Goal: Task Accomplishment & Management: Manage account settings

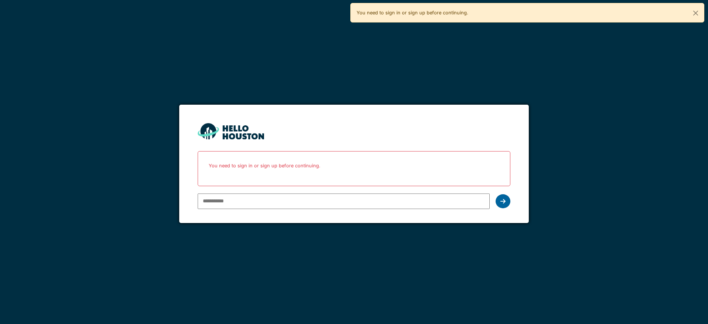
type input "**********"
click at [504, 198] on icon at bounding box center [502, 201] width 5 height 6
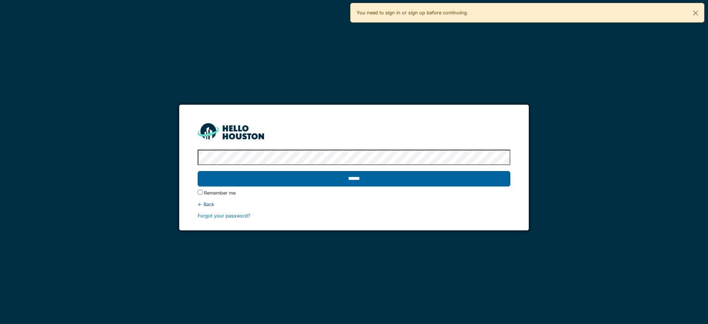
click at [425, 180] on input "******" at bounding box center [354, 178] width 312 height 15
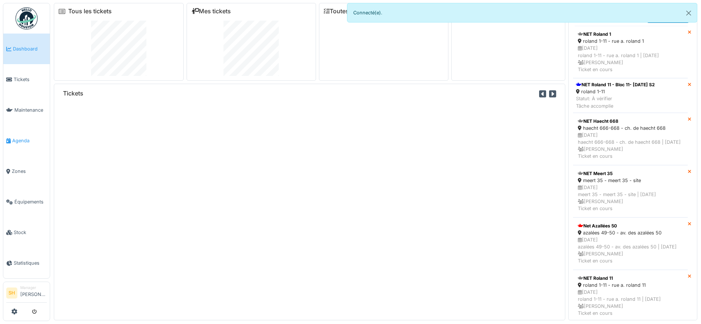
click at [31, 138] on span "Agenda" at bounding box center [29, 140] width 35 height 7
click at [22, 137] on span "Agenda" at bounding box center [29, 140] width 35 height 7
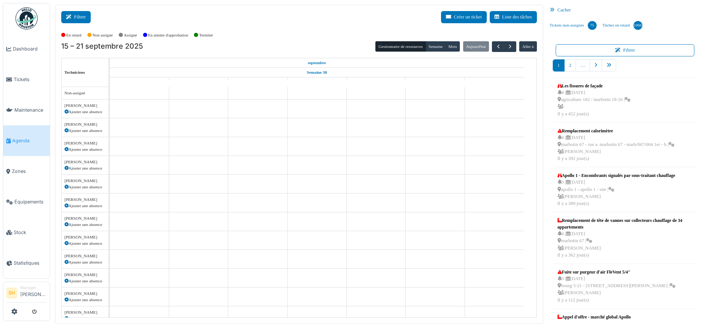
click at [82, 18] on button "Filtrer" at bounding box center [75, 17] width 29 height 12
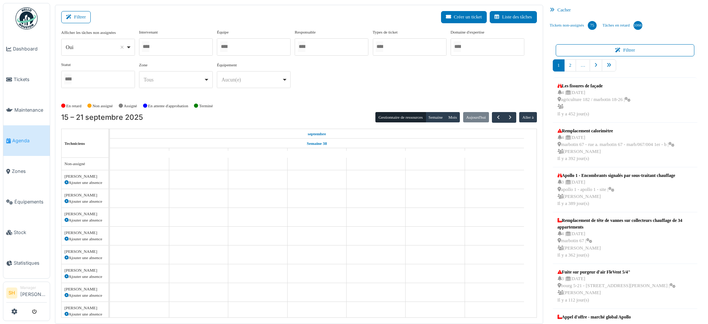
click at [241, 46] on div at bounding box center [254, 46] width 74 height 17
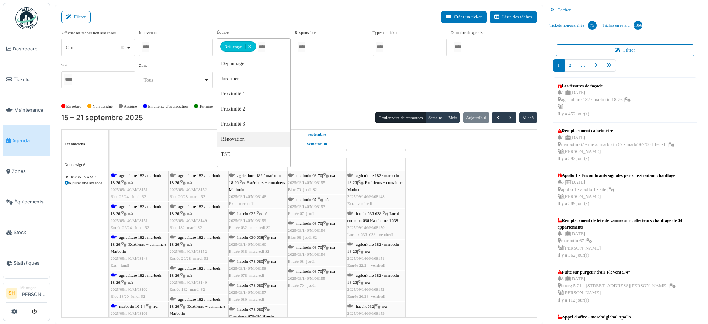
click at [143, 177] on div "agriculture 182 / marbotin 18-26 | n/a 2025/09/146/M/08151 Bloc 22/24 - lundi S2" at bounding box center [139, 186] width 57 height 28
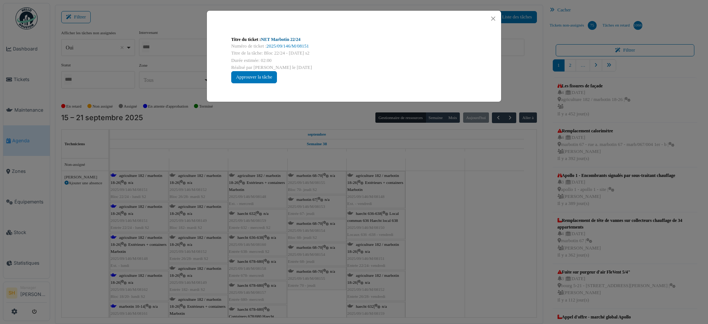
click at [274, 39] on link "NET Marbotin 22/24" at bounding box center [280, 39] width 39 height 5
click at [485, 230] on div "Titre du ticket : NET Marbotin 22/24 Numéro de ticket : 2025/09/146/M/08151 Tit…" at bounding box center [354, 162] width 708 height 324
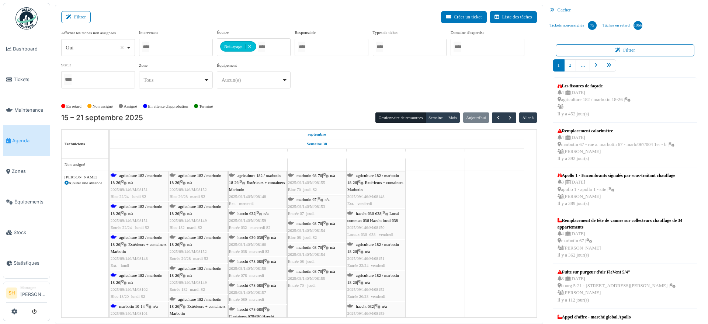
click at [150, 242] on span "Extérieurs + containers Marbotin" at bounding box center [139, 247] width 56 height 11
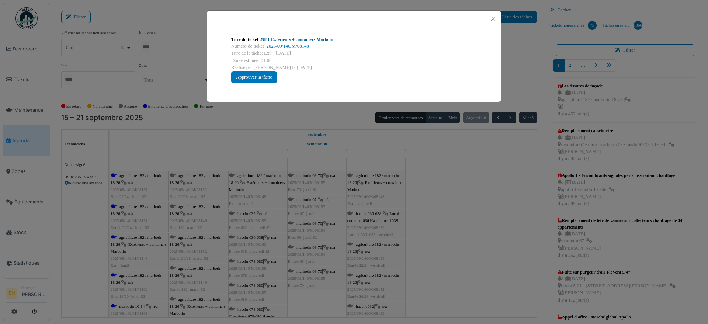
click at [267, 39] on link "NET Extérieurs + containers Marbotin" at bounding box center [298, 39] width 74 height 5
click at [459, 148] on div "Titre du ticket : NET Extérieurs + containers Marbotin Numéro de ticket : 2025/…" at bounding box center [354, 162] width 708 height 324
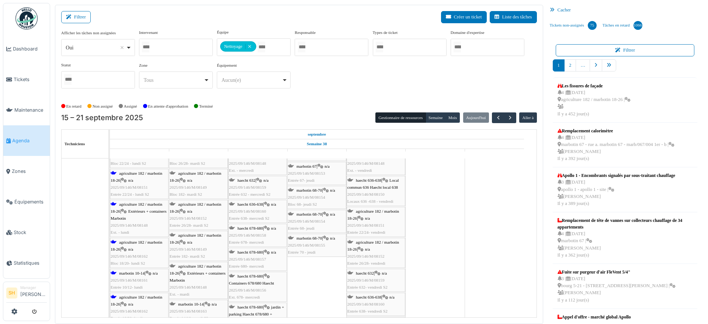
scroll to position [46, 0]
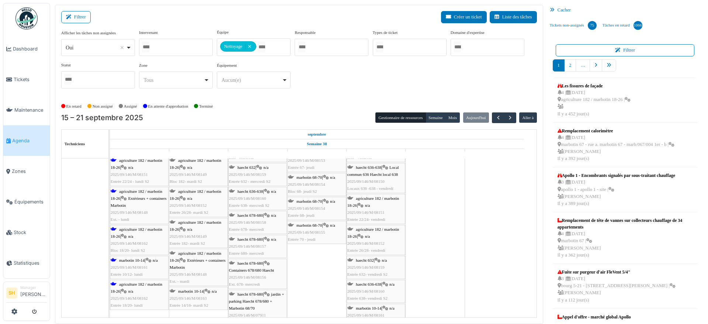
click at [133, 236] on span "n/a" at bounding box center [130, 236] width 5 height 4
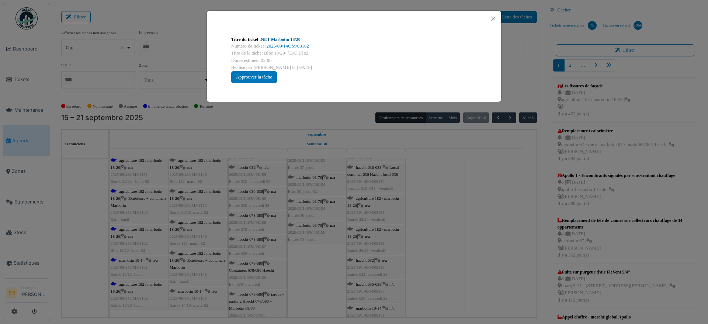
click at [294, 39] on link "NET Marbotin 18/20" at bounding box center [280, 39] width 39 height 5
click at [504, 196] on div "Titre du ticket : NET Marbotin 18/20 Numéro de ticket : 2025/09/146/M/08162 Tit…" at bounding box center [354, 162] width 708 height 324
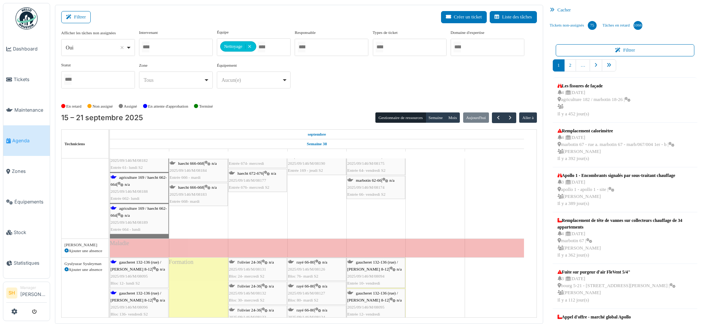
scroll to position [369, 0]
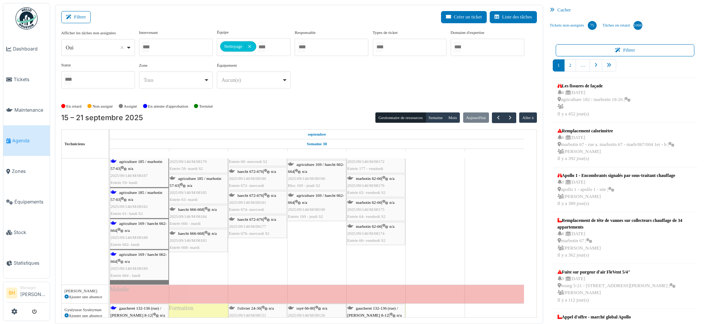
click at [137, 193] on span "agriculture 185 / marbotin 57-63" at bounding box center [137, 195] width 52 height 11
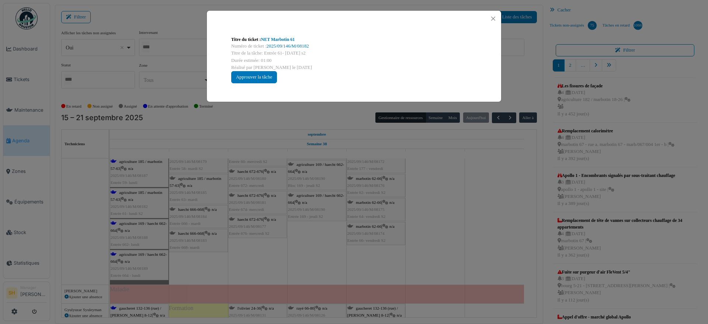
click at [282, 36] on div "Titre du ticket : NET Marbotin 61" at bounding box center [353, 39] width 245 height 7
click at [281, 39] on link "NET Marbotin 61" at bounding box center [278, 39] width 34 height 5
click at [475, 190] on div "Titre du ticket : NET Marbotin 61 Numéro de ticket : 2025/09/146/M/08182 Titre …" at bounding box center [354, 162] width 708 height 324
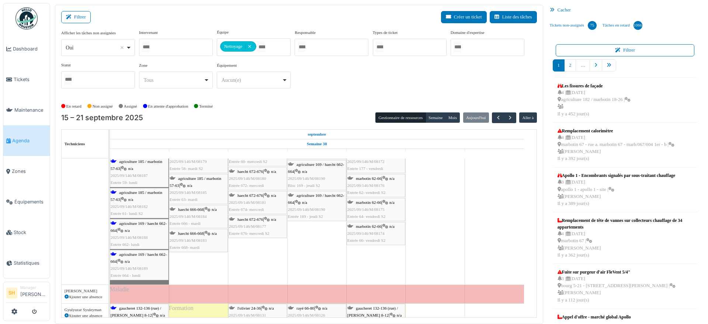
click at [133, 256] on div "agriculture 169 / haecht 662-664 | n/a 2025/09/146/M/08189 Entrée 664 - lundi" at bounding box center [139, 265] width 57 height 28
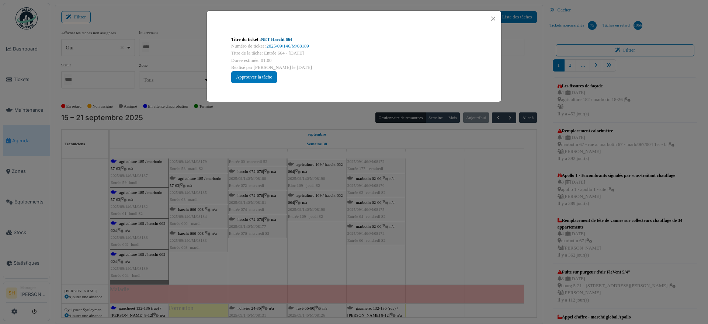
click at [275, 39] on link "NET Haecht 664" at bounding box center [276, 39] width 31 height 5
click at [442, 248] on div "Titre du ticket : NET Haecht 664 Numéro de ticket : 2025/09/146/M/08189 Titre d…" at bounding box center [354, 162] width 708 height 324
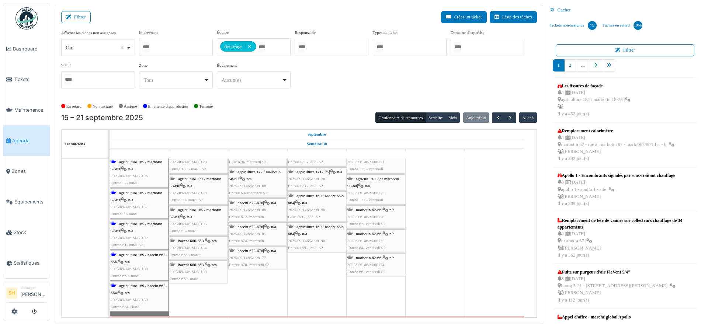
scroll to position [323, 0]
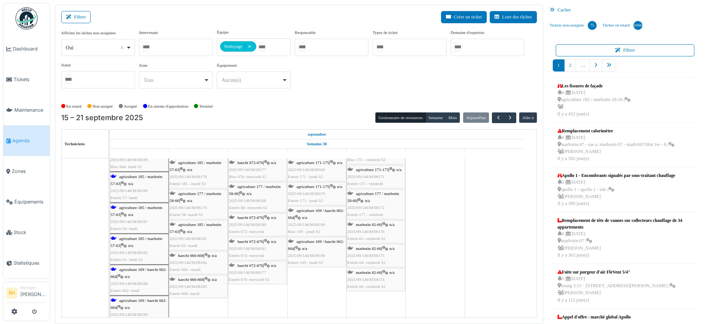
click at [138, 177] on span "agriculture 185 / marbotin 57-63" at bounding box center [137, 179] width 52 height 11
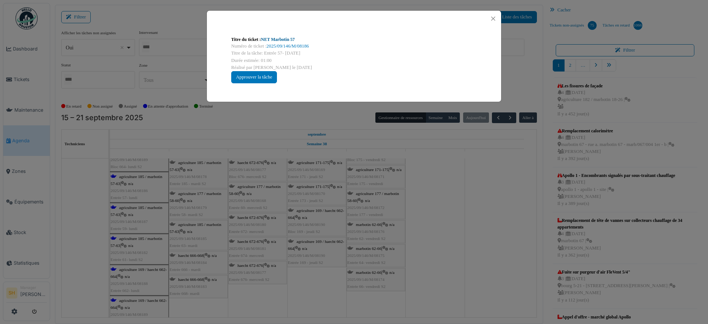
click at [290, 38] on link "NET Marbotin 57" at bounding box center [278, 39] width 34 height 5
click at [421, 219] on div "Titre du ticket : NET Marbotin 57 Numéro de ticket : 2025/09/146/M/08186 Titre …" at bounding box center [354, 162] width 708 height 324
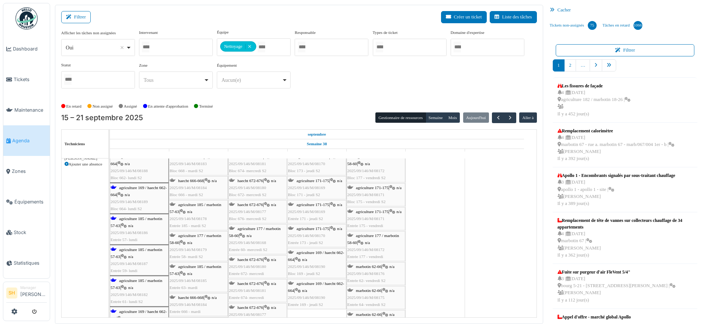
scroll to position [230, 0]
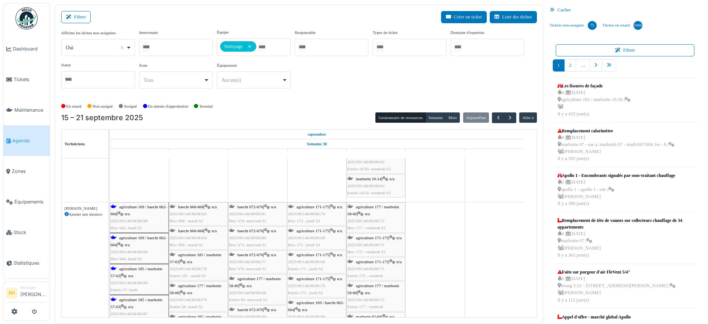
click at [147, 208] on span "agriculture 169 / haecht 662-664" at bounding box center [139, 210] width 56 height 11
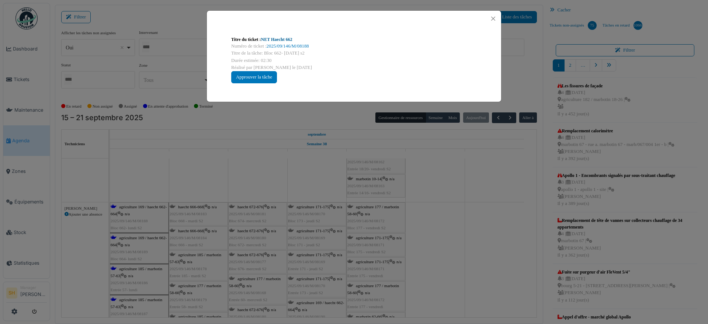
click at [283, 40] on link "NET Haecht 662" at bounding box center [276, 39] width 31 height 5
click at [405, 234] on div "Titre du ticket : NET Haecht 662 Numéro de ticket : 2025/09/146/M/08188 Titre d…" at bounding box center [354, 162] width 708 height 324
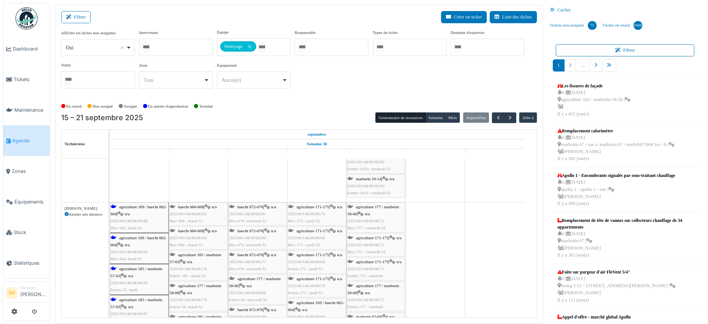
scroll to position [276, 0]
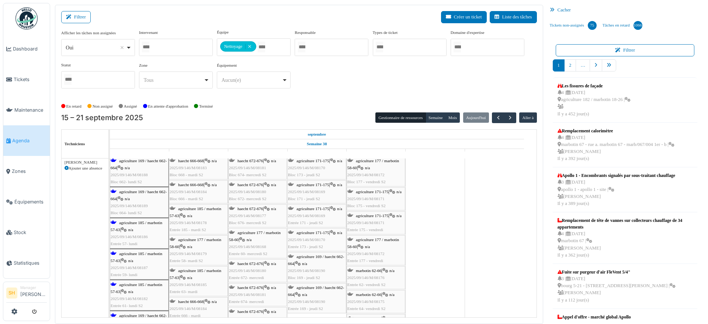
click at [128, 191] on span "agriculture 169 / haecht 662-664" at bounding box center [139, 194] width 56 height 11
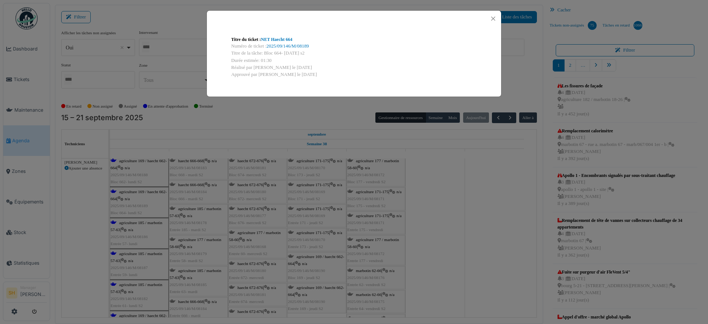
click at [143, 223] on div "Titre du ticket : NET Haecht 664 Numéro de ticket : 2025/09/146/M/08189 Titre d…" at bounding box center [354, 162] width 708 height 324
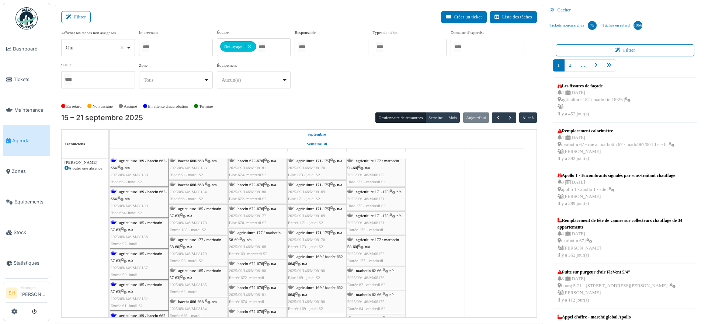
click at [143, 221] on span "agriculture 185 / marbotin 57-63" at bounding box center [137, 225] width 52 height 11
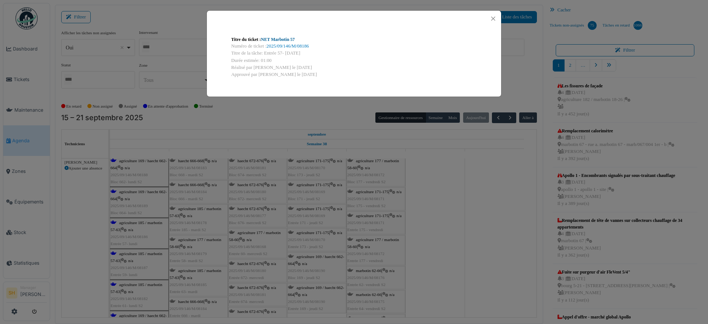
click at [274, 38] on link "NET Marbotin 57" at bounding box center [278, 39] width 34 height 5
click at [419, 226] on div "Titre du ticket : NET Marbotin 57 Numéro de ticket : 2025/09/146/M/08186 Titre …" at bounding box center [354, 162] width 708 height 324
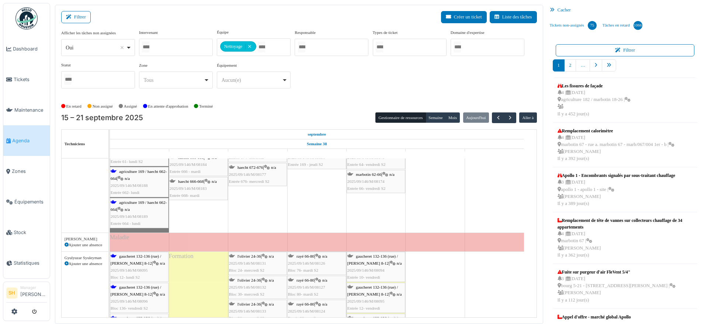
scroll to position [507, 0]
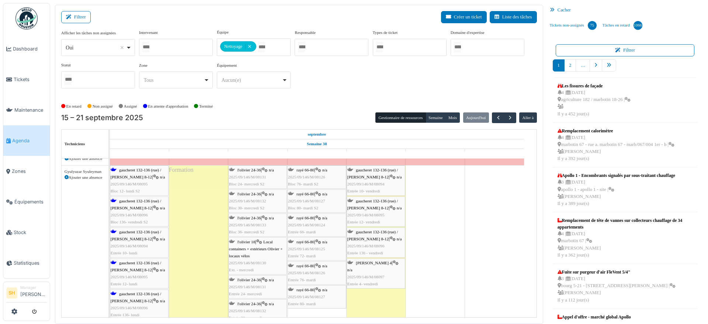
click at [138, 173] on div "gaucheret 132-136 (rue) / thomas 8-12 | n/a 2025/09/146/M/08095 Bloc 12- lundi …" at bounding box center [139, 181] width 57 height 28
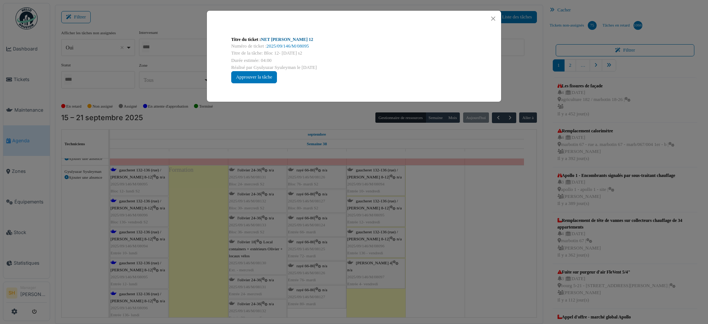
click at [285, 38] on link "NET Thomas 12" at bounding box center [287, 39] width 52 height 5
click at [491, 282] on div "Titre du ticket : NET Thomas 12 Numéro de ticket : 2025/09/146/M/08095 Titre de…" at bounding box center [354, 162] width 708 height 324
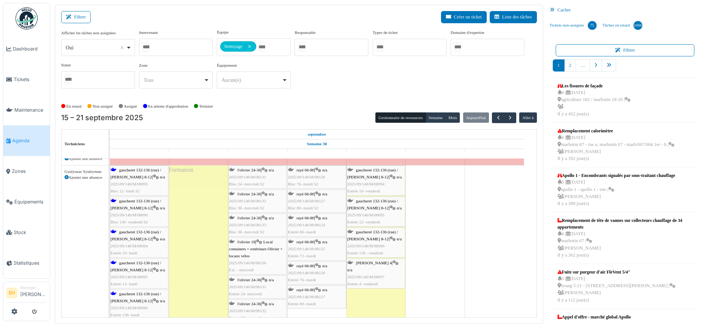
scroll to position [553, 0]
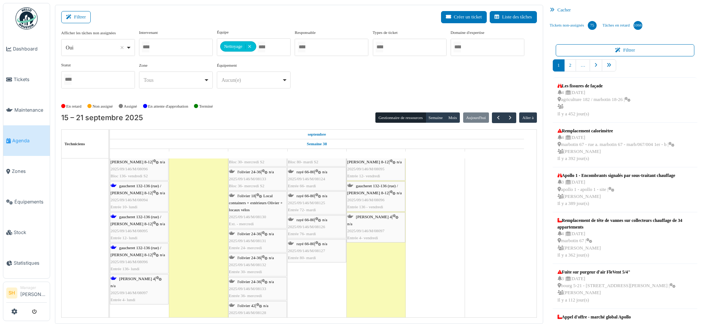
click at [129, 248] on span "gaucheret 132-136 (rue) / thomas 8-12" at bounding box center [136, 250] width 50 height 11
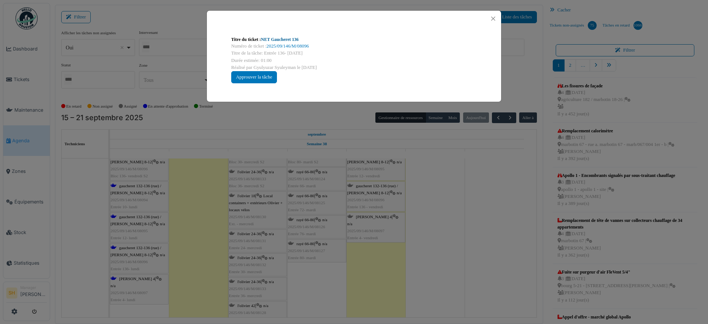
click at [270, 37] on link "NET Gaucheret 136" at bounding box center [280, 39] width 38 height 5
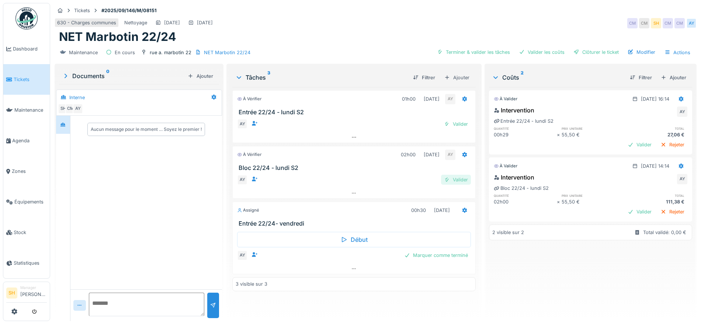
click at [452, 181] on div "Valider" at bounding box center [456, 180] width 30 height 10
click at [448, 124] on div "Valider" at bounding box center [456, 124] width 30 height 10
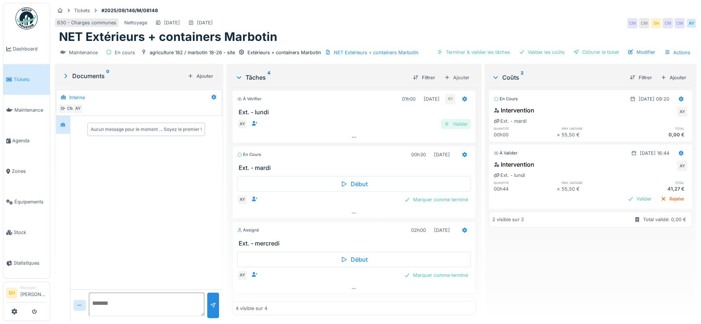
click at [446, 125] on div "Valider" at bounding box center [456, 124] width 30 height 10
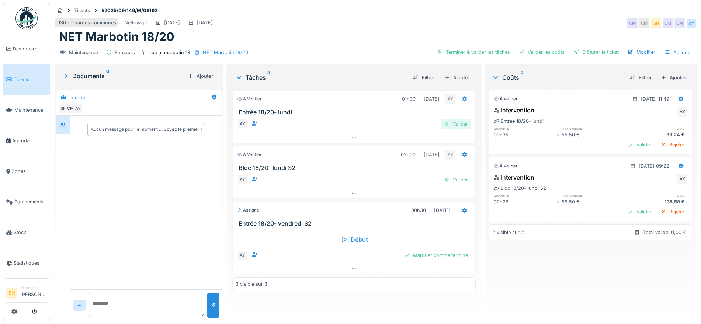
click at [450, 125] on div "Valider" at bounding box center [456, 124] width 30 height 10
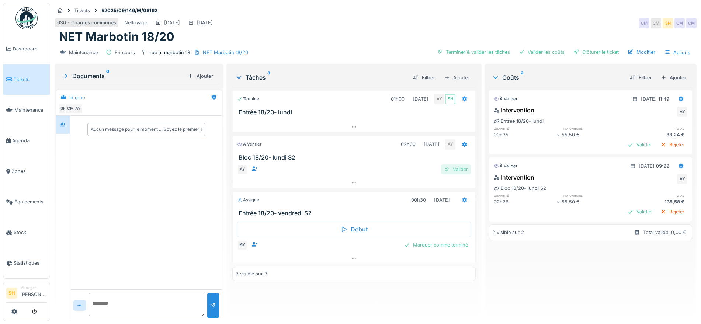
click at [453, 170] on div "Valider" at bounding box center [456, 169] width 30 height 10
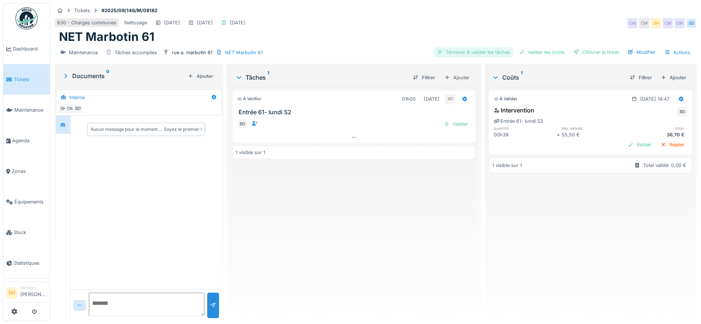
click at [474, 53] on div "Terminer & valider les tâches" at bounding box center [473, 52] width 79 height 10
drag, startPoint x: 526, startPoint y: 53, endPoint x: 551, endPoint y: 55, distance: 25.1
click at [528, 53] on div "Valider les coûts" at bounding box center [542, 52] width 52 height 10
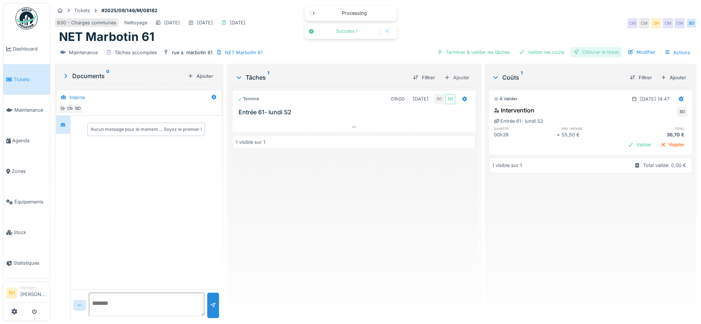
click at [584, 54] on div "Clôturer le ticket" at bounding box center [595, 52] width 51 height 10
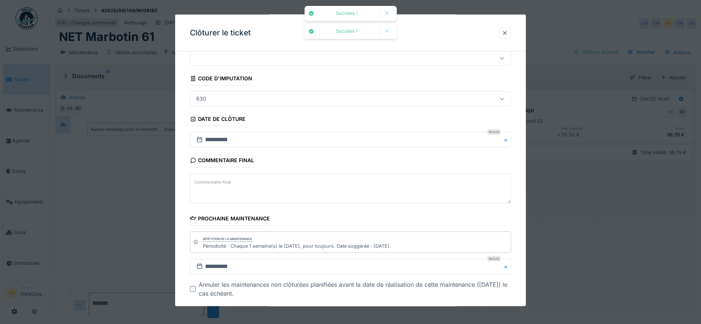
scroll to position [63, 0]
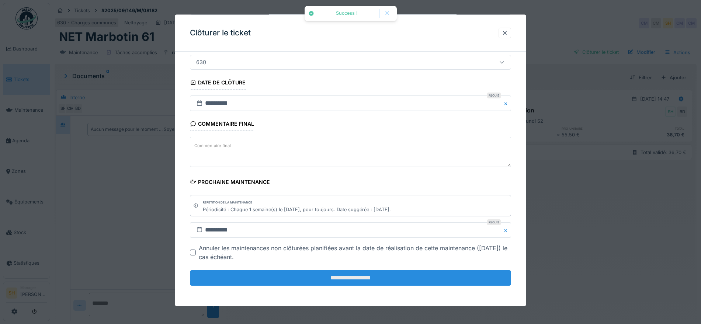
click at [391, 277] on input "**********" at bounding box center [350, 277] width 321 height 15
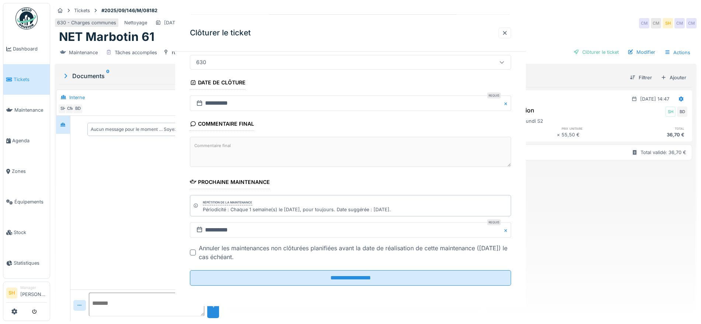
scroll to position [0, 0]
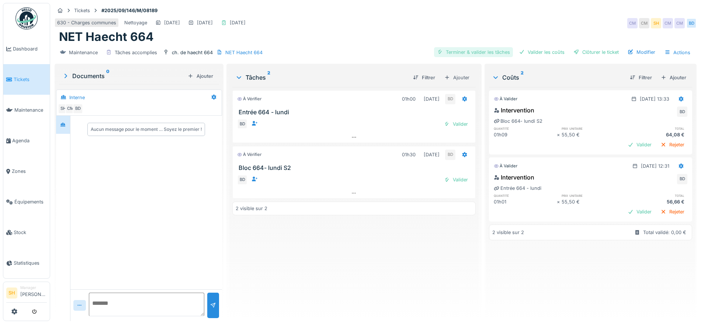
click at [473, 50] on div "Terminer & valider les tâches" at bounding box center [473, 52] width 79 height 10
click at [537, 54] on div "Valider les coûts" at bounding box center [542, 52] width 52 height 10
click at [577, 56] on div "Clôturer le ticket" at bounding box center [595, 52] width 51 height 10
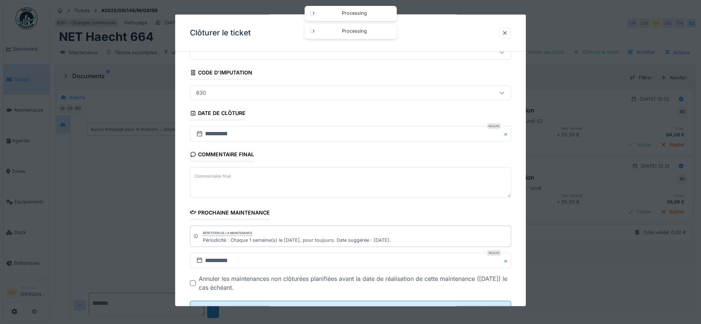
scroll to position [63, 0]
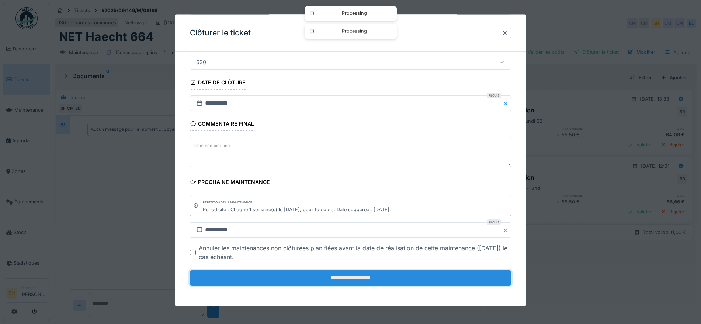
click at [313, 278] on input "**********" at bounding box center [350, 277] width 321 height 15
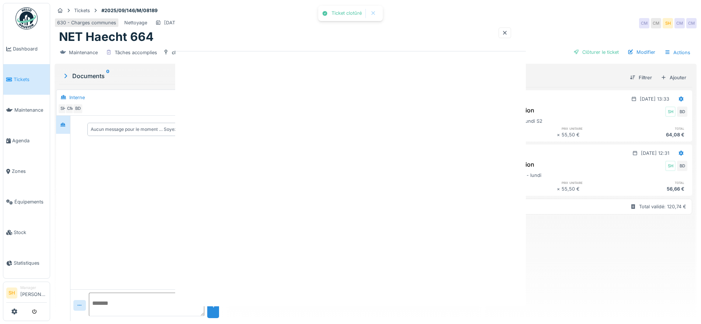
scroll to position [0, 0]
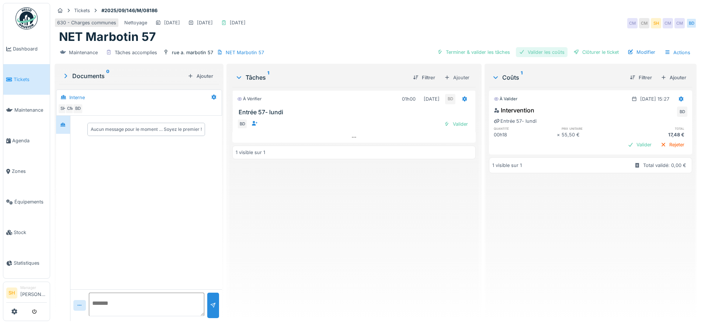
drag, startPoint x: 470, startPoint y: 52, endPoint x: 547, endPoint y: 53, distance: 77.0
click at [470, 52] on div "Terminer & valider les tâches" at bounding box center [473, 52] width 79 height 10
drag, startPoint x: 547, startPoint y: 53, endPoint x: 572, endPoint y: 55, distance: 25.2
click at [548, 53] on div "Valider les coûts" at bounding box center [542, 52] width 52 height 10
click at [574, 55] on div "Clôturer le ticket" at bounding box center [595, 52] width 51 height 10
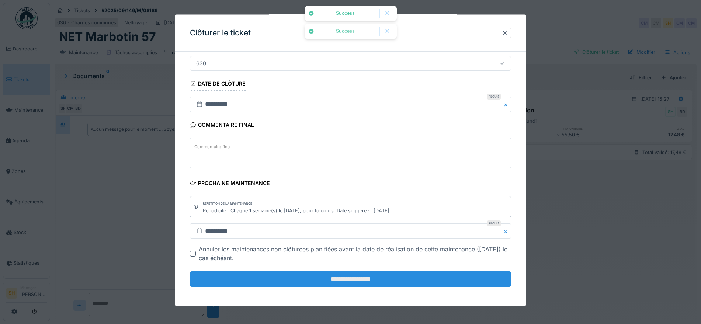
scroll to position [63, 0]
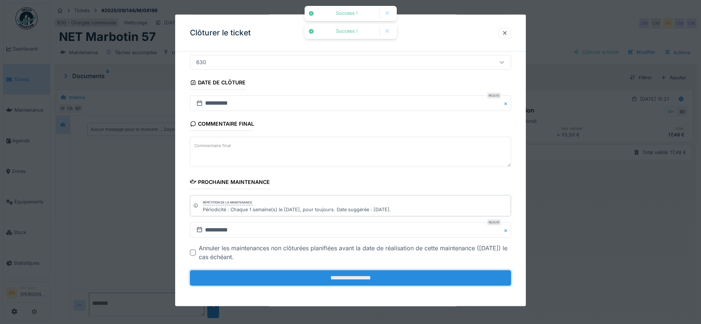
click at [381, 279] on input "**********" at bounding box center [350, 277] width 321 height 15
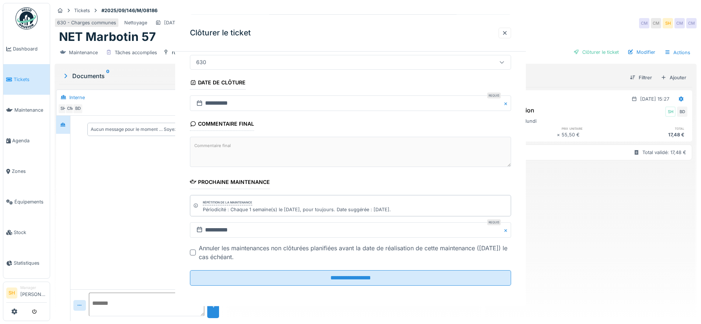
scroll to position [0, 0]
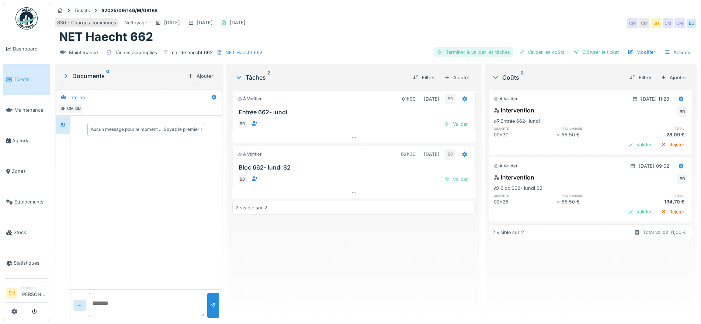
click at [485, 52] on div "Terminer & valider les tâches" at bounding box center [473, 52] width 79 height 10
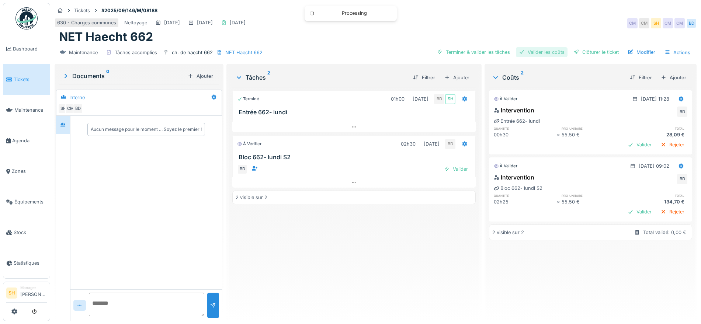
click at [537, 53] on div "Valider les coûts" at bounding box center [542, 52] width 52 height 10
click at [579, 52] on div "Clôturer le ticket" at bounding box center [595, 52] width 51 height 10
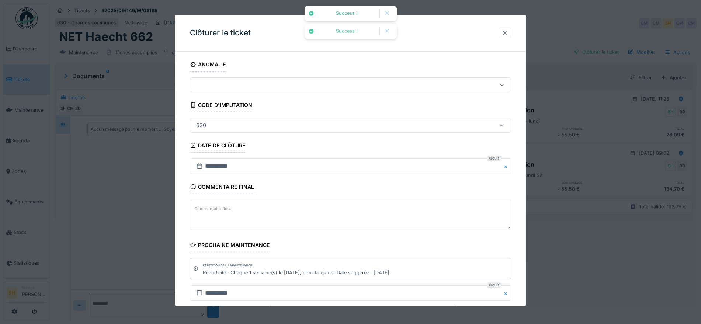
scroll to position [63, 0]
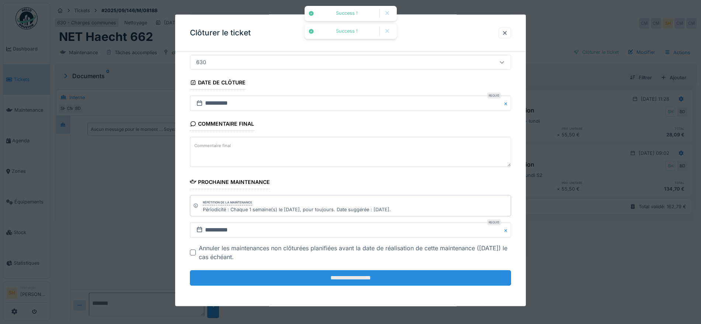
click at [316, 278] on input "**********" at bounding box center [350, 277] width 321 height 15
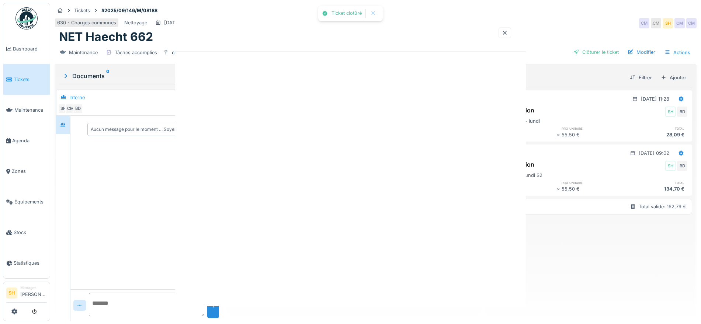
scroll to position [0, 0]
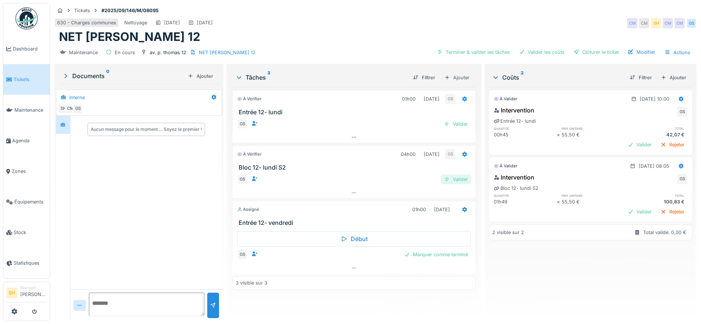
click at [454, 180] on div "Valider" at bounding box center [456, 179] width 30 height 10
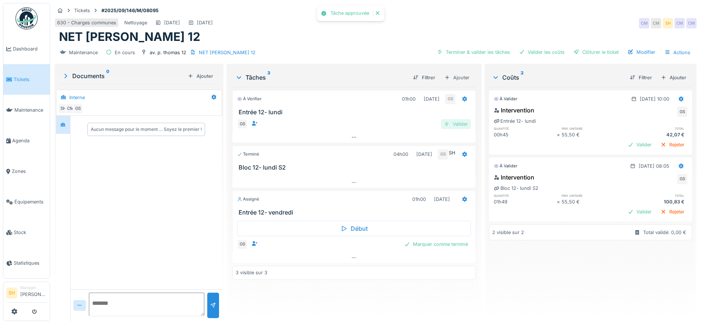
click at [460, 125] on div "Valider" at bounding box center [456, 124] width 30 height 10
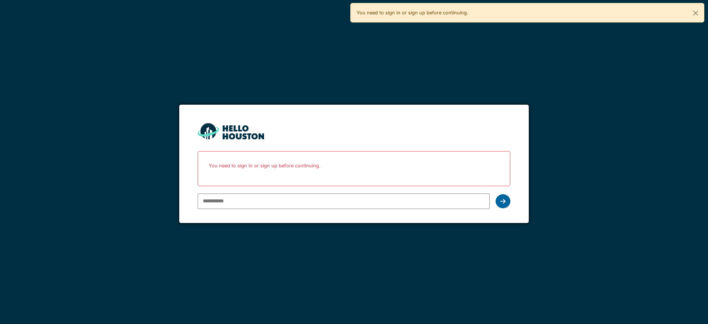
type input "**********"
drag, startPoint x: 500, startPoint y: 203, endPoint x: 505, endPoint y: 206, distance: 5.1
click at [502, 203] on icon at bounding box center [502, 201] width 5 height 6
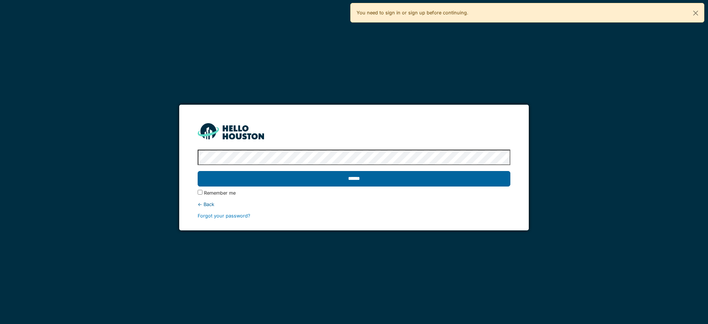
click at [369, 178] on input "******" at bounding box center [354, 178] width 312 height 15
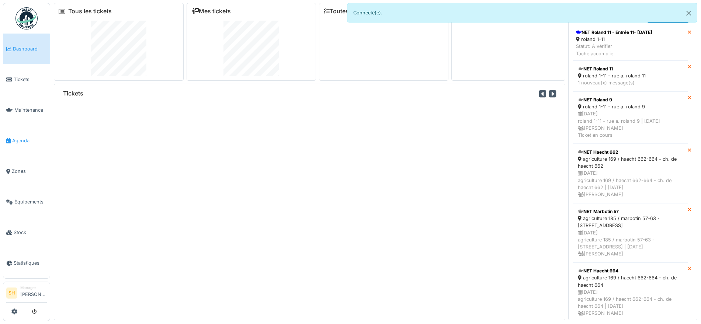
click at [24, 137] on span "Agenda" at bounding box center [29, 140] width 35 height 7
click at [22, 140] on span "Agenda" at bounding box center [29, 140] width 35 height 7
click at [24, 138] on span "Agenda" at bounding box center [29, 140] width 35 height 7
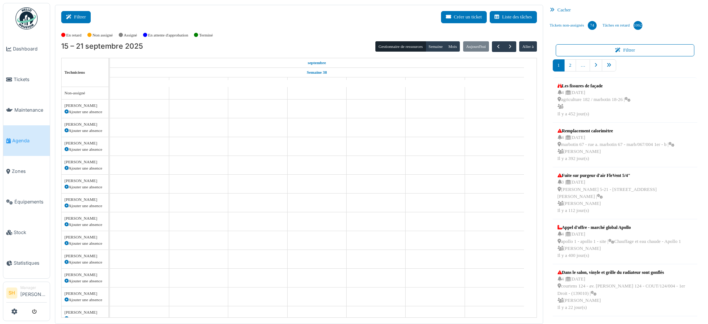
click at [82, 19] on button "Filtrer" at bounding box center [75, 17] width 29 height 12
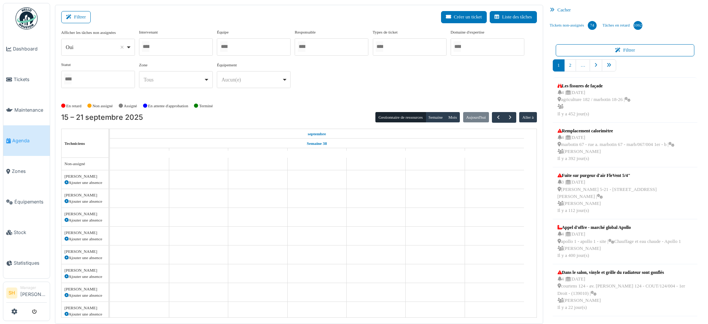
click at [245, 42] on div at bounding box center [254, 46] width 74 height 17
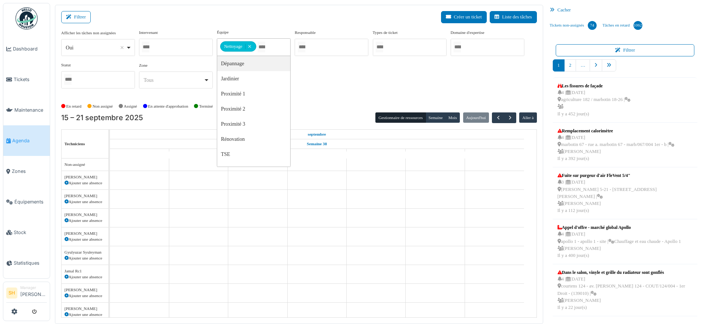
click at [344, 94] on div "Afficher les tâches non assignées *** Oui Remove item Oui Non Intervenant Abdel…" at bounding box center [298, 61] width 475 height 65
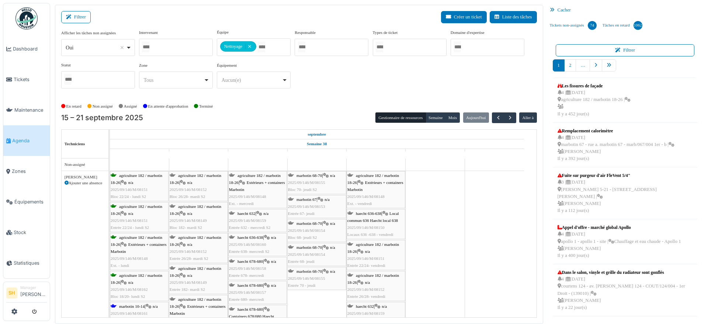
scroll to position [138, 0]
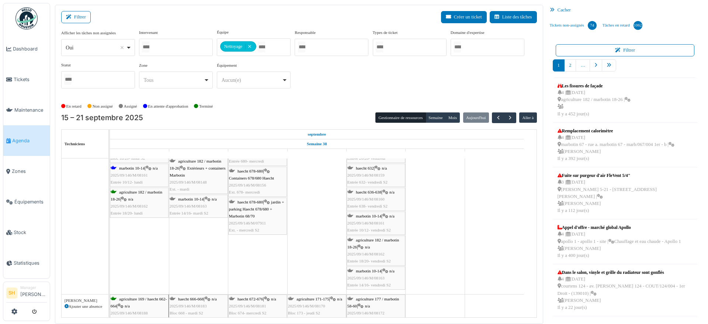
click at [128, 168] on span "marbotin 10-14" at bounding box center [131, 168] width 25 height 4
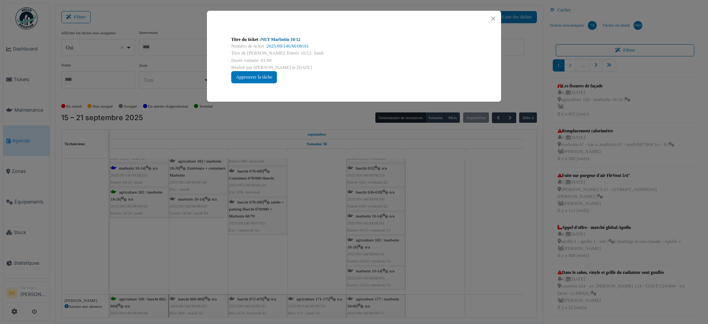
click at [270, 39] on link "NET Marbotin 10/12" at bounding box center [280, 39] width 39 height 5
drag, startPoint x: 478, startPoint y: 179, endPoint x: 471, endPoint y: 179, distance: 6.6
click at [476, 179] on div "Titre du ticket : NET Marbotin 10/12 Numéro de ticket : 2025/09/146/M/08161 Tit…" at bounding box center [354, 162] width 708 height 324
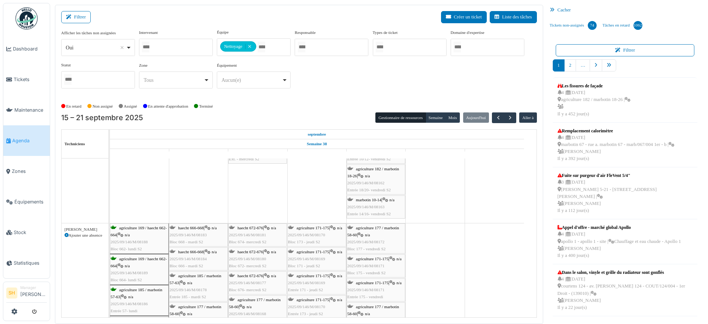
scroll to position [276, 0]
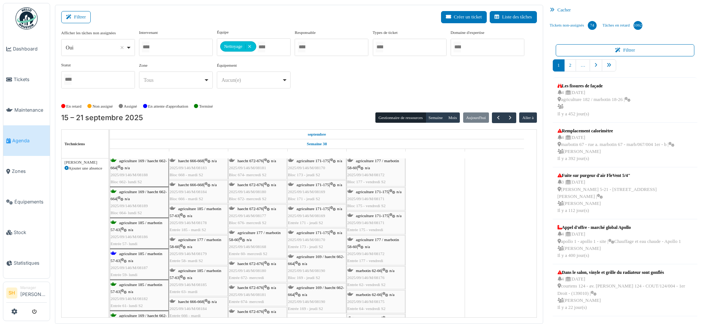
click at [144, 251] on span "agriculture 185 / marbotin 57-63" at bounding box center [137, 256] width 52 height 11
click at [144, 254] on span "agriculture 185 / marbotin 57-63" at bounding box center [137, 256] width 52 height 11
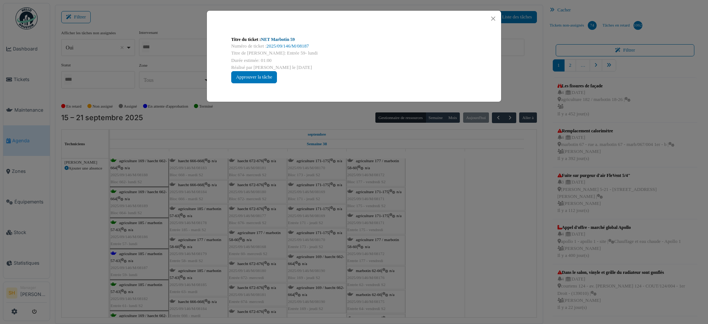
click at [288, 39] on link "NET Marbotin 59" at bounding box center [278, 39] width 34 height 5
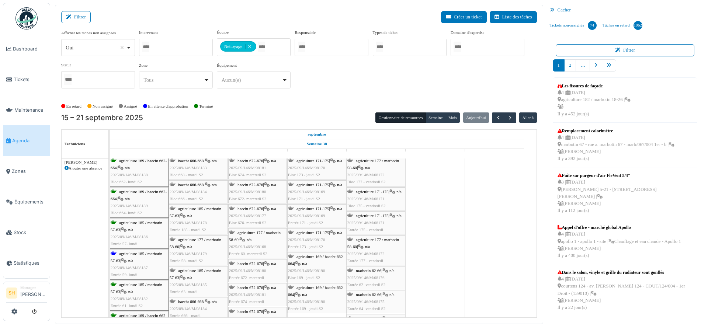
drag, startPoint x: 414, startPoint y: 224, endPoint x: 247, endPoint y: 224, distance: 167.0
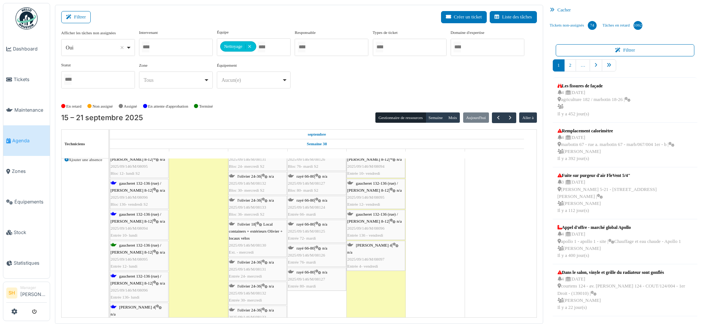
scroll to position [507, 0]
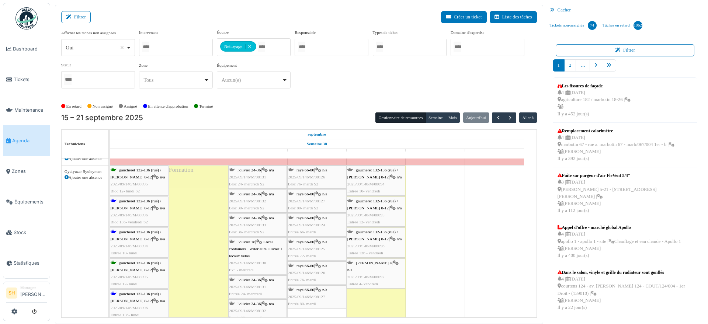
click at [126, 200] on span "gaucheret 132-136 (rue) / thomas 8-12" at bounding box center [136, 204] width 50 height 11
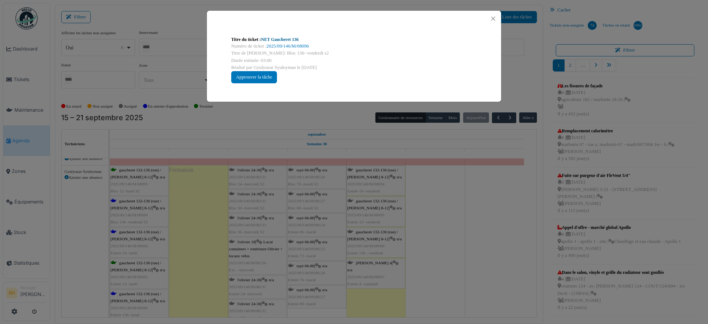
click at [290, 40] on link "NET Gaucheret 136" at bounding box center [280, 39] width 38 height 5
click at [460, 210] on div "Titre du ticket : NET Gaucheret 136 Numéro de ticket : 2025/09/146/M/08096 Titr…" at bounding box center [354, 162] width 708 height 324
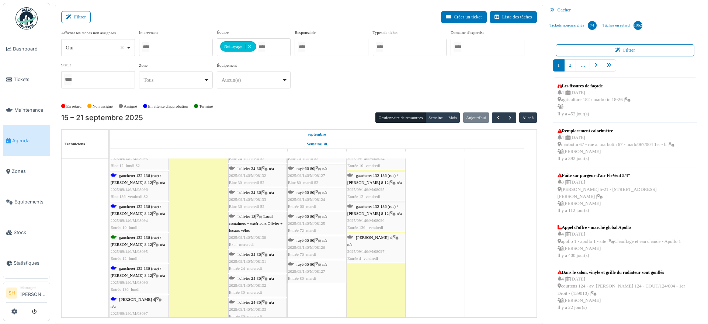
scroll to position [553, 0]
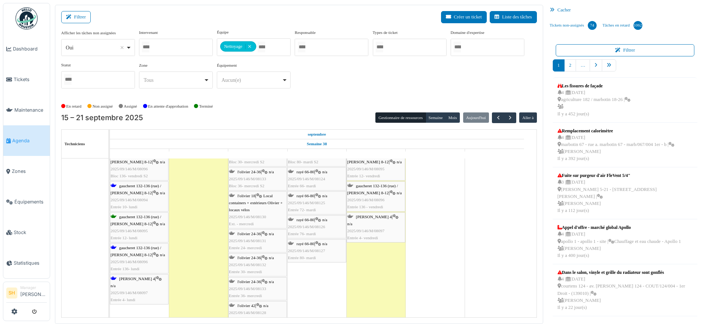
click at [142, 251] on div "gaucheret 132-136 (rue) / thomas 8-12 | n/a 2025/09/146/M/08096 Entrée 136- lun…" at bounding box center [139, 258] width 57 height 28
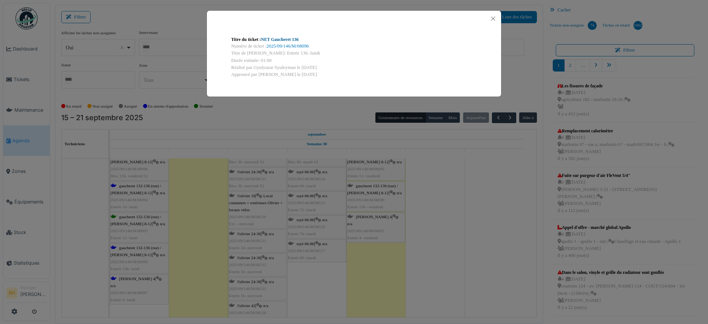
click at [289, 39] on link "NET Gaucheret 136" at bounding box center [280, 39] width 38 height 5
click at [276, 38] on link "NET Gaucheret 136" at bounding box center [280, 39] width 38 height 5
click at [188, 262] on div "Titre du ticket : NET Gaucheret 136 Numéro de ticket : 2025/09/146/M/08096 Titr…" at bounding box center [354, 162] width 708 height 324
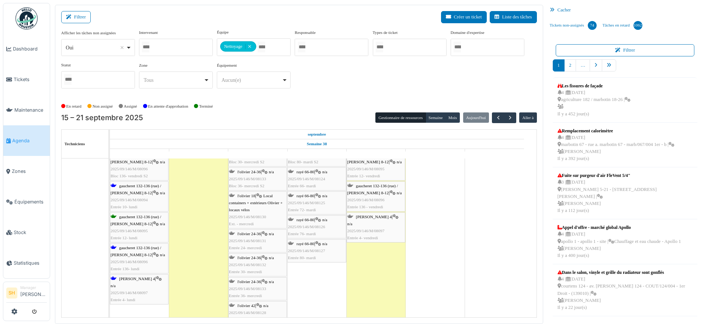
click at [153, 252] on icon at bounding box center [156, 254] width 6 height 5
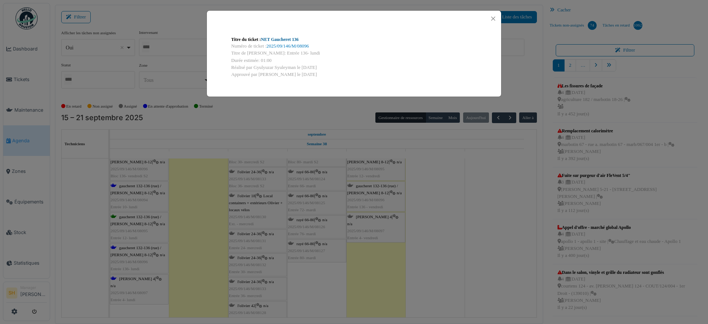
click at [293, 37] on link "NET Gaucheret 136" at bounding box center [280, 39] width 38 height 5
click at [130, 281] on div "Titre du ticket : NET Gaucheret 136 Numéro de ticket : 2025/09/146/M/08096 Titr…" at bounding box center [354, 162] width 708 height 324
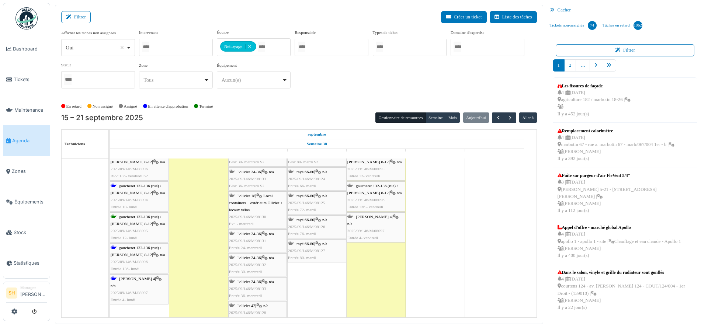
click at [130, 276] on span "thomas 4" at bounding box center [137, 278] width 36 height 4
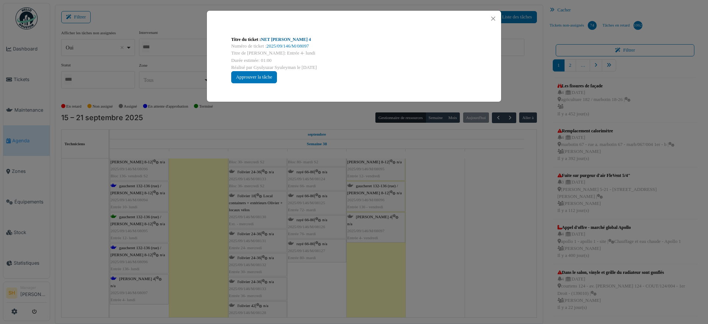
click at [281, 39] on link "NET Thomas 4" at bounding box center [286, 39] width 50 height 5
drag, startPoint x: 415, startPoint y: 241, endPoint x: 407, endPoint y: 241, distance: 7.7
click at [414, 241] on div "Titre du ticket : NET Thomas 4 Numéro de ticket : 2025/09/146/M/08097 Titre de …" at bounding box center [354, 162] width 708 height 324
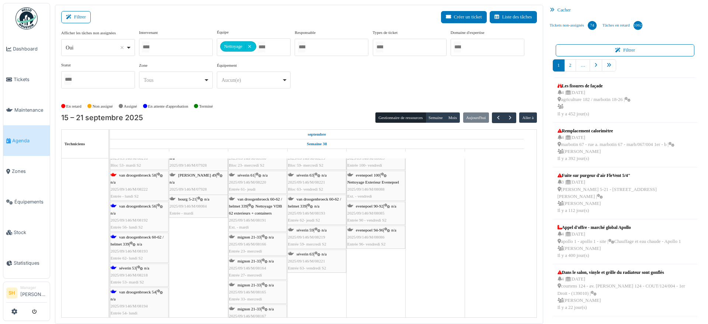
scroll to position [691, 0]
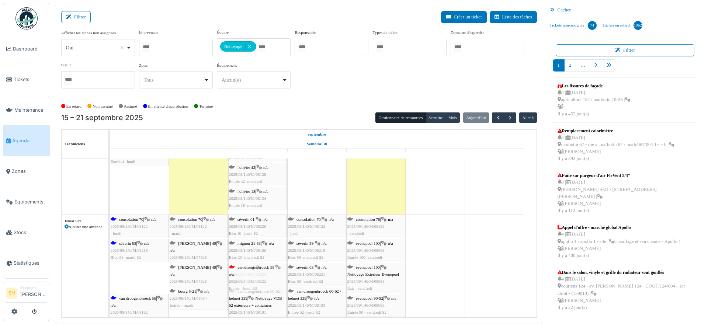
drag, startPoint x: 140, startPoint y: 278, endPoint x: 254, endPoint y: 271, distance: 114.5
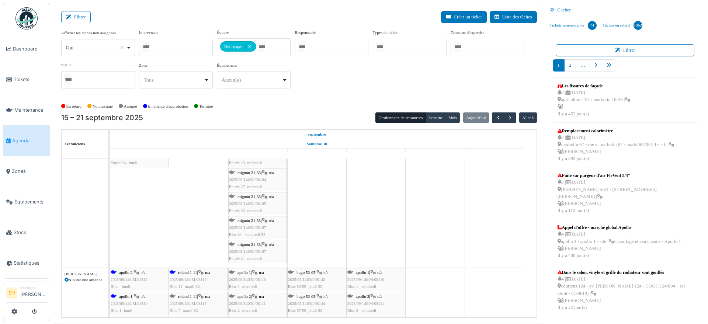
scroll to position [968, 0]
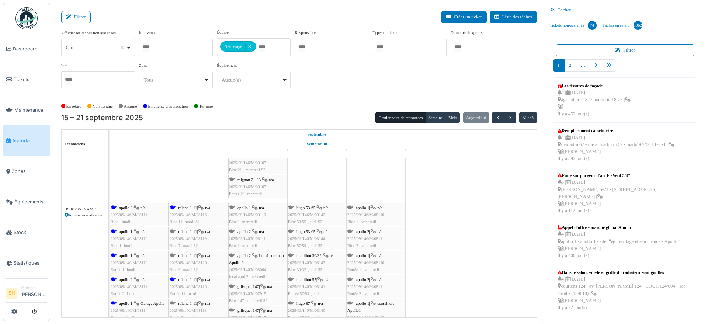
click at [136, 209] on div "apollo 2 | n/a 2025/09/146/M/08111 Bloc - lundi" at bounding box center [139, 214] width 57 height 21
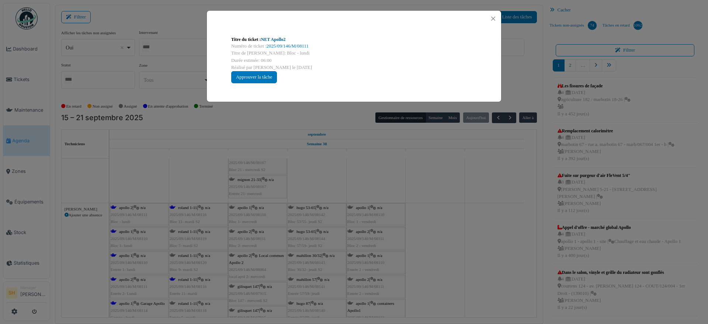
click at [274, 38] on link "NET Apollo2" at bounding box center [273, 39] width 25 height 5
click at [435, 191] on div "Titre du ticket : NET Apollo2 Numéro de ticket : 2025/09/146/M/08111 Titre de l…" at bounding box center [354, 162] width 708 height 324
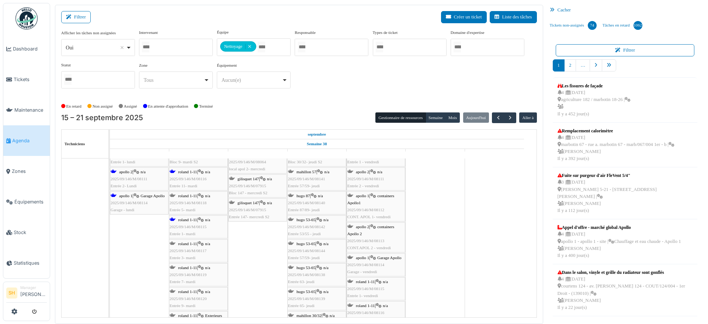
scroll to position [1060, 0]
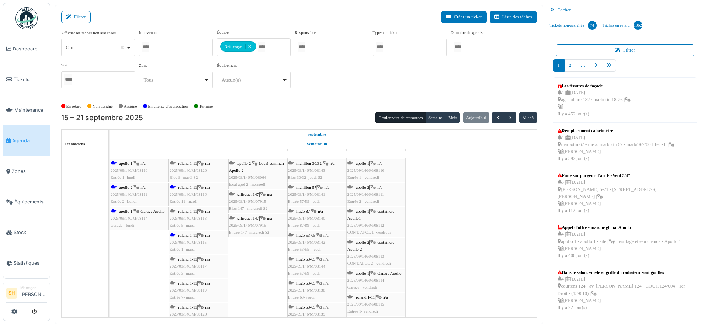
click at [136, 210] on icon at bounding box center [136, 211] width 6 height 5
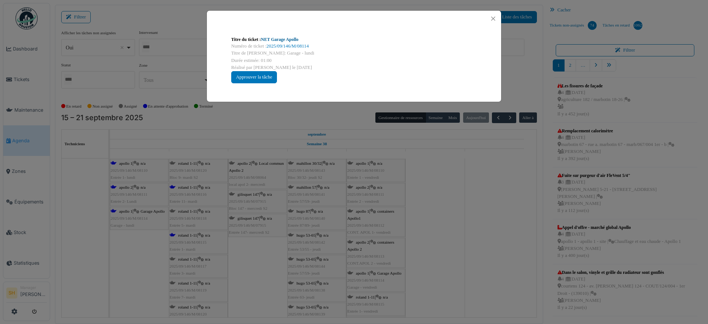
click at [286, 40] on link "NET Garage Apollo" at bounding box center [280, 39] width 38 height 5
click at [482, 200] on div "Titre du ticket : NET Garage Apollo Numéro de ticket : 2025/09/146/M/08114 Titr…" at bounding box center [354, 162] width 708 height 324
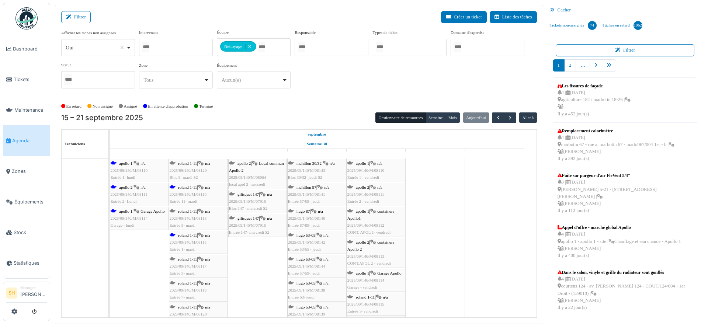
click at [144, 186] on span "n/a" at bounding box center [142, 187] width 5 height 4
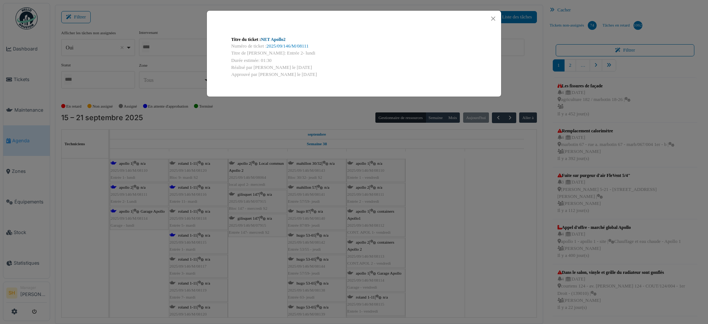
click at [284, 37] on link "NET Apollo2" at bounding box center [273, 39] width 25 height 5
click at [438, 197] on div "Titre du ticket : NET Apollo2 Numéro de ticket : 2025/09/146/M/08111 Titre de l…" at bounding box center [354, 162] width 708 height 324
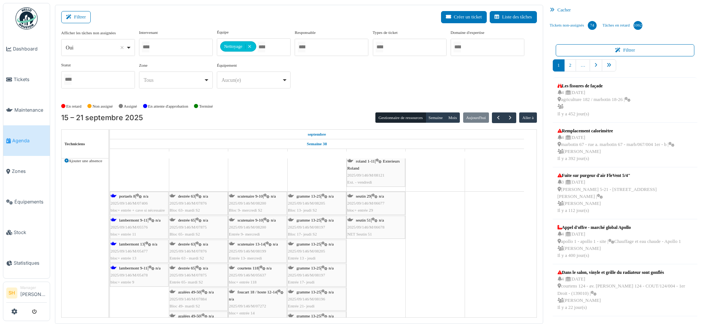
scroll to position [1290, 0]
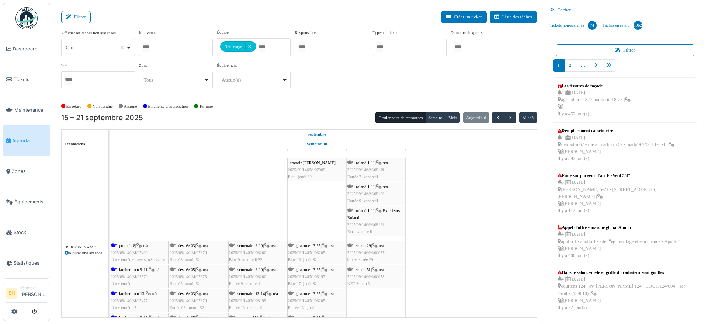
click at [135, 247] on span "portaels 8" at bounding box center [127, 245] width 16 height 4
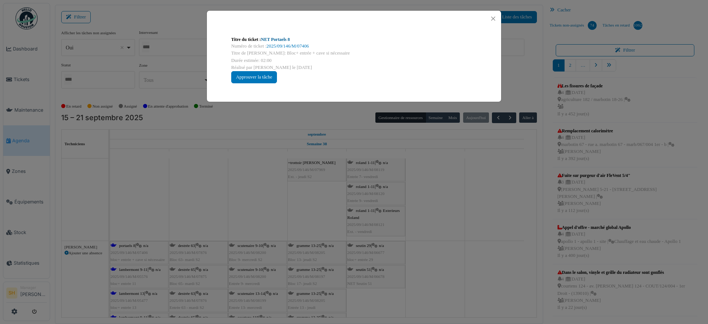
click at [275, 39] on link "NET Portaels 8" at bounding box center [275, 39] width 29 height 5
click at [442, 182] on div "Titre du ticket : NET Portaels 8 Numéro de ticket : 2025/09/146/M/07406 Titre d…" at bounding box center [354, 162] width 708 height 324
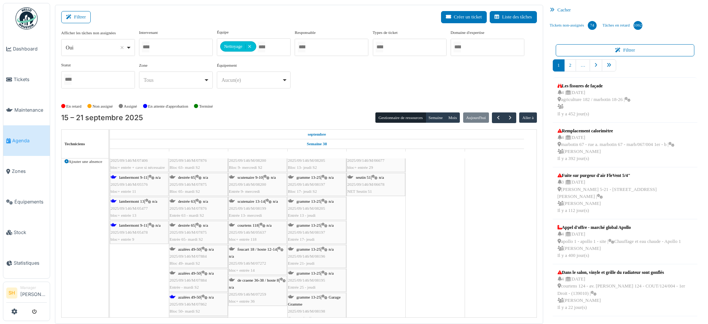
scroll to position [1382, 0]
click at [131, 178] on span "lambermont 9-11" at bounding box center [133, 177] width 28 height 4
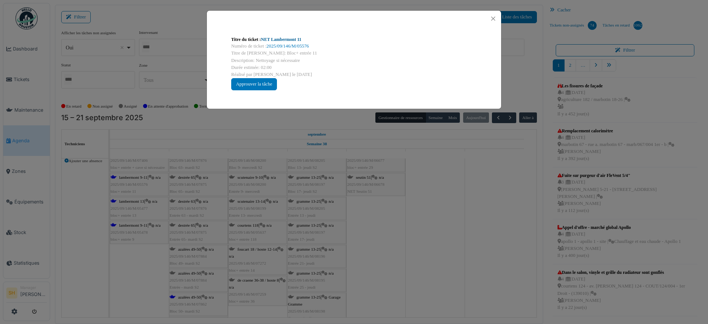
click at [274, 37] on link "NET Lambermont 11" at bounding box center [281, 39] width 41 height 5
click at [432, 216] on div "Titre du ticket : NET Lambermont 11 Numéro de ticket : 2025/09/146/M/05576 Titr…" at bounding box center [354, 162] width 708 height 324
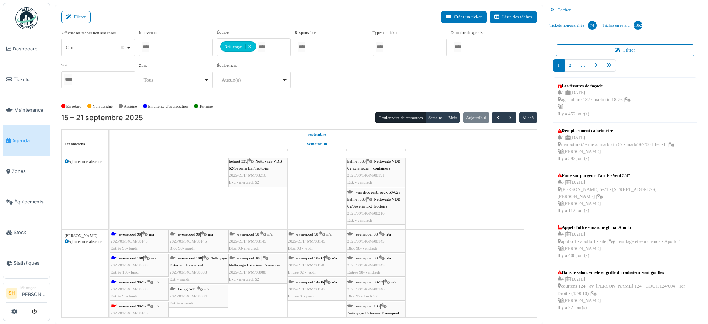
scroll to position [1613, 0]
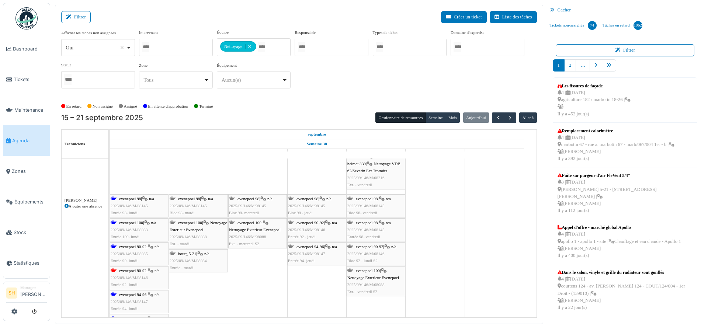
click at [143, 201] on div "evenepoel 98 | n/a 2025/09/146/M/08145 Entrée 98- lundi" at bounding box center [139, 205] width 57 height 21
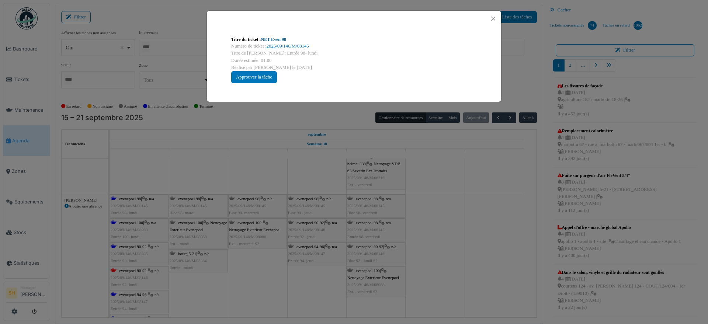
click at [279, 40] on link "NET Even 98" at bounding box center [273, 39] width 25 height 5
click at [509, 234] on div "Titre du ticket : NET Even 98 Numéro de ticket : 2025/09/146/M/08145 Titre de l…" at bounding box center [354, 162] width 708 height 324
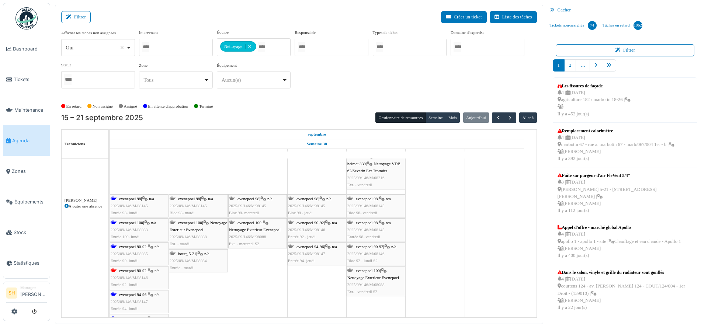
click at [137, 223] on span "evenepoel 100" at bounding box center [131, 222] width 24 height 4
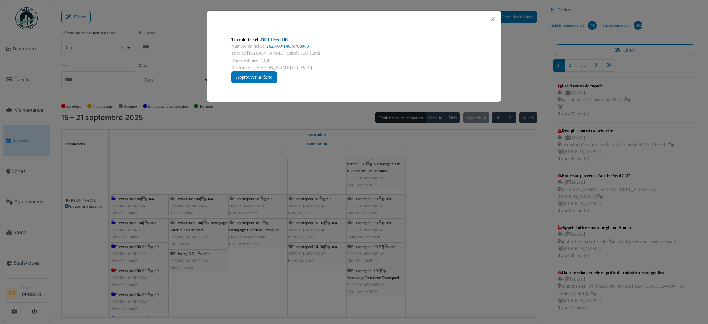
click at [278, 39] on link "NET Even 100" at bounding box center [274, 39] width 27 height 5
click at [416, 217] on div "Titre du ticket : NET Even 100 Numéro de ticket : 2025/09/146/M/08083 Titre de …" at bounding box center [354, 162] width 708 height 324
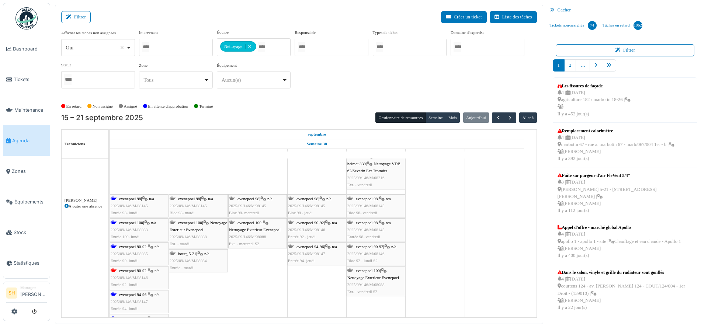
drag, startPoint x: 123, startPoint y: 248, endPoint x: 118, endPoint y: 250, distance: 5.6
click at [124, 248] on span "evenepoel 90-92" at bounding box center [132, 246] width 27 height 4
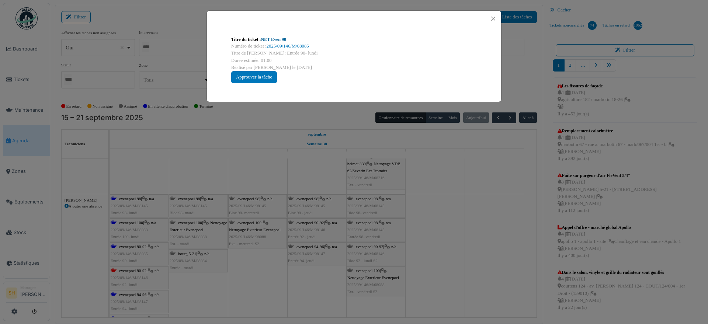
click at [279, 41] on link "NET Even 90" at bounding box center [273, 39] width 25 height 5
drag, startPoint x: 482, startPoint y: 220, endPoint x: 395, endPoint y: 222, distance: 87.0
click at [481, 220] on div "Titre du ticket : NET Even 90 Numéro de ticket : 2025/09/146/M/08085 Titre de l…" at bounding box center [354, 162] width 708 height 324
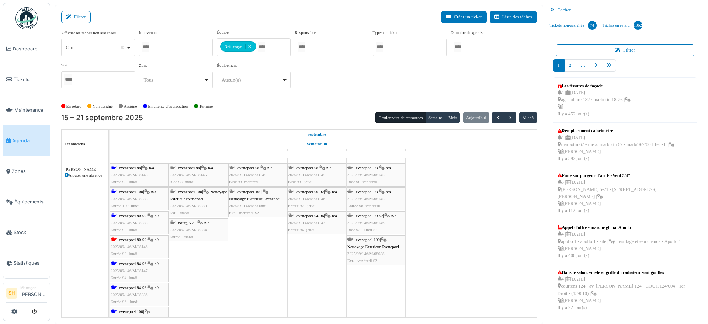
scroll to position [1659, 0]
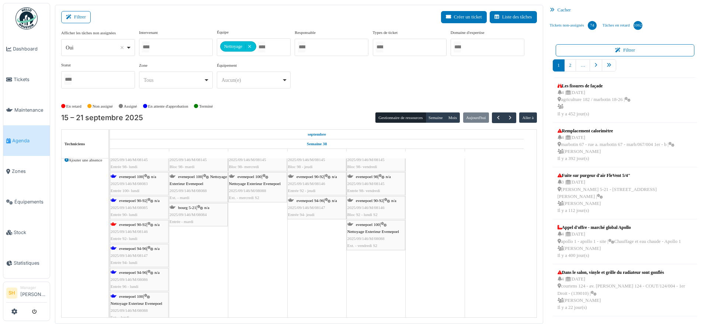
click at [127, 224] on span "evenepoel 90-92" at bounding box center [132, 224] width 27 height 4
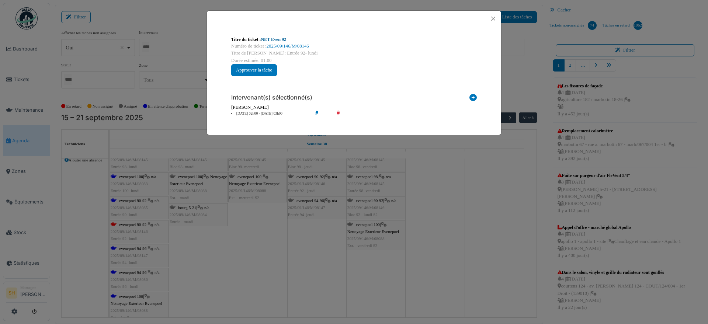
click at [269, 38] on link "NET Even 92" at bounding box center [273, 39] width 25 height 5
click at [443, 270] on div "Titre du ticket : NET Even 92 Numéro de ticket : 2025/09/146/M/08146 Titre de l…" at bounding box center [354, 162] width 708 height 324
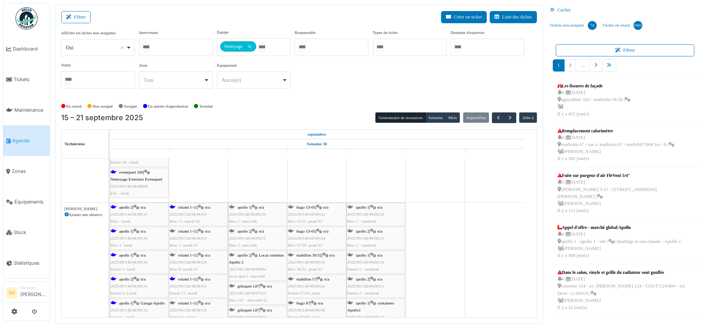
scroll to position [1797, 0]
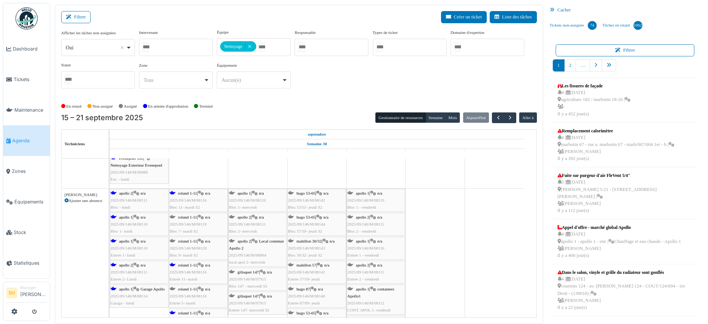
click at [136, 239] on icon at bounding box center [136, 241] width 6 height 5
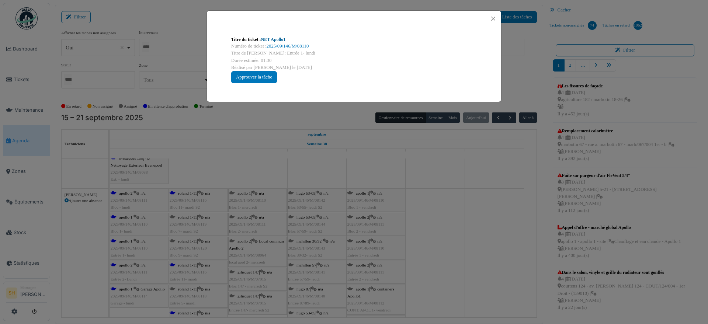
click at [281, 37] on link "NET Apollo1" at bounding box center [273, 39] width 25 height 5
click at [406, 184] on div "Titre du ticket : NET Apollo1 Numéro de ticket : 2025/09/146/M/08110 Titre de l…" at bounding box center [354, 162] width 708 height 324
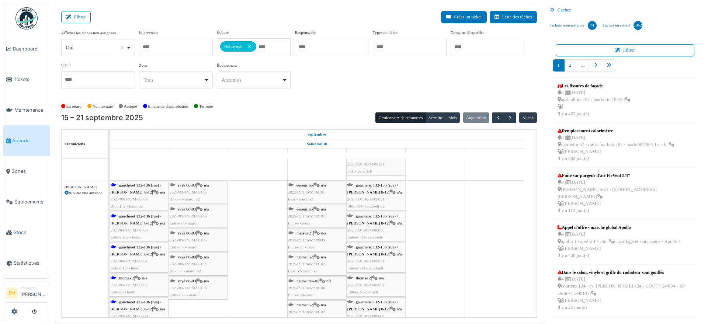
scroll to position [2166, 0]
click at [137, 186] on span "gaucheret 132-136 (rue) / thomas 8-12" at bounding box center [136, 188] width 50 height 11
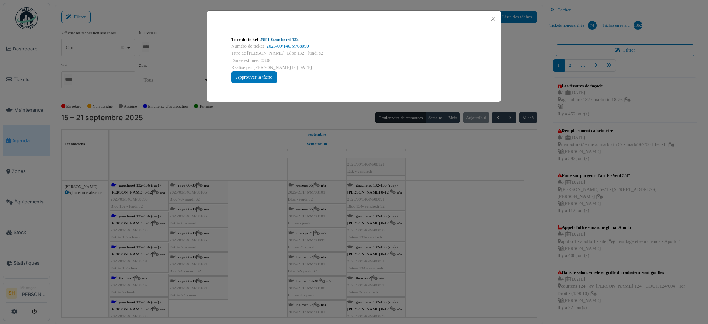
click at [274, 39] on link "NET Gaucheret 132" at bounding box center [280, 39] width 38 height 5
click at [487, 218] on div "Titre du ticket : NET Gaucheret 132 Numéro de ticket : 2025/09/146/M/08090 Titr…" at bounding box center [354, 162] width 708 height 324
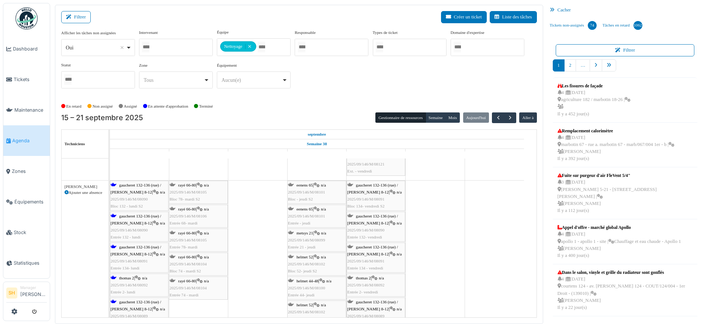
click at [137, 277] on div "thomas 2 | n/a 2025/09/146/M/08092 Entrée 2- lundi" at bounding box center [139, 285] width 57 height 21
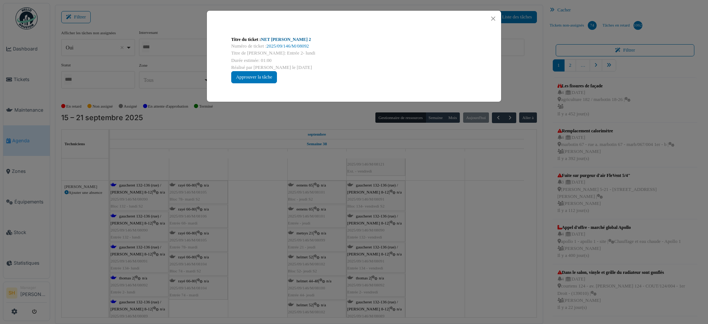
click at [275, 39] on link "NET Thomas 2" at bounding box center [286, 39] width 50 height 5
drag, startPoint x: 320, startPoint y: 242, endPoint x: 224, endPoint y: 248, distance: 96.0
click at [317, 243] on div "Titre du ticket : NET Thomas 2 Numéro de ticket : 2025/09/146/M/08092 Titre de …" at bounding box center [354, 162] width 708 height 324
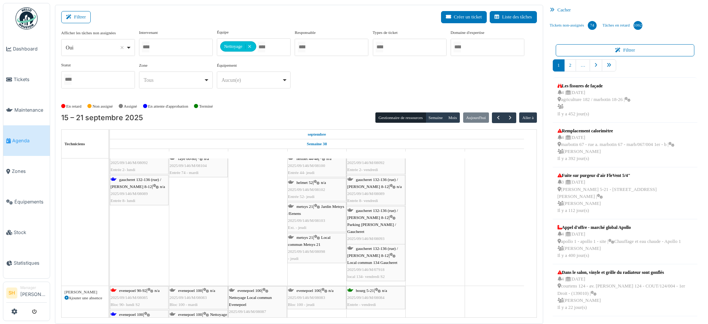
scroll to position [2350, 0]
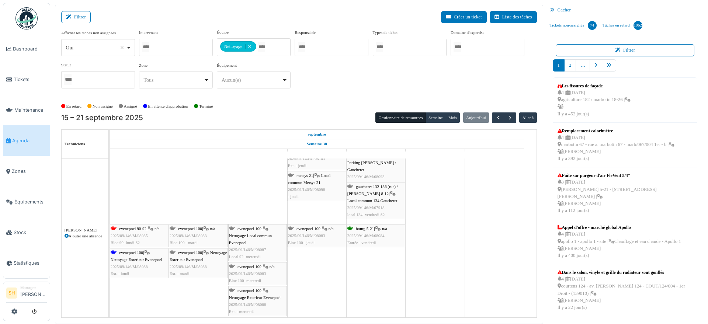
click at [138, 228] on span "evenepoel 90-92" at bounding box center [132, 228] width 27 height 4
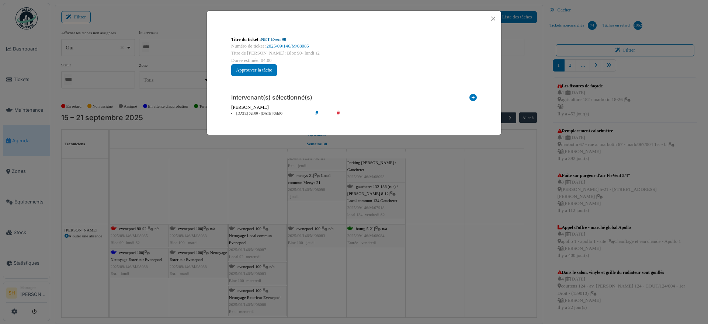
click at [283, 40] on link "NET Even 90" at bounding box center [273, 39] width 25 height 5
click at [455, 300] on div "Titre du ticket : NET Even 90 Numéro de ticket : 2025/09/146/M/08085 Titre de l…" at bounding box center [354, 162] width 708 height 324
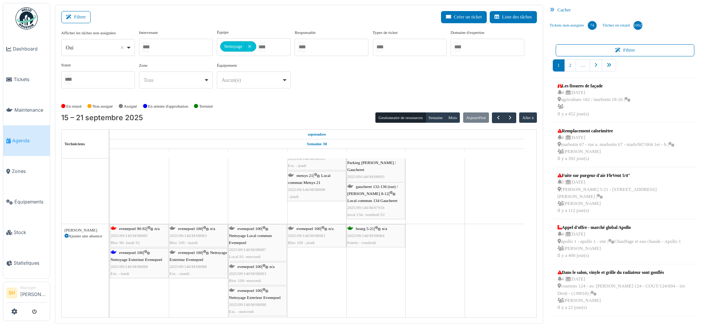
click at [195, 228] on span "evenepoel 100" at bounding box center [190, 228] width 24 height 4
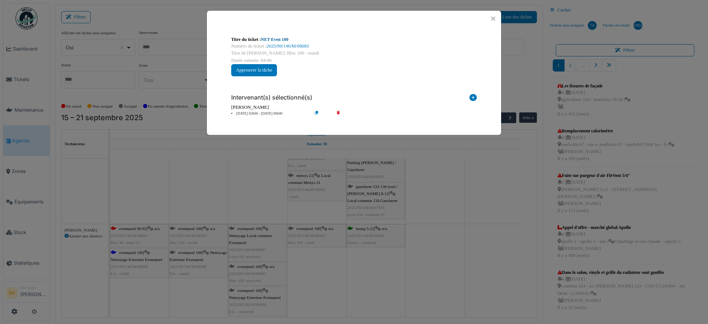
click at [279, 38] on link "NET Even 100" at bounding box center [274, 39] width 27 height 5
click at [424, 253] on div "Titre du ticket : NET Even 100 Numéro de ticket : 2025/09/146/M/08083 Titre de …" at bounding box center [354, 162] width 708 height 324
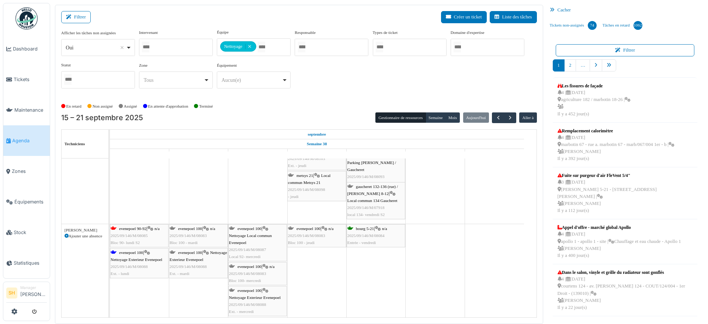
scroll to position [2442, 0]
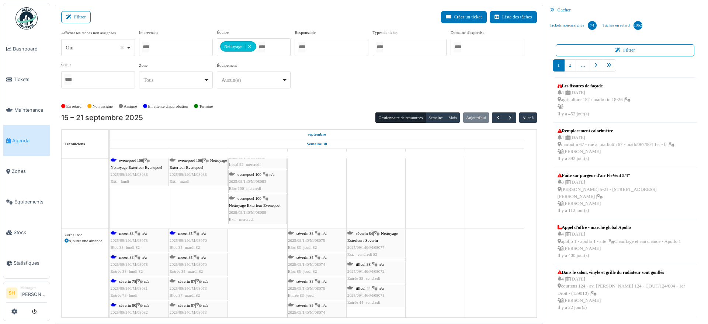
click at [254, 198] on span "evenepoel 100" at bounding box center [249, 198] width 24 height 4
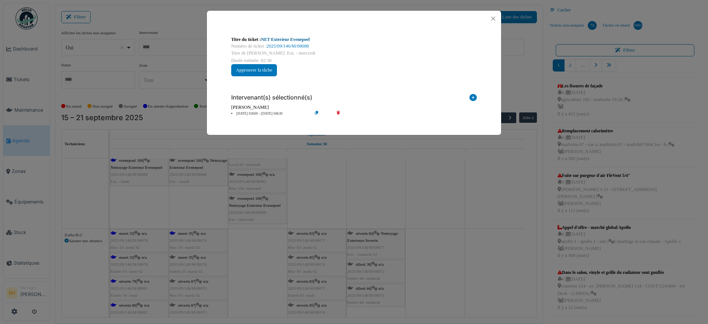
click at [271, 37] on link "NET Exterieur Evenepoel" at bounding box center [285, 39] width 49 height 5
click at [135, 232] on div "Titre du ticket : NET Exterieur Evenepoel Numéro de ticket : 2025/09/146/M/0808…" at bounding box center [354, 162] width 708 height 324
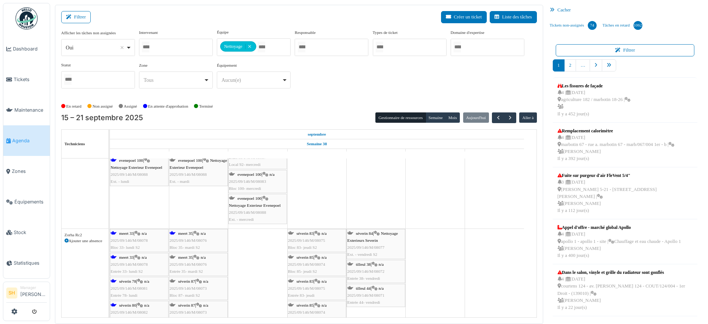
click at [131, 231] on span "meert 33" at bounding box center [126, 233] width 14 height 4
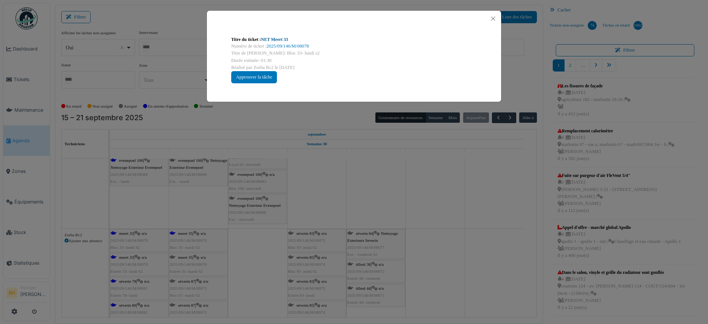
click at [277, 38] on link "NET Meert 33" at bounding box center [274, 39] width 27 height 5
drag, startPoint x: 519, startPoint y: 261, endPoint x: 510, endPoint y: 257, distance: 9.7
click at [517, 258] on div "Titre du ticket : NET Meert 33 Numéro de ticket : 2025/09/146/M/08078 Titre de …" at bounding box center [354, 162] width 708 height 324
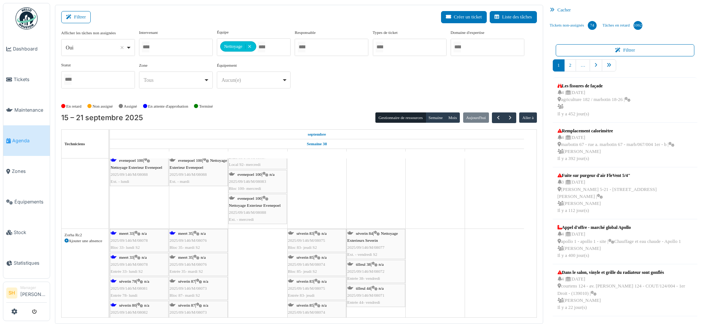
click at [126, 282] on span "séverin 78" at bounding box center [127, 281] width 17 height 4
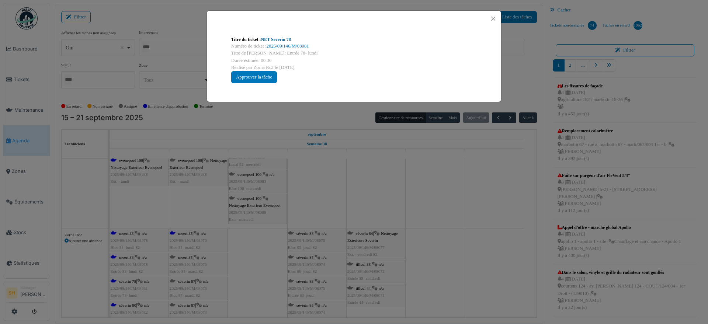
click at [276, 38] on link "NET Severin 78" at bounding box center [276, 39] width 30 height 5
click at [462, 236] on div "Titre du ticket : NET Severin 78 Numéro de ticket : 2025/09/146/M/08081 Titre d…" at bounding box center [354, 162] width 708 height 324
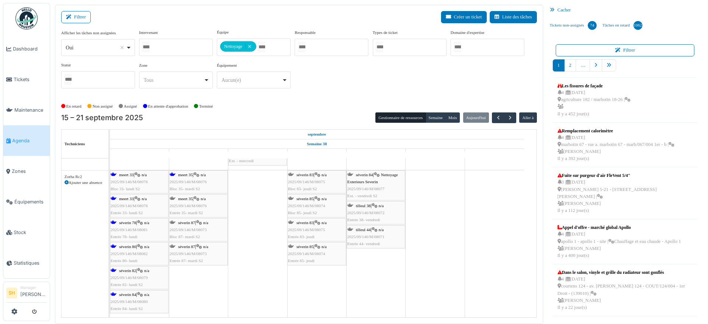
scroll to position [2501, 0]
click at [127, 247] on span "séverin 80" at bounding box center [127, 246] width 17 height 4
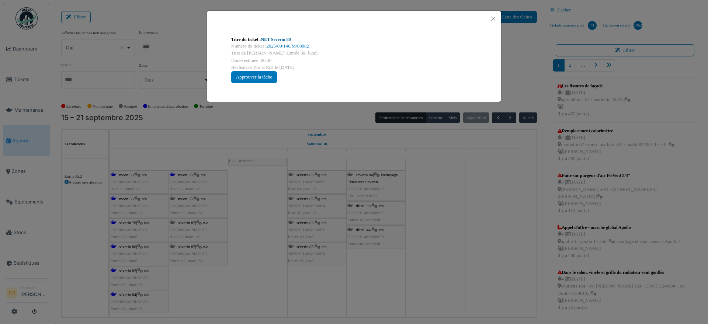
click at [272, 38] on link "NET Severin 80" at bounding box center [276, 39] width 30 height 5
drag, startPoint x: 477, startPoint y: 252, endPoint x: 213, endPoint y: 268, distance: 265.2
click at [469, 253] on div "Titre du ticket : NET Severin 80 Numéro de ticket : 2025/09/146/M/08082 Titre d…" at bounding box center [354, 162] width 708 height 324
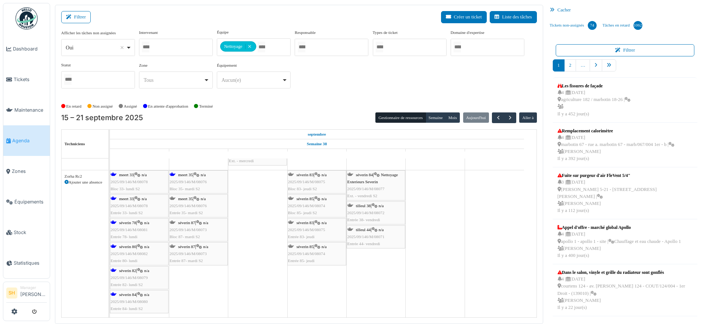
click at [130, 294] on span "séverin 84" at bounding box center [127, 294] width 17 height 4
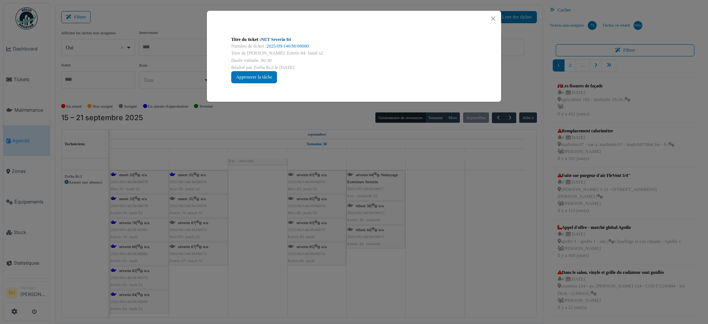
click at [273, 39] on link "NET Severin 84" at bounding box center [276, 39] width 30 height 5
drag, startPoint x: 462, startPoint y: 267, endPoint x: 455, endPoint y: 271, distance: 8.6
click at [460, 269] on div "Titre du ticket : NET Severin 84 Numéro de ticket : 2025/09/146/M/08080 Titre d…" at bounding box center [354, 162] width 708 height 324
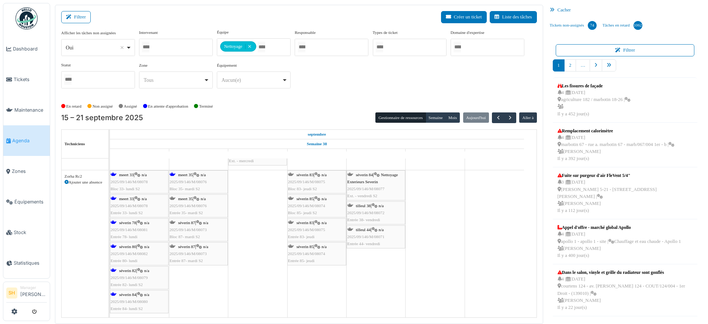
click at [130, 240] on link "séverin 78 | n/a 2025/09/146/M/08081 Entrée 78- lundi" at bounding box center [139, 230] width 59 height 24
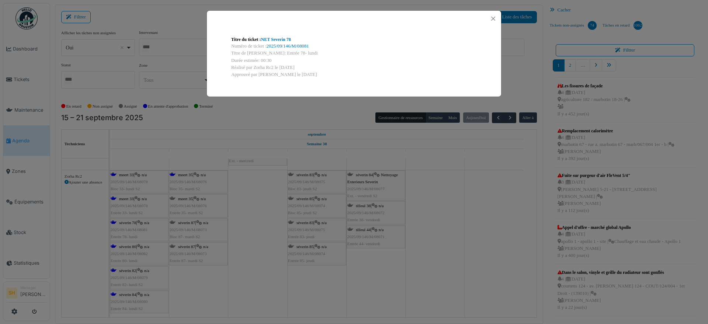
click at [191, 270] on div "Titre du ticket : NET Severin 78 Numéro de ticket : 2025/09/146/M/08081 Titre d…" at bounding box center [354, 162] width 708 height 324
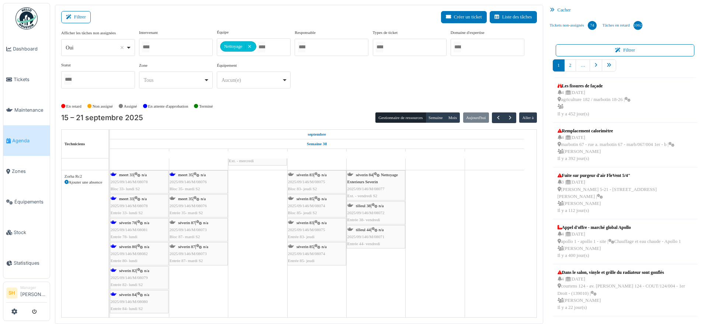
click at [133, 244] on span "séverin 80" at bounding box center [127, 246] width 17 height 4
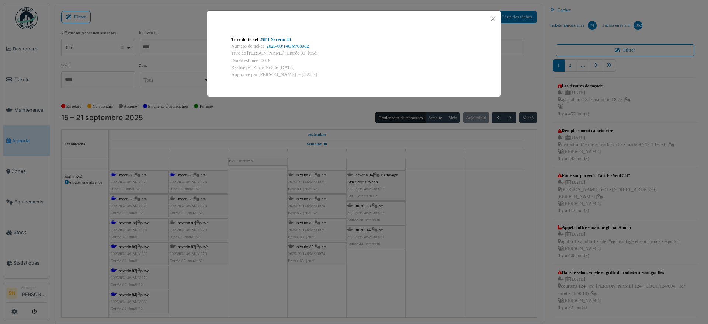
click at [280, 40] on link "NET Severin 80" at bounding box center [276, 39] width 30 height 5
drag, startPoint x: 435, startPoint y: 262, endPoint x: 205, endPoint y: 285, distance: 231.5
click at [434, 262] on div "Titre du ticket : NET Severin 80 Numéro de ticket : 2025/09/146/M/08082 Titre d…" at bounding box center [354, 162] width 708 height 324
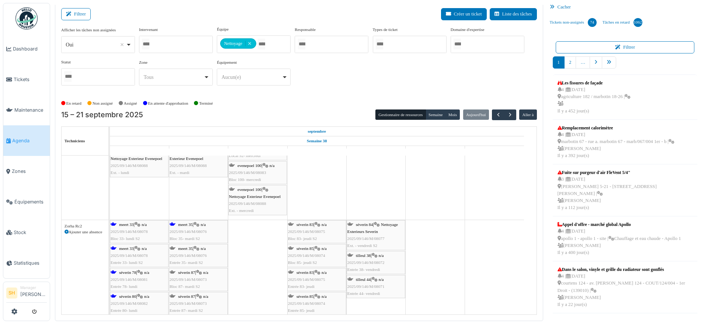
scroll to position [2408, 0]
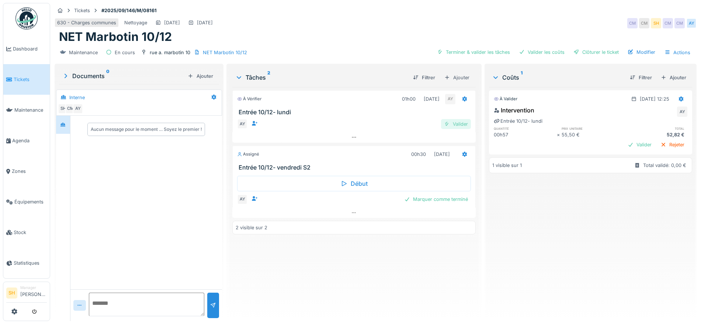
click at [460, 122] on div "Valider" at bounding box center [456, 124] width 30 height 10
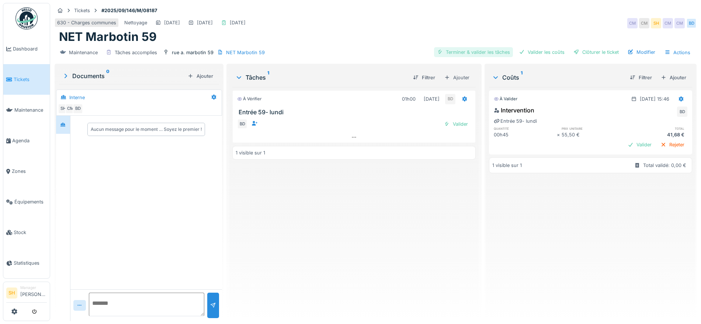
click at [477, 53] on div "Terminer & valider les tâches" at bounding box center [473, 52] width 79 height 10
drag, startPoint x: 531, startPoint y: 52, endPoint x: 588, endPoint y: 57, distance: 57.7
click at [532, 53] on div "Valider les coûts" at bounding box center [542, 52] width 52 height 10
click at [591, 57] on div "Terminer & valider les tâches Valider les coûts Clôturer le ticket Modifier Act…" at bounding box center [563, 52] width 259 height 11
click at [588, 50] on div "Clôturer le ticket" at bounding box center [595, 52] width 51 height 10
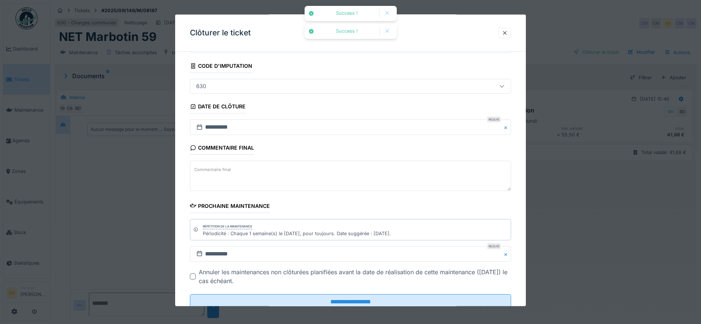
scroll to position [63, 0]
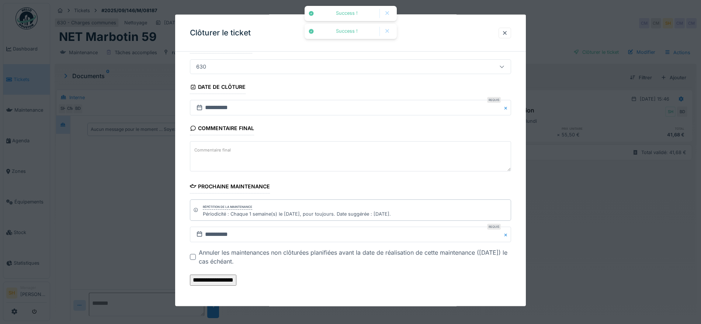
click at [236, 276] on input "**********" at bounding box center [213, 280] width 46 height 11
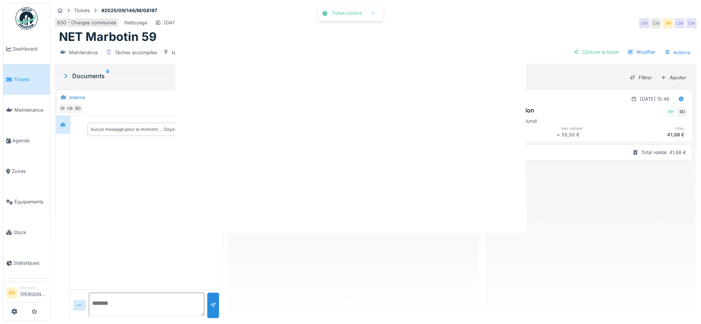
scroll to position [0, 0]
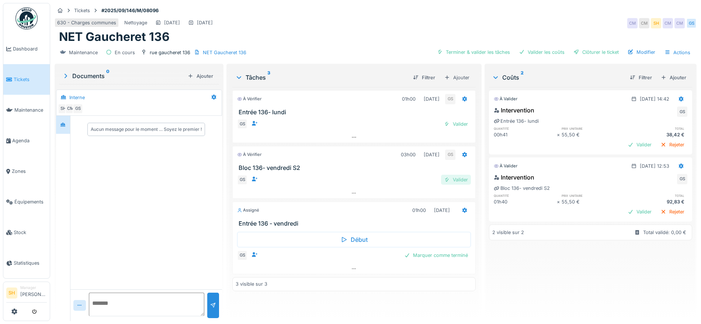
click at [457, 181] on div "Valider" at bounding box center [456, 180] width 30 height 10
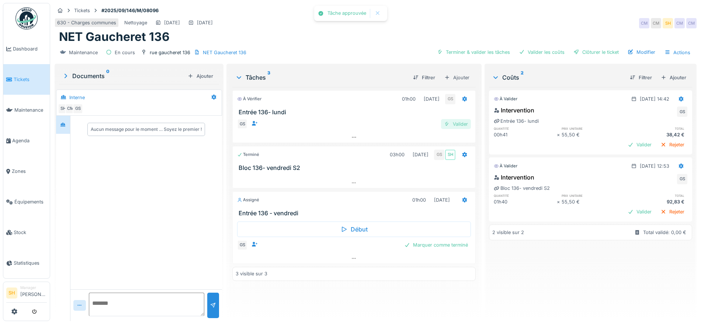
click at [453, 123] on div "Valider" at bounding box center [456, 124] width 30 height 10
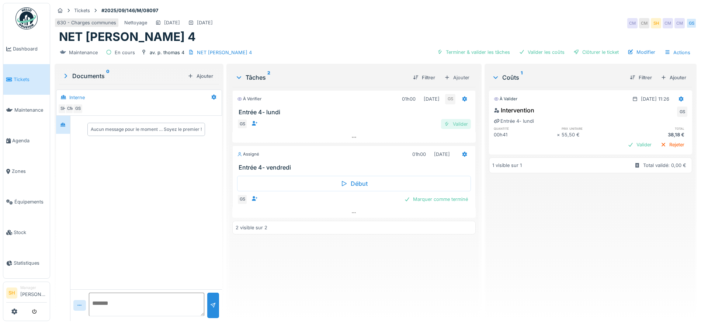
click at [452, 125] on div "Valider" at bounding box center [456, 124] width 30 height 10
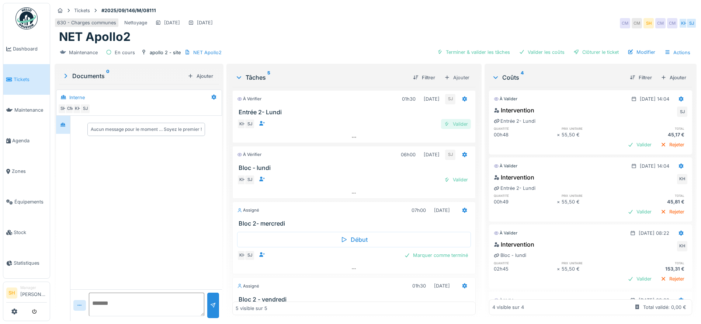
click at [447, 125] on div "Valider" at bounding box center [456, 124] width 30 height 10
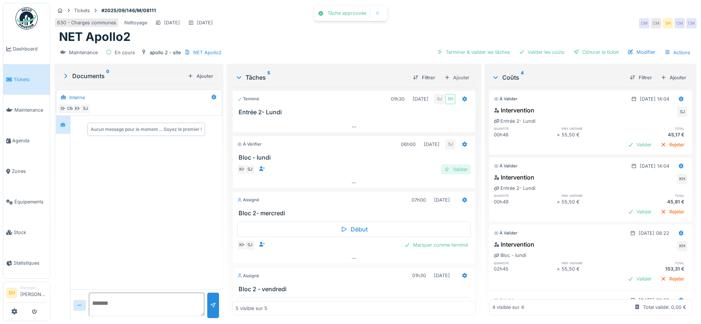
click at [449, 170] on div "Valider" at bounding box center [456, 169] width 30 height 10
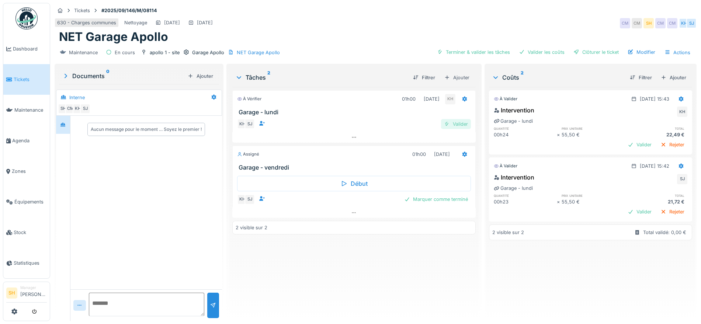
click at [452, 125] on div "Valider" at bounding box center [456, 124] width 30 height 10
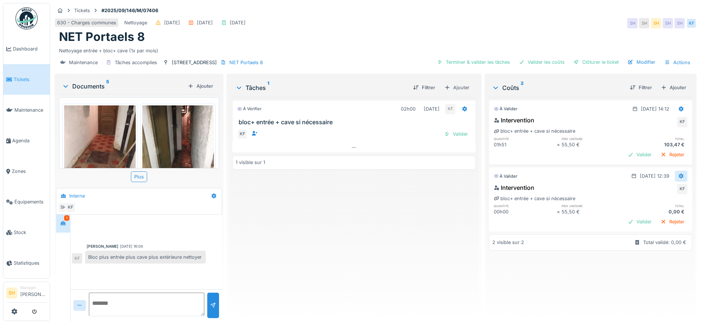
click at [679, 175] on icon at bounding box center [681, 176] width 5 height 5
click at [687, 204] on div "Supprimer" at bounding box center [673, 203] width 36 height 11
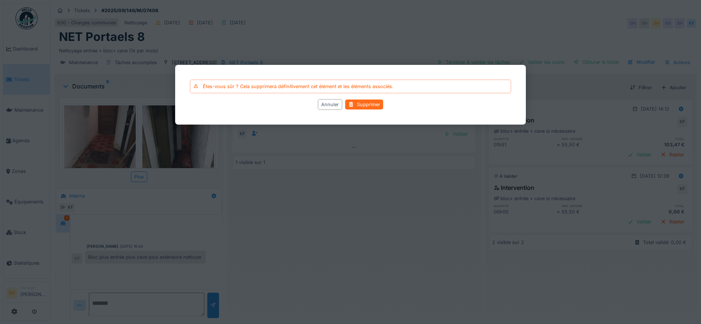
click at [380, 108] on div "Supprimer" at bounding box center [364, 105] width 38 height 10
click at [378, 105] on div "Supprimer" at bounding box center [364, 105] width 38 height 10
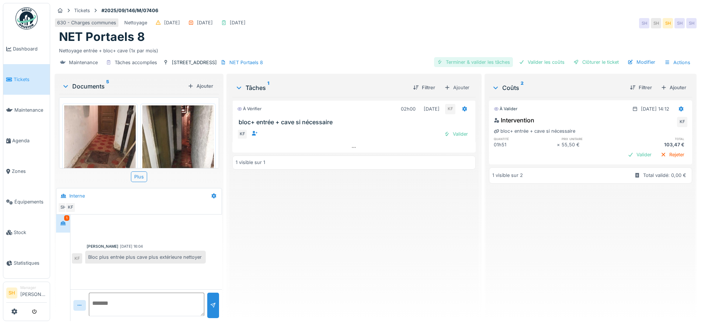
click at [474, 60] on div "Terminer & valider les tâches" at bounding box center [473, 62] width 79 height 10
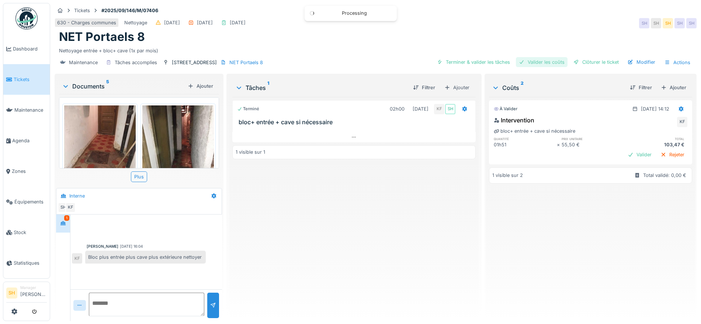
click at [538, 63] on div "Valider les coûts" at bounding box center [542, 62] width 52 height 10
click at [581, 60] on div "Clôturer le ticket" at bounding box center [595, 62] width 51 height 10
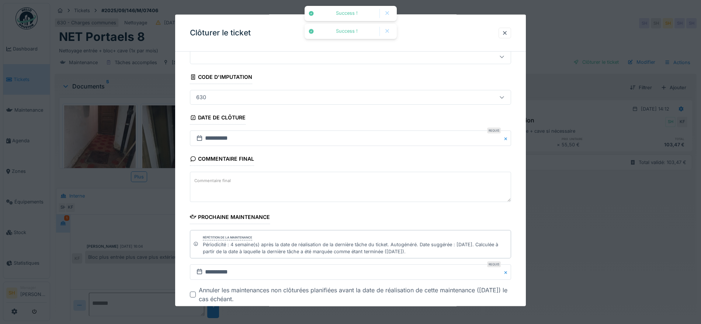
scroll to position [70, 0]
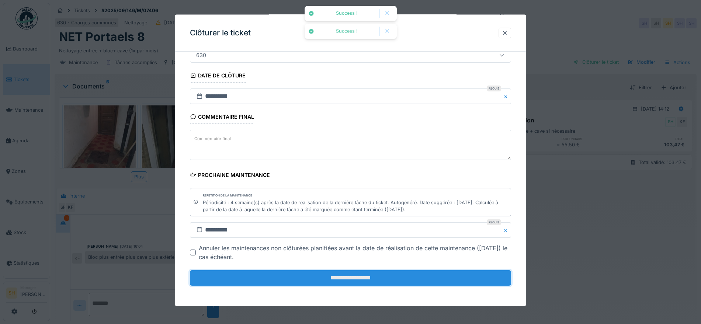
click at [436, 284] on input "**********" at bounding box center [350, 277] width 321 height 15
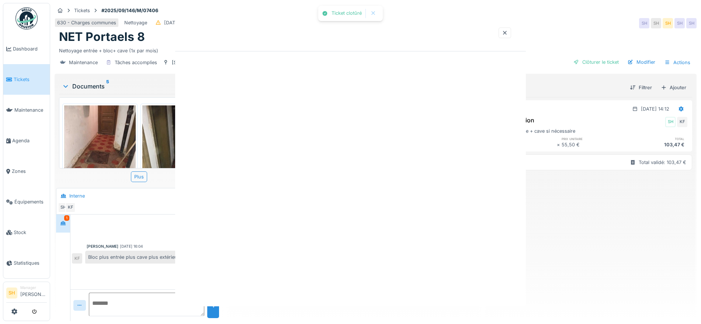
scroll to position [0, 0]
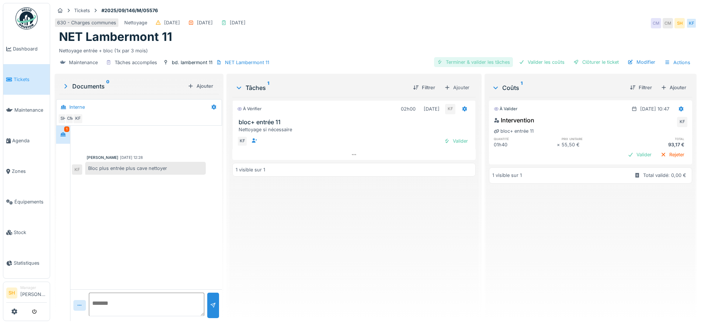
click at [478, 59] on div "Terminer & valider les tâches" at bounding box center [473, 62] width 79 height 10
drag, startPoint x: 533, startPoint y: 60, endPoint x: 537, endPoint y: 60, distance: 4.8
click at [535, 60] on div "Valider les coûts" at bounding box center [542, 62] width 52 height 10
drag, startPoint x: 588, startPoint y: 62, endPoint x: 502, endPoint y: 77, distance: 86.9
click at [589, 62] on div "Clôturer le ticket" at bounding box center [595, 62] width 51 height 10
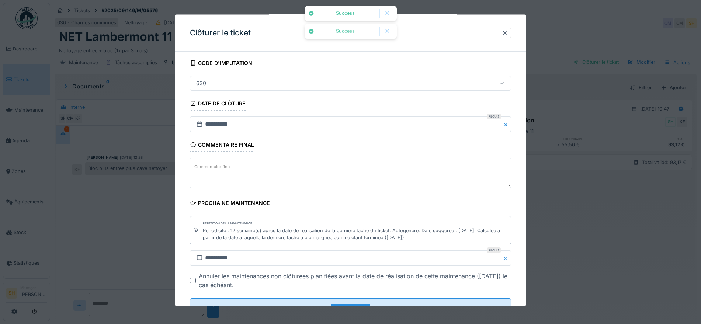
scroll to position [70, 0]
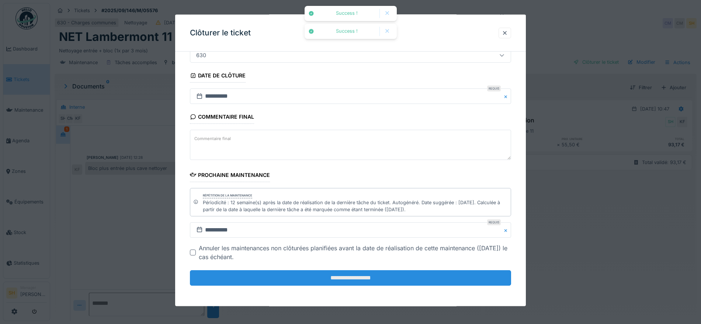
click at [328, 275] on input "**********" at bounding box center [350, 277] width 321 height 15
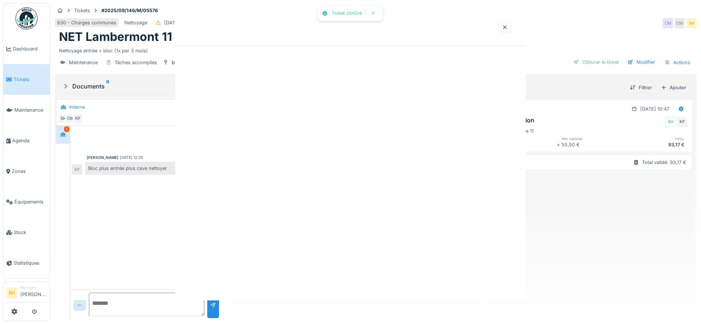
scroll to position [0, 0]
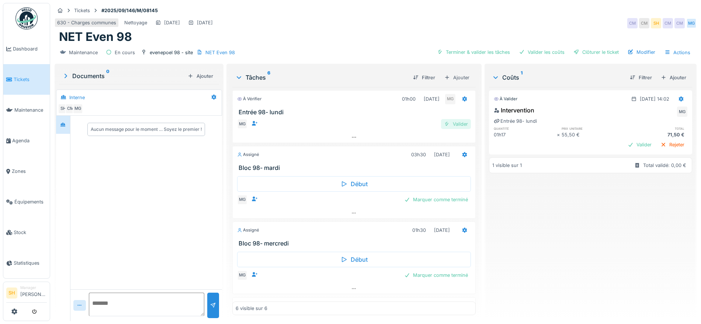
click at [444, 123] on div "Valider" at bounding box center [456, 124] width 30 height 10
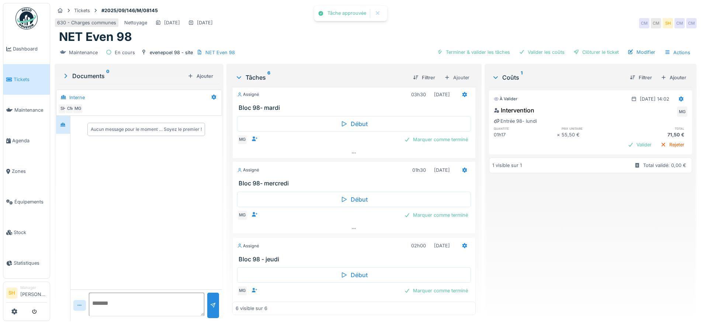
scroll to position [46, 0]
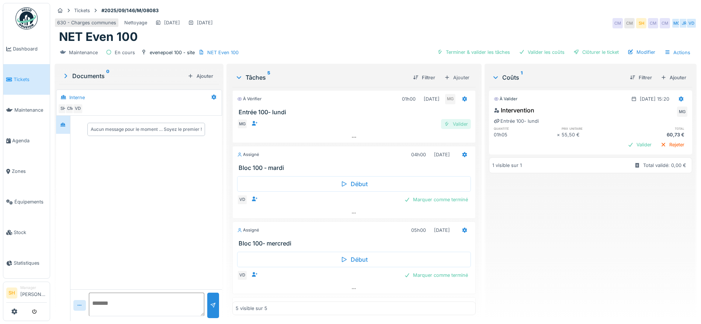
click at [451, 125] on div "Valider" at bounding box center [456, 124] width 30 height 10
click at [457, 124] on div "Valider" at bounding box center [456, 124] width 30 height 10
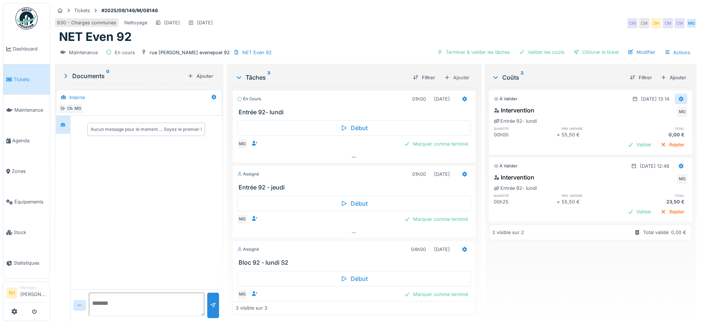
click at [679, 98] on icon at bounding box center [681, 98] width 5 height 5
click at [670, 125] on div "Supprimer" at bounding box center [673, 126] width 36 height 11
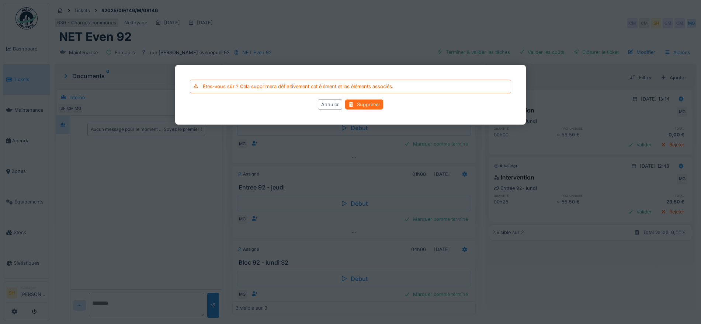
click at [367, 102] on div "Supprimer" at bounding box center [364, 105] width 38 height 10
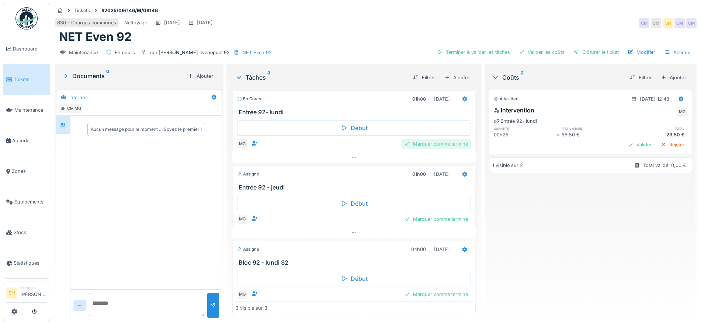
click at [426, 143] on div "Marquer comme terminé" at bounding box center [436, 144] width 70 height 10
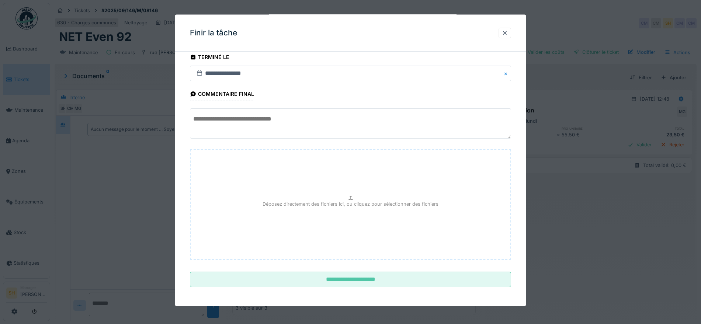
scroll to position [9, 0]
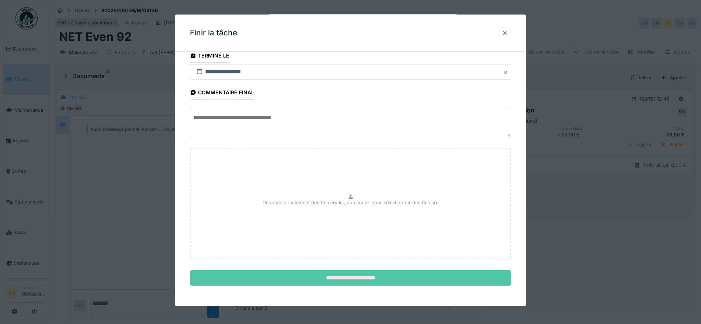
click at [393, 276] on input "**********" at bounding box center [350, 277] width 321 height 15
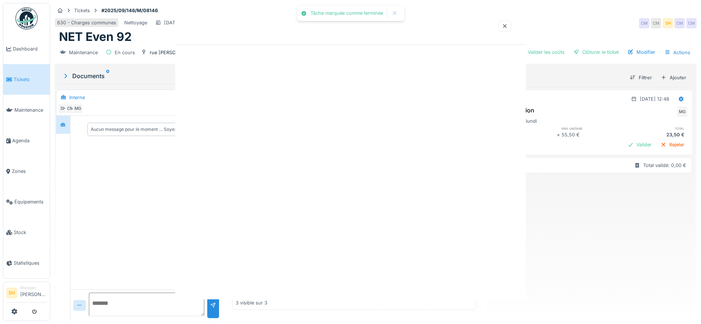
scroll to position [0, 0]
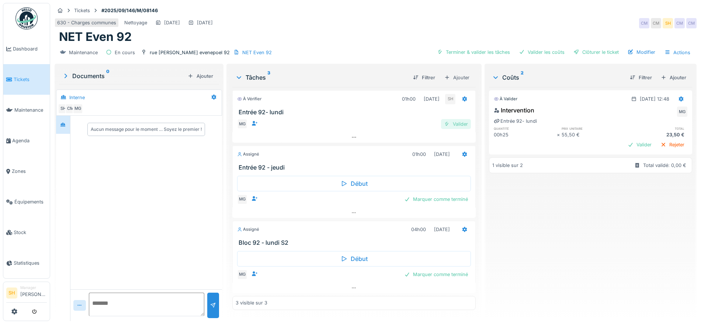
click at [457, 125] on div "Valider" at bounding box center [456, 124] width 30 height 10
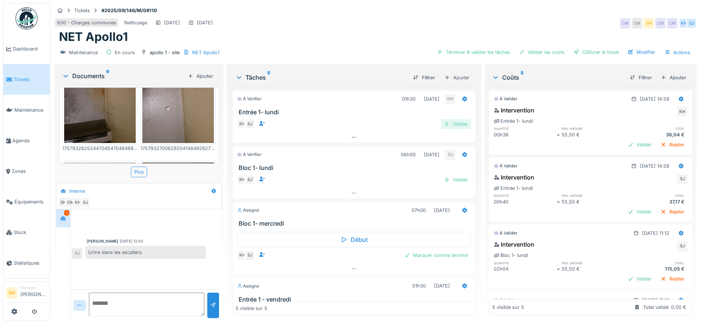
click at [446, 122] on div "Valider" at bounding box center [456, 124] width 30 height 10
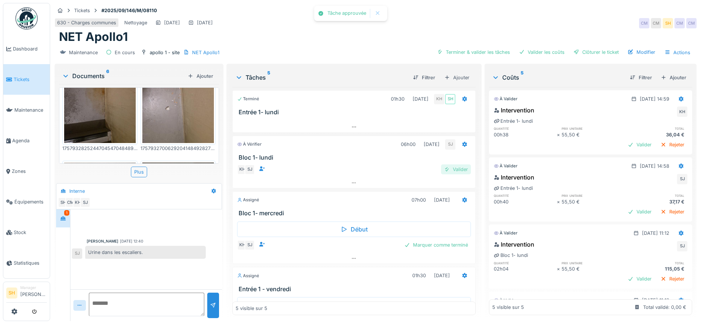
click at [449, 166] on div "Valider" at bounding box center [456, 169] width 30 height 10
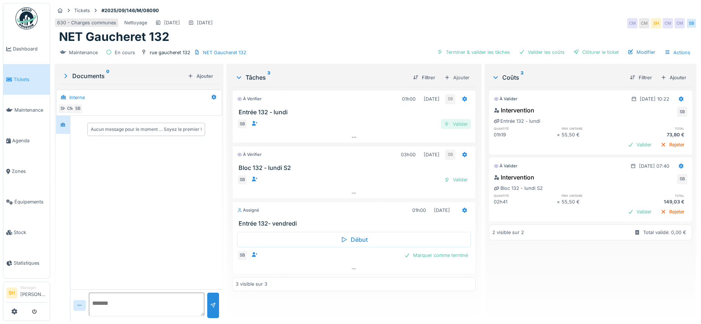
click at [460, 122] on div "Valider" at bounding box center [456, 124] width 30 height 10
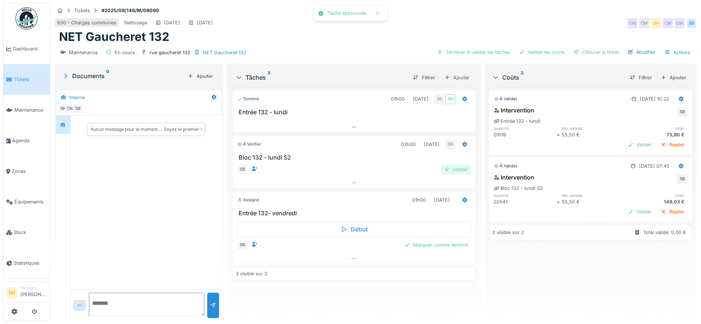
click at [456, 167] on div "Valider" at bounding box center [456, 169] width 30 height 10
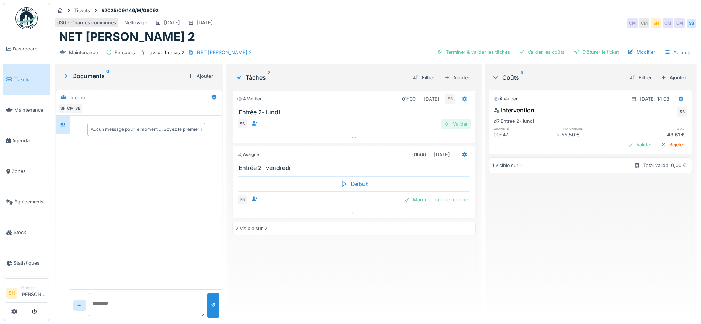
click at [458, 122] on div "Valider" at bounding box center [456, 124] width 30 height 10
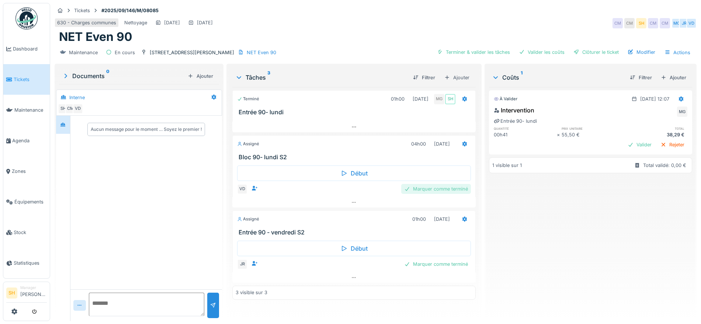
click at [446, 191] on div "Marquer comme terminé" at bounding box center [436, 189] width 70 height 10
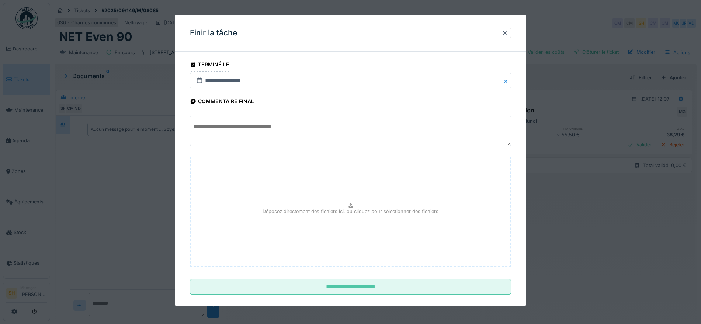
click at [344, 129] on textarea at bounding box center [350, 131] width 321 height 30
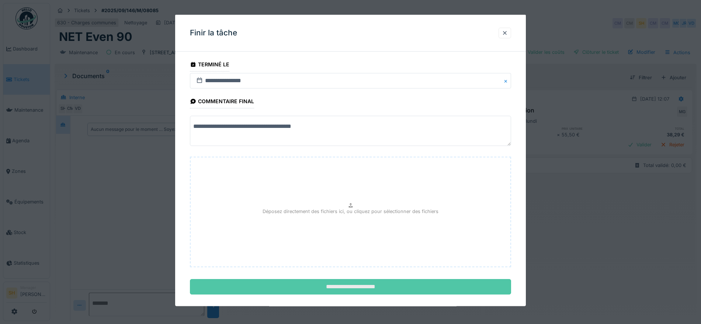
type textarea "**********"
click at [381, 291] on input "**********" at bounding box center [350, 286] width 321 height 15
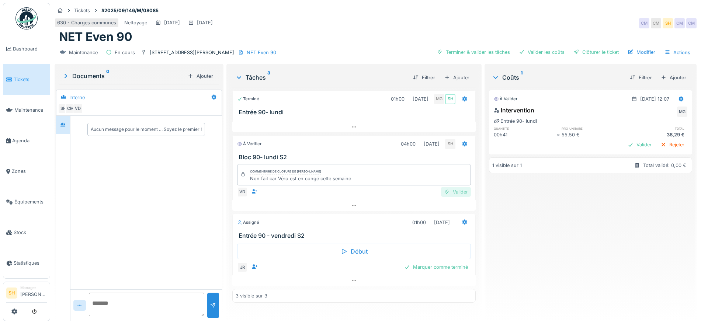
click at [454, 194] on div "Valider" at bounding box center [456, 192] width 30 height 10
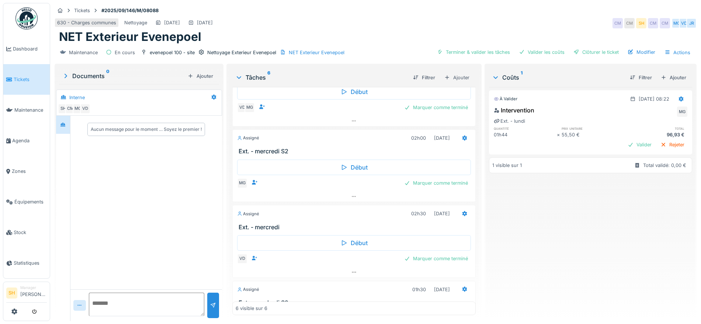
scroll to position [138, 0]
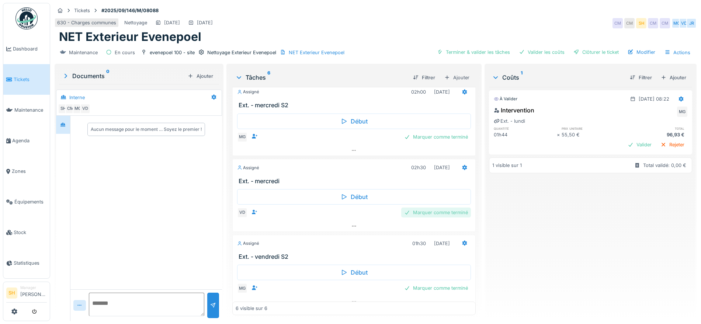
click at [440, 213] on div "Marquer comme terminé" at bounding box center [436, 213] width 70 height 10
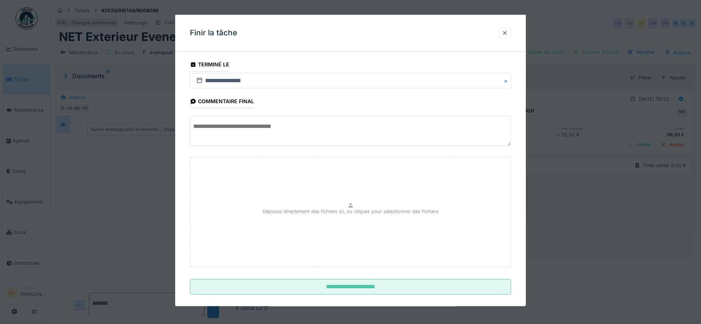
click at [294, 128] on textarea at bounding box center [350, 131] width 321 height 30
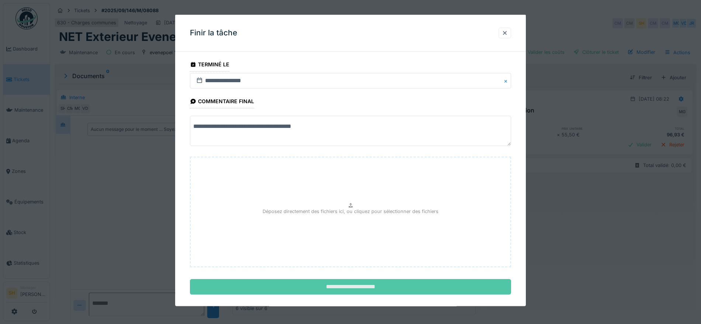
type textarea "**********"
click at [425, 287] on input "**********" at bounding box center [350, 286] width 321 height 15
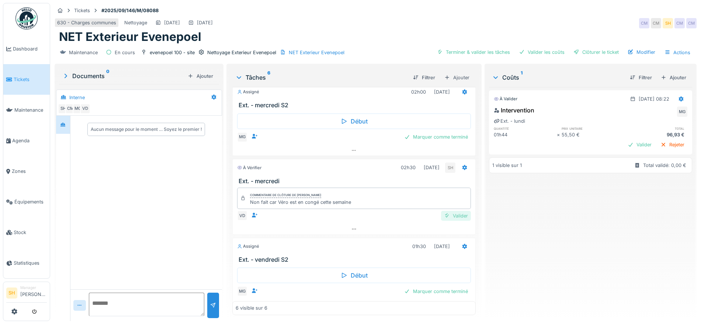
click at [446, 217] on div "Valider" at bounding box center [456, 216] width 30 height 10
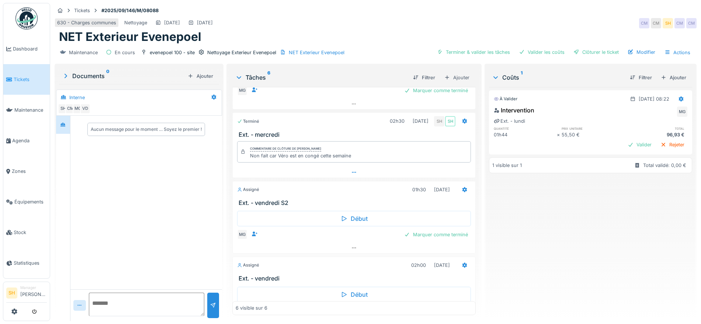
scroll to position [170, 0]
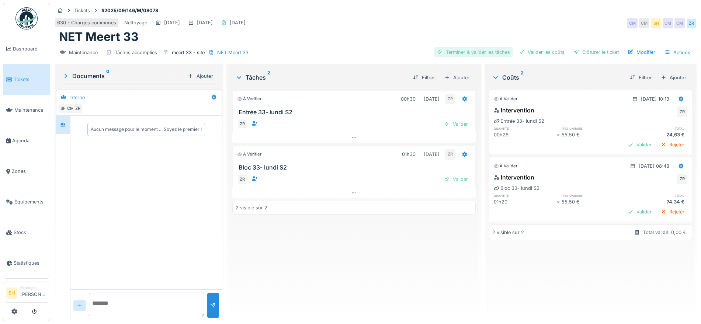
click at [474, 49] on div "Terminer & valider les tâches" at bounding box center [473, 52] width 79 height 10
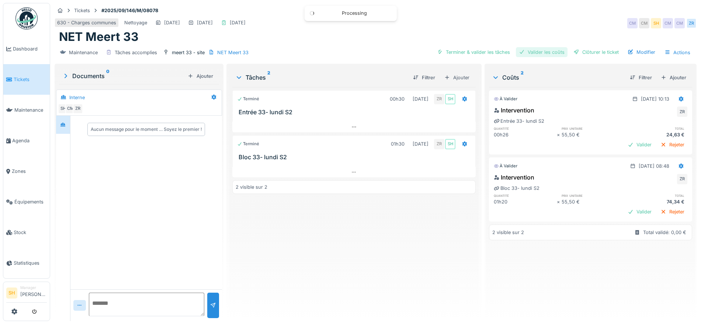
click at [537, 51] on div "Valider les coûts" at bounding box center [542, 52] width 52 height 10
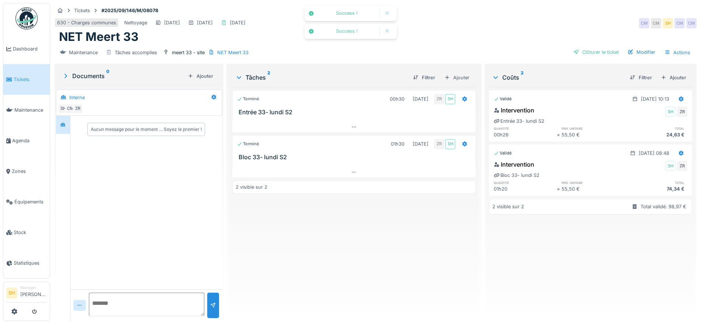
drag, startPoint x: 593, startPoint y: 52, endPoint x: 493, endPoint y: 79, distance: 103.8
click at [594, 52] on div "Clôturer le ticket" at bounding box center [595, 52] width 51 height 10
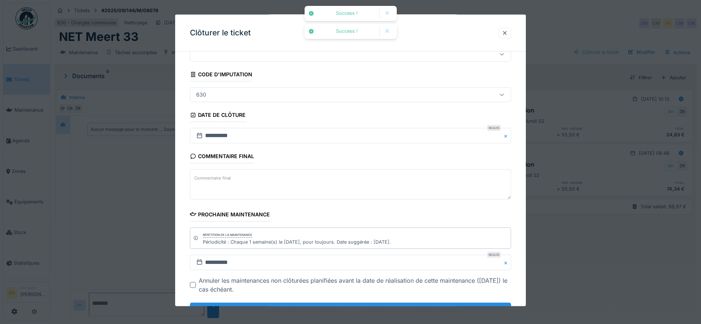
scroll to position [63, 0]
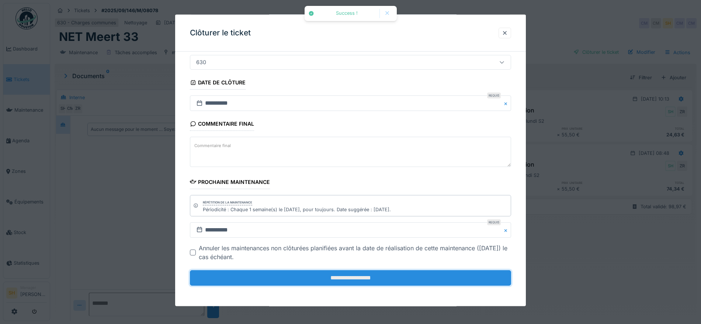
click at [372, 278] on input "**********" at bounding box center [350, 277] width 321 height 15
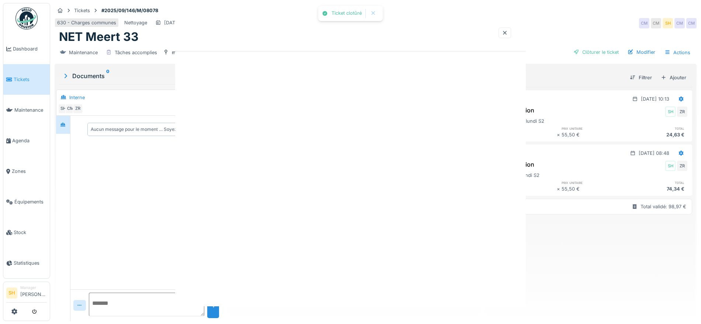
scroll to position [0, 0]
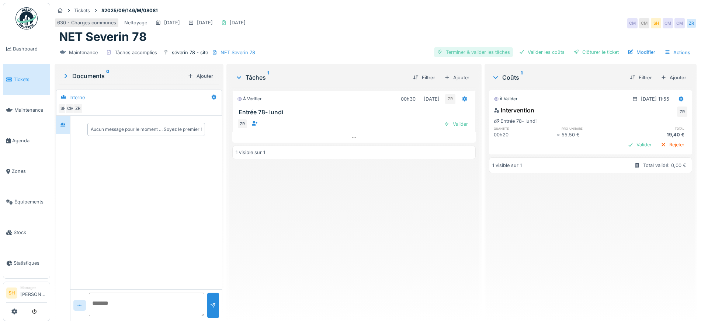
click at [465, 50] on div "Terminer & valider les tâches" at bounding box center [473, 52] width 79 height 10
drag, startPoint x: 533, startPoint y: 49, endPoint x: 605, endPoint y: 51, distance: 71.9
click at [538, 51] on div "Valider les coûts" at bounding box center [542, 52] width 52 height 10
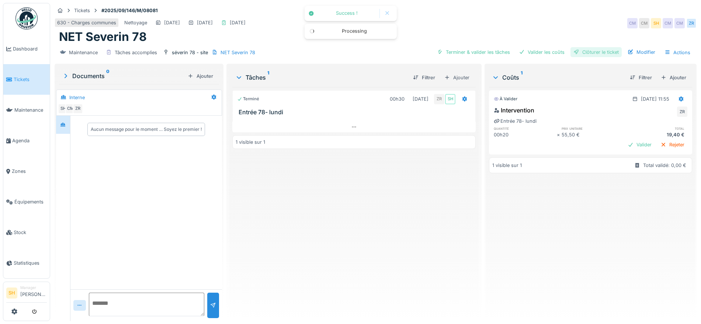
click at [605, 51] on div "Clôturer le ticket" at bounding box center [595, 52] width 51 height 10
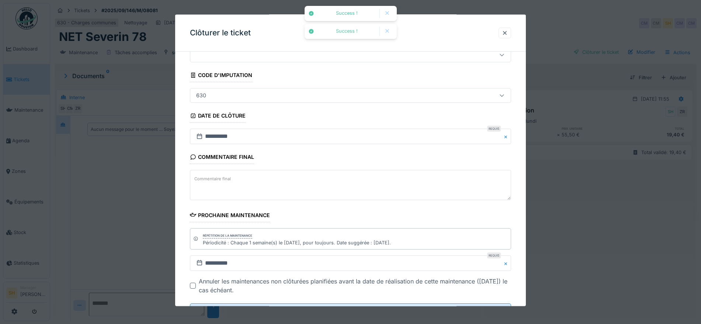
scroll to position [63, 0]
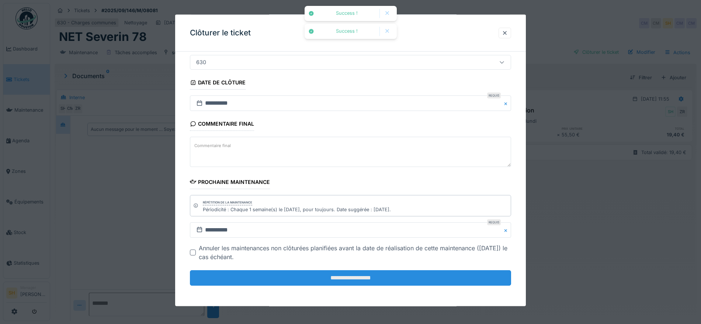
click at [363, 279] on input "**********" at bounding box center [350, 277] width 321 height 15
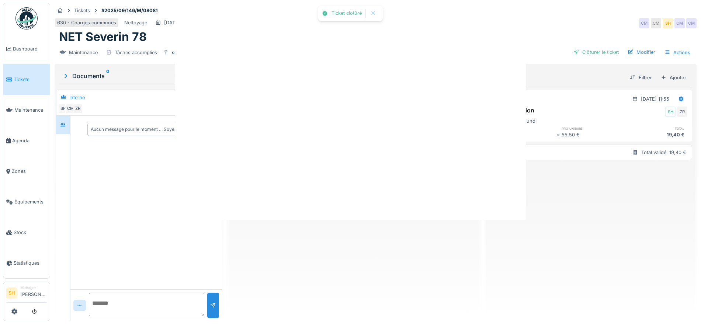
scroll to position [0, 0]
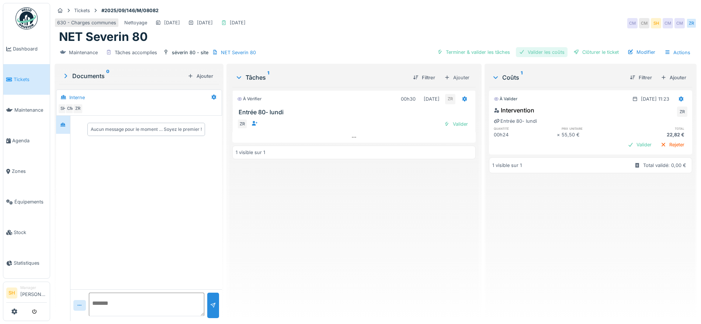
drag, startPoint x: 473, startPoint y: 52, endPoint x: 538, endPoint y: 55, distance: 64.9
click at [489, 54] on div "Terminer & valider les tâches" at bounding box center [473, 52] width 79 height 10
drag, startPoint x: 538, startPoint y: 55, endPoint x: 583, endPoint y: 51, distance: 45.2
click at [548, 55] on div "Valider les coûts" at bounding box center [542, 52] width 52 height 10
drag, startPoint x: 583, startPoint y: 51, endPoint x: 509, endPoint y: 83, distance: 81.1
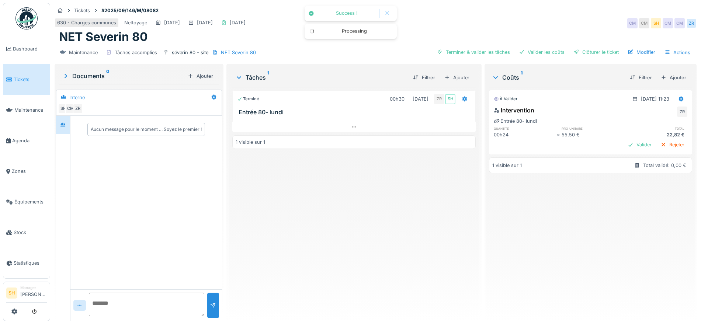
click at [583, 54] on div "Clôturer le ticket" at bounding box center [595, 52] width 51 height 10
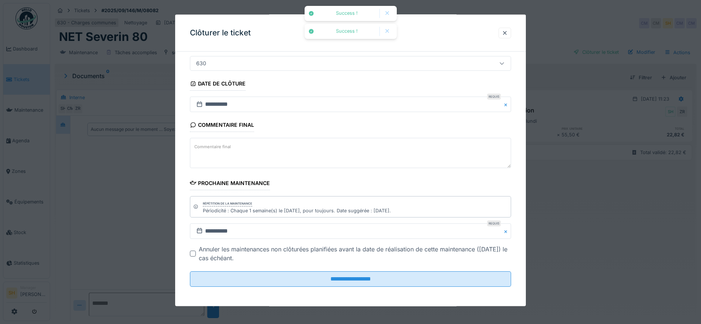
scroll to position [63, 0]
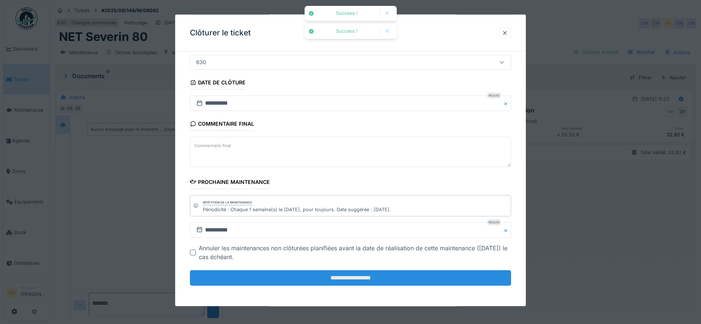
click at [401, 272] on input "**********" at bounding box center [350, 277] width 321 height 15
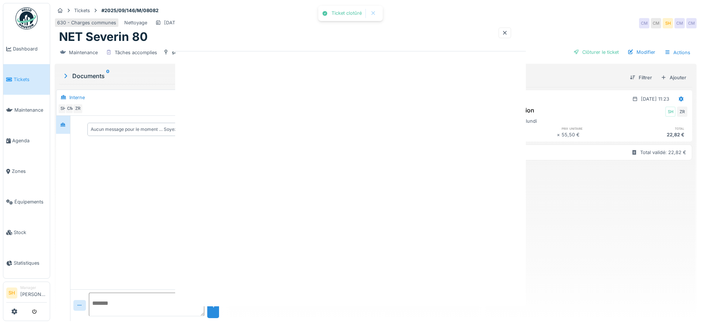
scroll to position [0, 0]
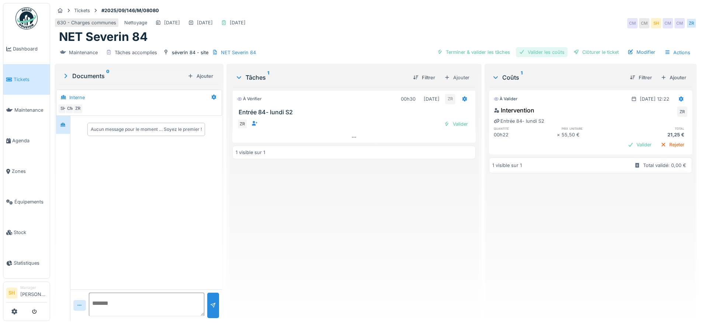
drag, startPoint x: 482, startPoint y: 52, endPoint x: 528, endPoint y: 54, distance: 46.1
click at [483, 52] on div "Terminer & valider les tâches" at bounding box center [473, 52] width 79 height 10
drag, startPoint x: 536, startPoint y: 51, endPoint x: 570, endPoint y: 52, distance: 33.9
click at [538, 51] on div "Valider les coûts" at bounding box center [542, 52] width 52 height 10
click at [591, 54] on div "Clôturer le ticket" at bounding box center [595, 52] width 51 height 10
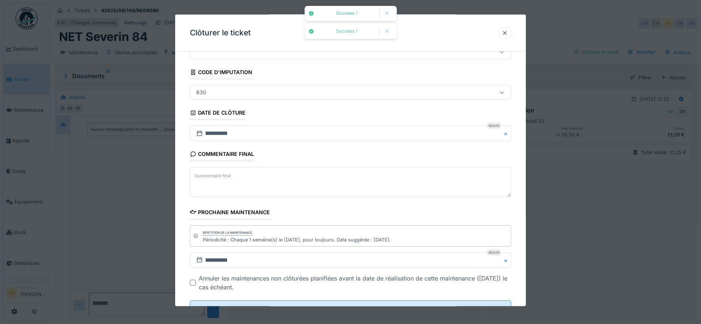
scroll to position [63, 0]
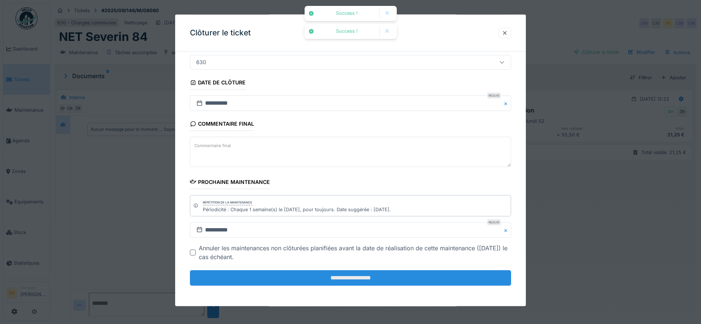
click at [373, 279] on input "**********" at bounding box center [350, 277] width 321 height 15
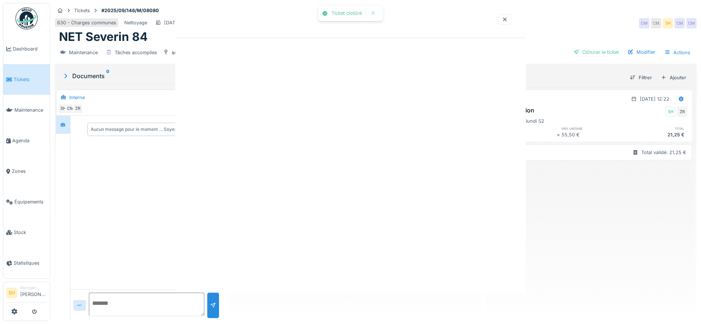
scroll to position [0, 0]
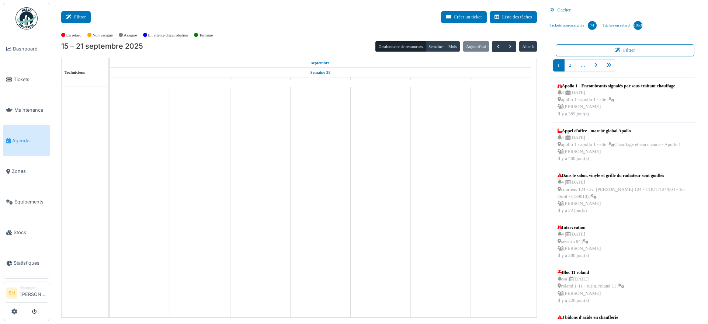
click at [69, 15] on icon at bounding box center [70, 17] width 8 height 5
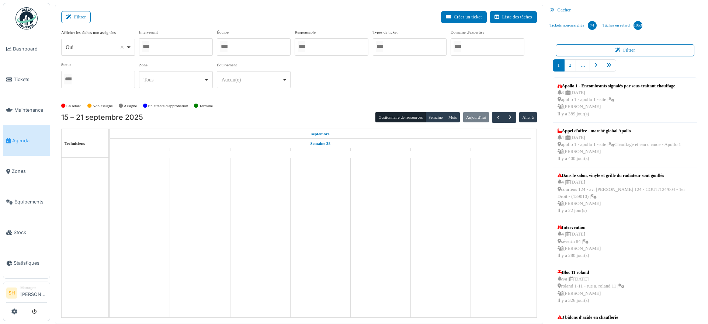
click at [227, 44] on input "Tous" at bounding box center [223, 46] width 7 height 11
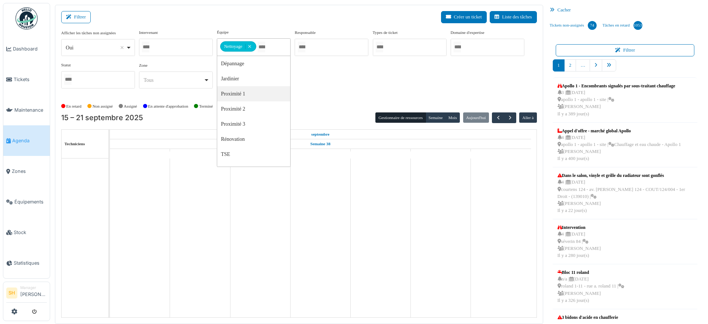
drag, startPoint x: 240, startPoint y: 94, endPoint x: 313, endPoint y: 107, distance: 74.5
click at [339, 106] on div "En retard Non assigné [GEOGRAPHIC_DATA] En attente d'approbation Terminé" at bounding box center [298, 106] width 475 height 12
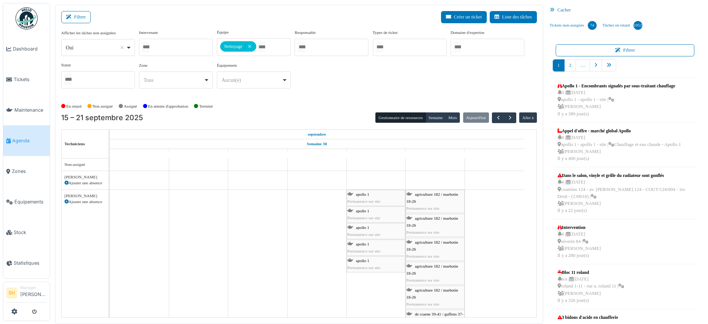
click at [321, 108] on div "En retard Non assigné [GEOGRAPHIC_DATA] En attente d'approbation Terminé" at bounding box center [298, 106] width 475 height 12
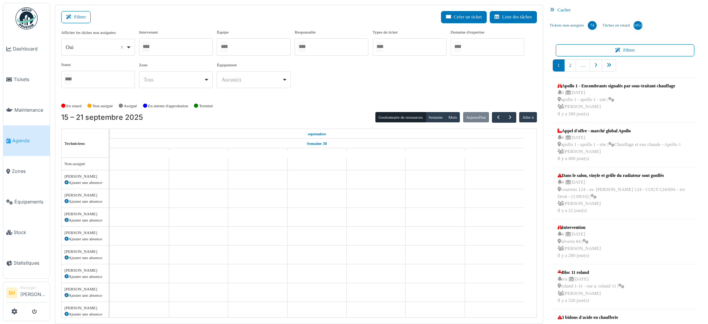
drag, startPoint x: 332, startPoint y: 75, endPoint x: 261, endPoint y: 60, distance: 72.9
click at [332, 76] on div "Afficher les tâches non assignées *** Oui Remove item Oui Non Intervenant [PERS…" at bounding box center [298, 61] width 475 height 65
click at [252, 47] on div at bounding box center [254, 46] width 74 height 17
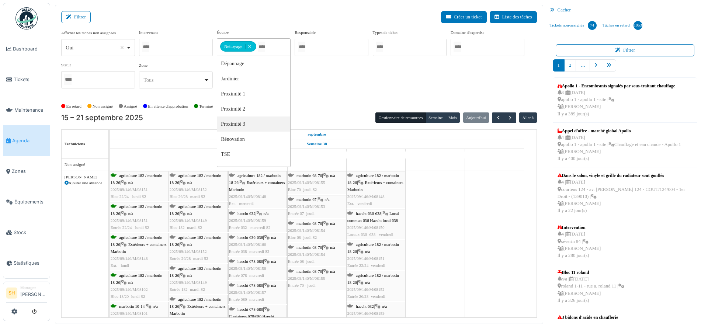
click at [346, 94] on div "Afficher les tâches non assignées *** Oui Remove item Oui Non Intervenant [PERS…" at bounding box center [298, 64] width 475 height 71
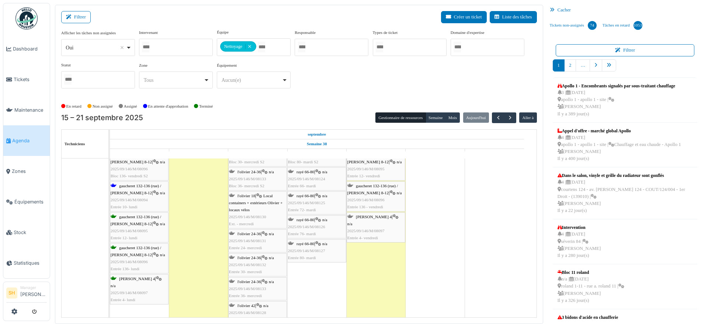
scroll to position [507, 0]
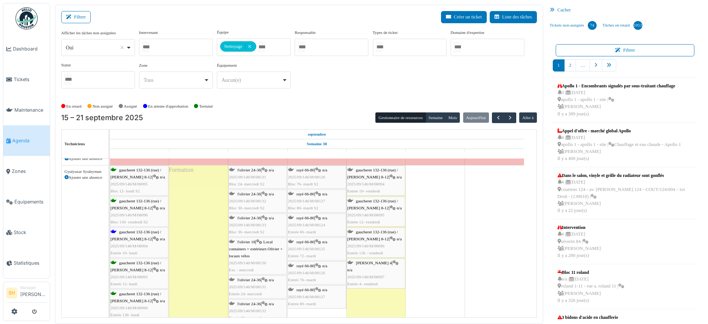
click at [147, 233] on span "gaucheret 132-136 (rue) / thomas 8-12" at bounding box center [136, 235] width 50 height 11
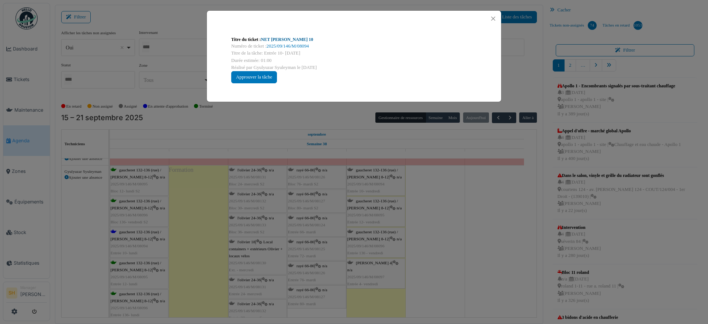
click at [277, 40] on link "NET Thomas 10" at bounding box center [287, 39] width 52 height 5
click at [478, 229] on div "Titre du ticket : NET Thomas 10 Numéro de ticket : 2025/09/146/M/08094 Titre de…" at bounding box center [354, 162] width 708 height 324
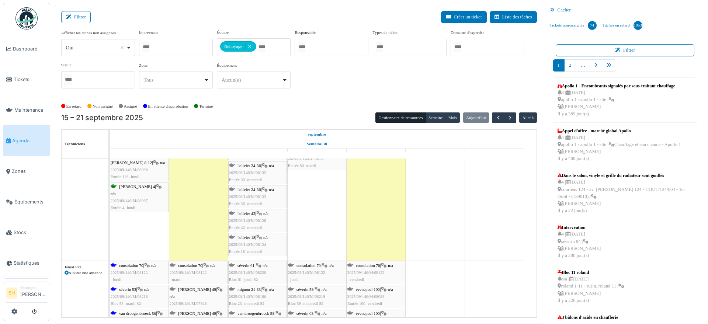
scroll to position [0, 0]
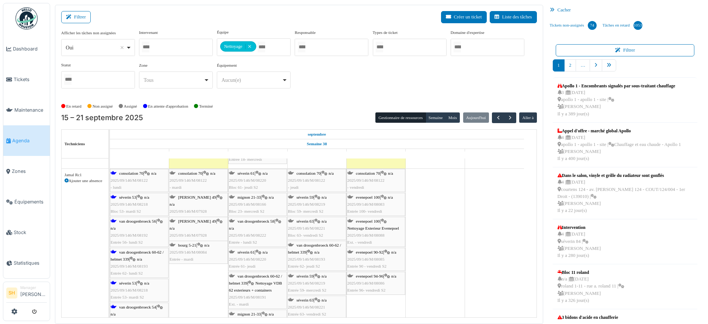
click at [128, 173] on span "consolation 70" at bounding box center [131, 173] width 24 height 4
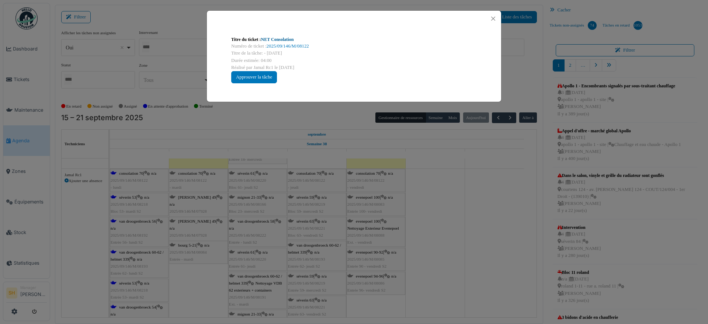
click at [284, 40] on link "NET Consolation" at bounding box center [277, 39] width 33 height 5
click at [421, 211] on div "Titre du ticket : NET Consolation Numéro de ticket : 2025/09/146/M/08122 Titre …" at bounding box center [354, 162] width 708 height 324
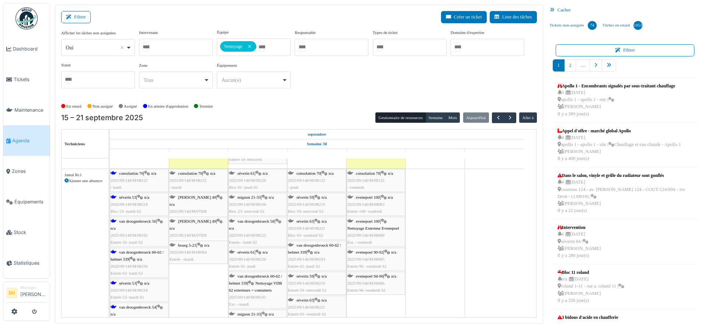
click at [130, 198] on span "séverin 53" at bounding box center [127, 197] width 17 height 4
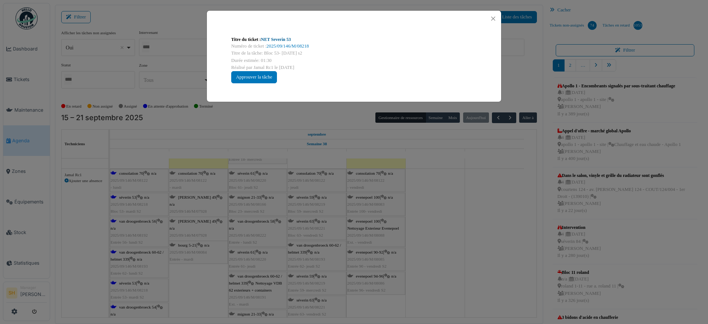
click at [271, 38] on link "NET Severin 53" at bounding box center [276, 39] width 30 height 5
click at [454, 243] on div "Titre du ticket : NET Severin 53 Numéro de ticket : 2025/09/146/M/08218 Titre d…" at bounding box center [354, 162] width 708 height 324
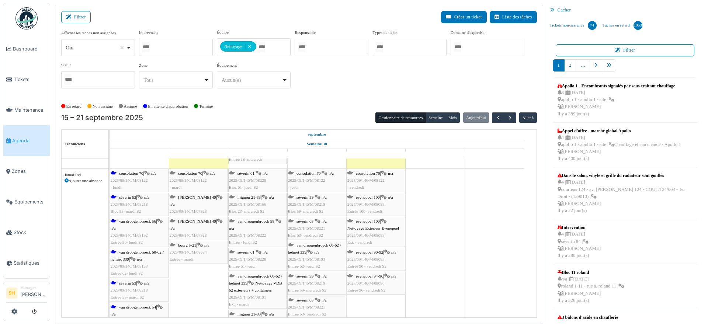
click at [144, 229] on div "van droogenbroeck 56 | n/a 2025/09/146/M/08192 Entrée 56- lundi S2" at bounding box center [139, 232] width 57 height 28
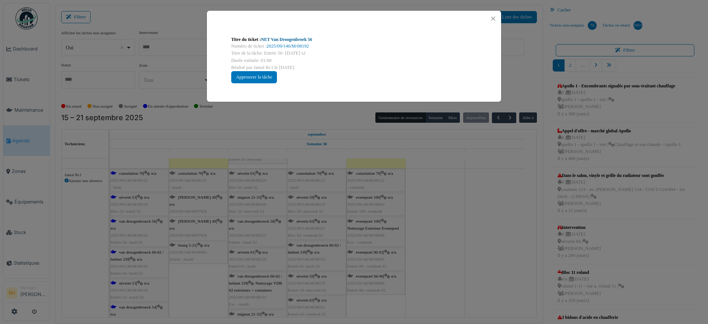
click at [280, 38] on link "NET Van Droogenbroek 56" at bounding box center [286, 39] width 51 height 5
click at [415, 238] on div "Titre du ticket : NET Van Droogenbroek 56 Numéro de ticket : 2025/09/146/M/0819…" at bounding box center [354, 162] width 708 height 324
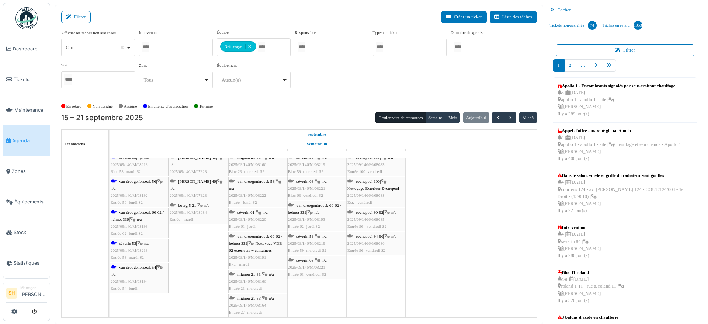
scroll to position [829, 0]
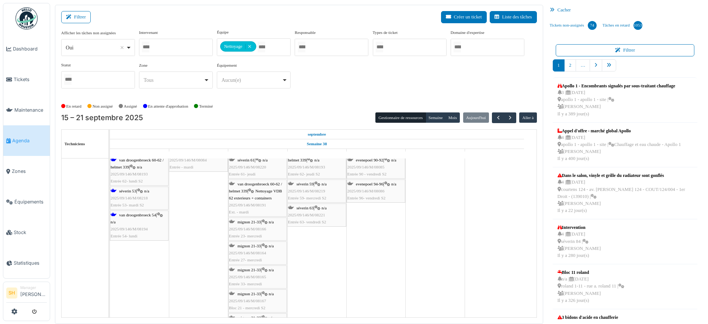
click at [148, 213] on span "van droogenbroeck 54" at bounding box center [137, 215] width 37 height 4
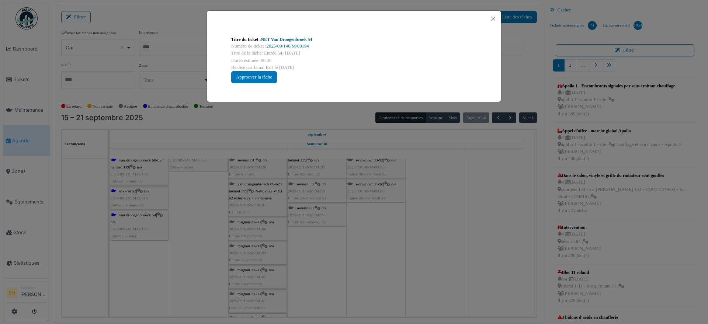
click at [295, 40] on link "NET Van Droogenbroek 54" at bounding box center [286, 39] width 51 height 5
drag, startPoint x: 359, startPoint y: 255, endPoint x: 332, endPoint y: 255, distance: 26.9
click at [359, 255] on div "Titre du ticket : NET Van Droogenbroek 54 Numéro de ticket : 2025/09/146/M/0819…" at bounding box center [354, 162] width 708 height 324
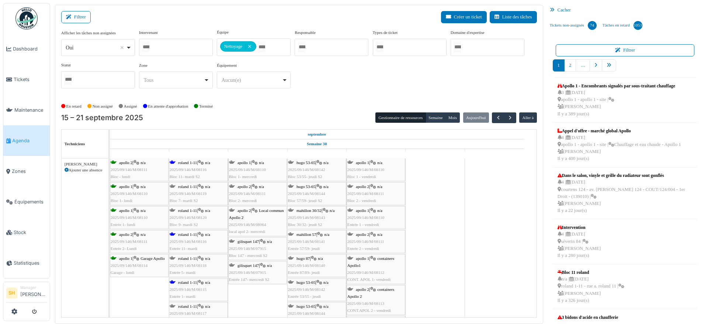
scroll to position [1014, 0]
click at [189, 234] on span "roland 1-11" at bounding box center [187, 233] width 19 height 4
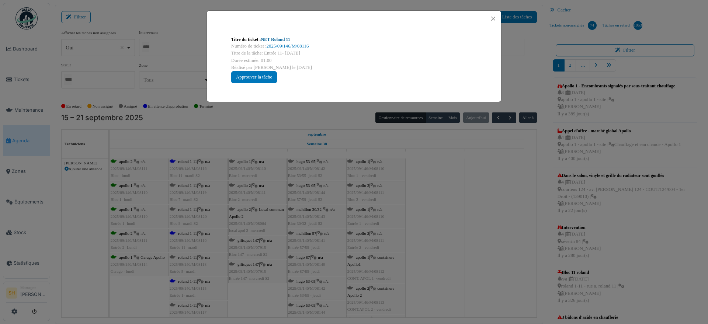
click at [282, 37] on link "NET Roland 11" at bounding box center [275, 39] width 29 height 5
drag, startPoint x: 518, startPoint y: 215, endPoint x: 470, endPoint y: 222, distance: 48.3
click at [518, 216] on div "Titre du ticket : NET Roland 11 Numéro de ticket : 2025/09/146/M/08116 Titre de…" at bounding box center [354, 162] width 708 height 324
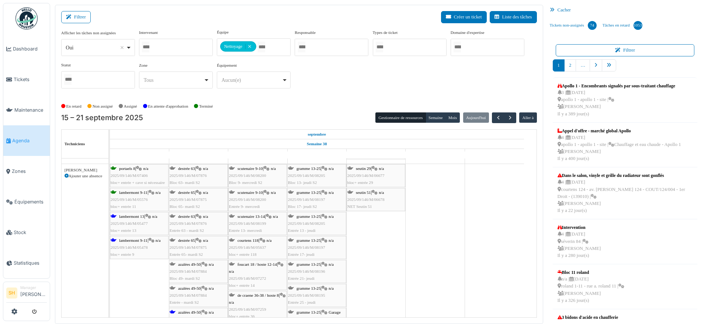
scroll to position [1382, 0]
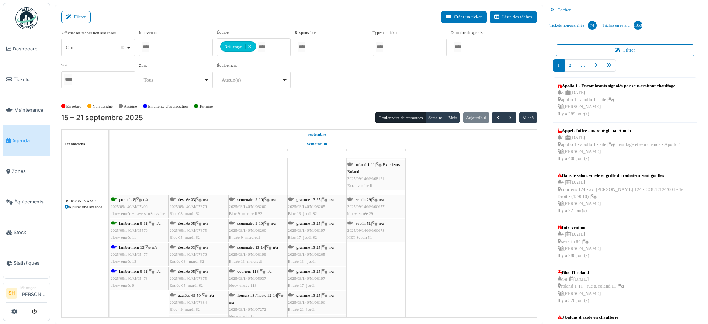
click at [136, 248] on span "lambermont 13" at bounding box center [131, 247] width 25 height 4
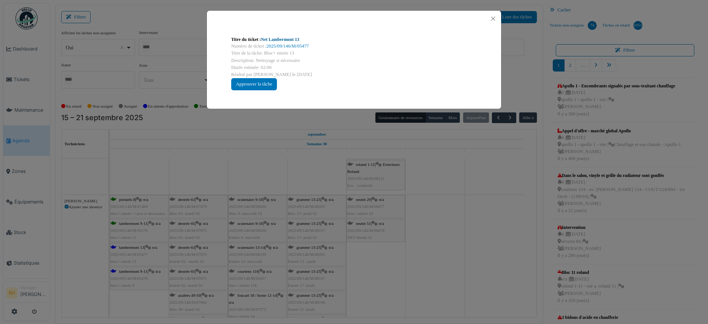
click at [275, 39] on link "Net Lambermont 13" at bounding box center [280, 39] width 38 height 5
drag, startPoint x: 428, startPoint y: 251, endPoint x: 290, endPoint y: 239, distance: 139.1
click at [429, 251] on div "Titre du ticket : Net Lambermont 13 Numéro de ticket : 2025/09/146/M/05477 Titr…" at bounding box center [354, 162] width 708 height 324
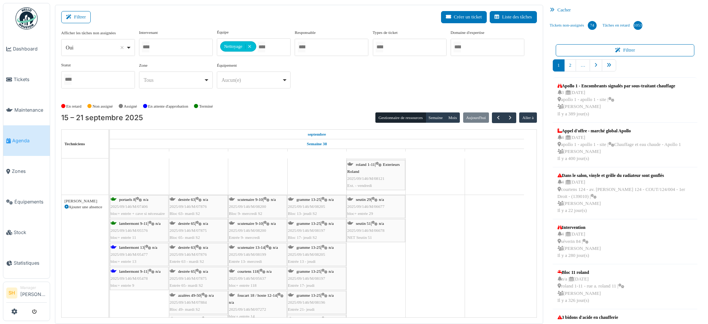
click at [136, 269] on span "lambermont 9-11" at bounding box center [133, 271] width 28 height 4
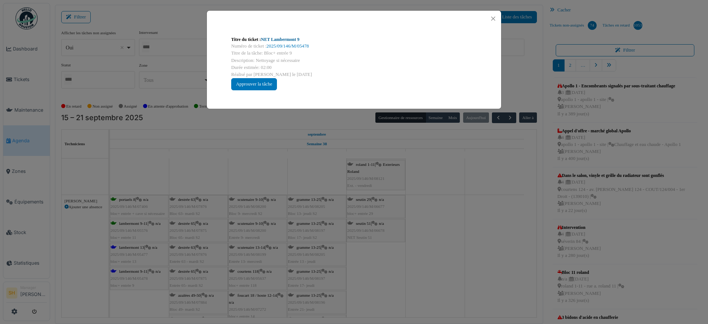
click at [293, 36] on div "Titre du ticket : NET Lambermont 9" at bounding box center [353, 39] width 245 height 7
click at [292, 41] on link "NET Lambermont 9" at bounding box center [280, 39] width 38 height 5
drag, startPoint x: 437, startPoint y: 192, endPoint x: 348, endPoint y: 202, distance: 89.1
click at [437, 192] on div "Titre du ticket : NET Lambermont 9 Numéro de ticket : 2025/09/146/M/05478 Titre…" at bounding box center [354, 162] width 708 height 324
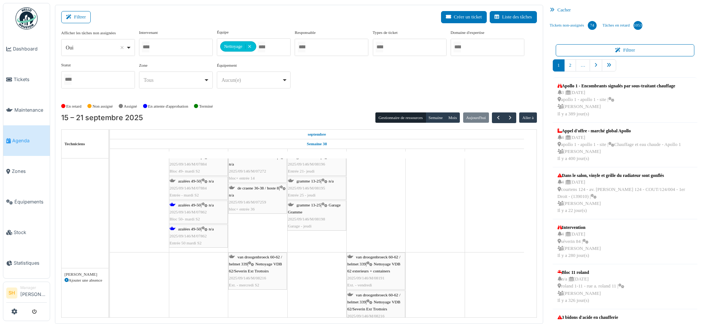
scroll to position [1474, 0]
click at [198, 227] on span "azalées 49-50" at bounding box center [189, 229] width 22 height 4
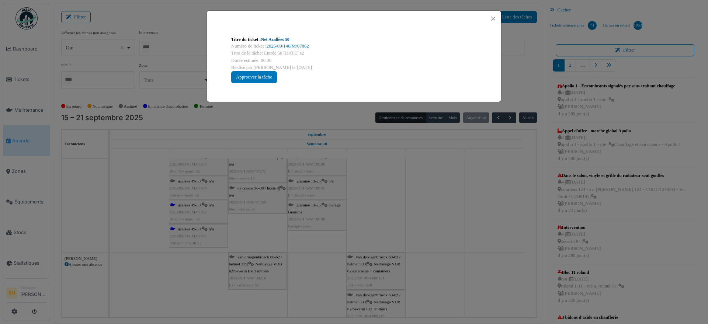
click at [271, 38] on link "Net Azallées 50" at bounding box center [275, 39] width 28 height 5
drag, startPoint x: 485, startPoint y: 267, endPoint x: 323, endPoint y: 292, distance: 164.0
click at [483, 269] on div "Titre du ticket : Net Azallées 50 Numéro de ticket : 2025/09/146/M/07862 Titre …" at bounding box center [354, 162] width 708 height 324
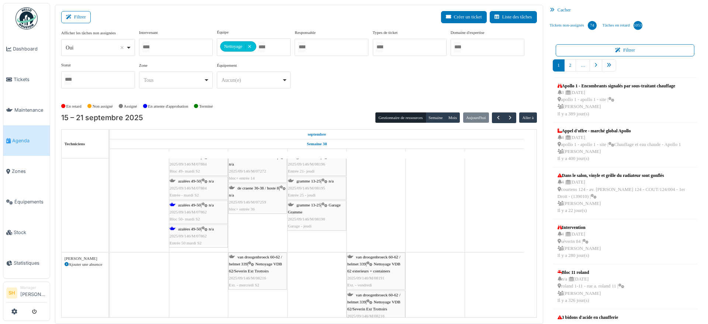
click at [257, 258] on span "van droogenbroeck 60-62 / helmet 339" at bounding box center [255, 260] width 53 height 11
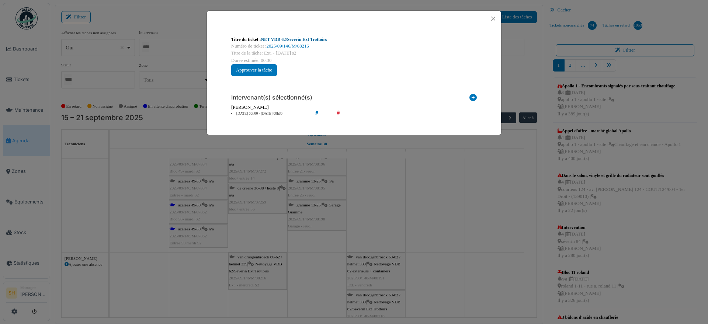
click at [314, 37] on link "NET VDB 62/Severin Ext Trottoirs" at bounding box center [294, 39] width 66 height 5
click at [498, 261] on div "Titre du ticket : NET VDB 62/Severin Ext Trottoirs Numéro de ticket : 2025/09/1…" at bounding box center [354, 162] width 708 height 324
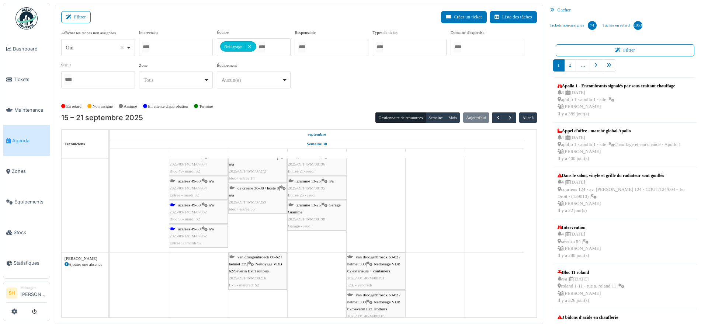
scroll to position [1520, 0]
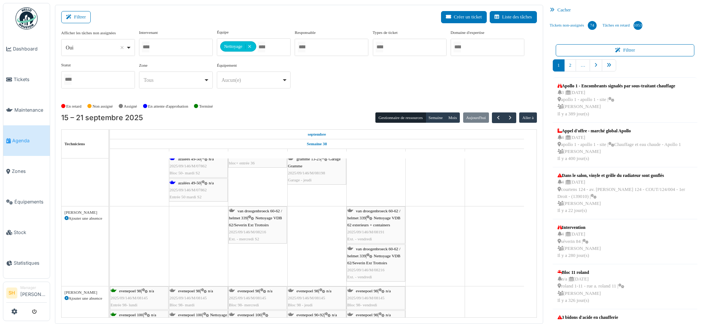
click at [375, 210] on span "van droogenbroeck 60-62 / helmet 339" at bounding box center [373, 214] width 53 height 11
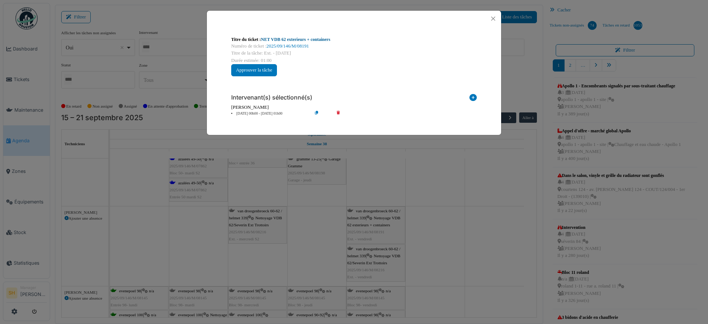
click at [283, 41] on link "NET VDB 62 exterieurs + containers" at bounding box center [295, 39] width 69 height 5
click at [438, 260] on div "Titre du ticket : NET VDB 62 exterieurs + containers Numéro de ticket : 2025/09…" at bounding box center [354, 162] width 708 height 324
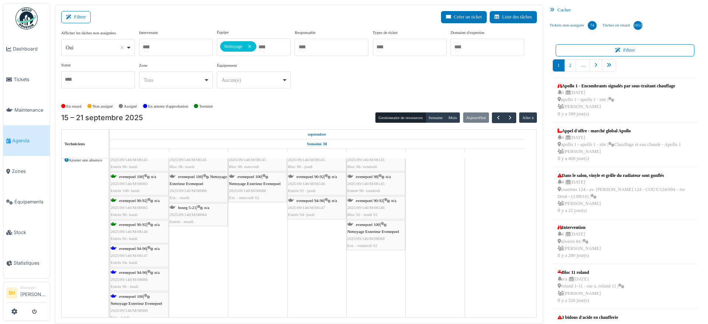
scroll to position [1705, 0]
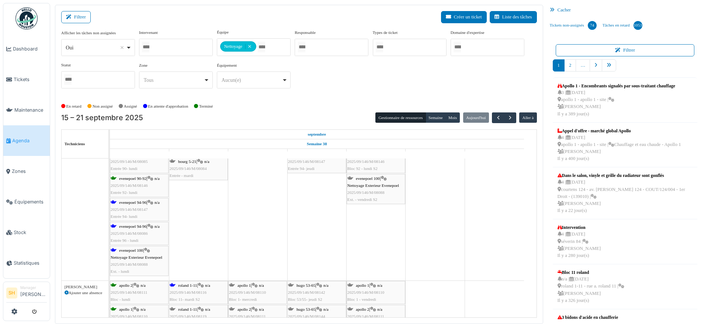
click at [135, 205] on div "evenepoel 94-96 | n/a 2025/09/146/M/08147 Entrée 94- lundi" at bounding box center [139, 209] width 57 height 21
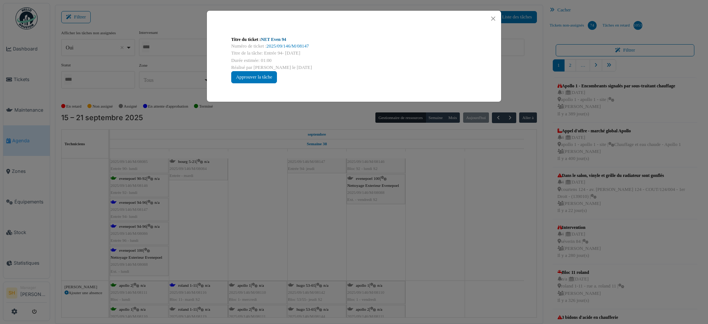
click at [275, 40] on link "NET Even 94" at bounding box center [273, 39] width 25 height 5
click at [472, 251] on div "Titre du ticket : NET Even 94 Numéro de ticket : 2025/09/146/M/08147 Titre de l…" at bounding box center [354, 162] width 708 height 324
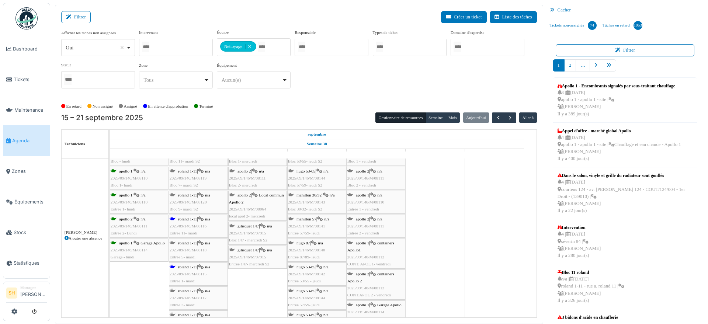
scroll to position [1843, 0]
click at [187, 265] on span "roland 1-11" at bounding box center [187, 267] width 19 height 4
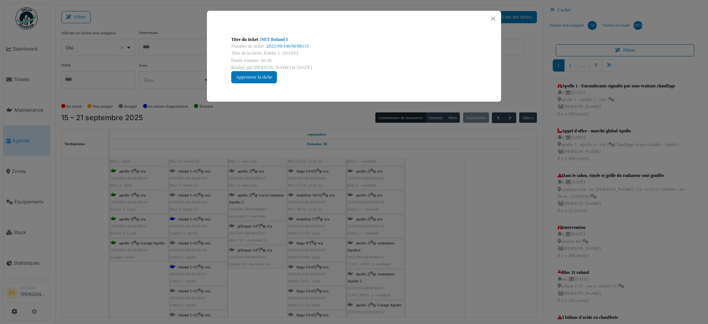
click at [283, 36] on div "Titre du ticket : NET Roland 1" at bounding box center [353, 39] width 245 height 7
click at [276, 37] on link "NET Roland 1" at bounding box center [274, 39] width 27 height 5
click at [452, 272] on div "Titre du ticket : NET Roland 1 Numéro de ticket : 2025/09/146/M/08115 Titre de …" at bounding box center [354, 162] width 708 height 324
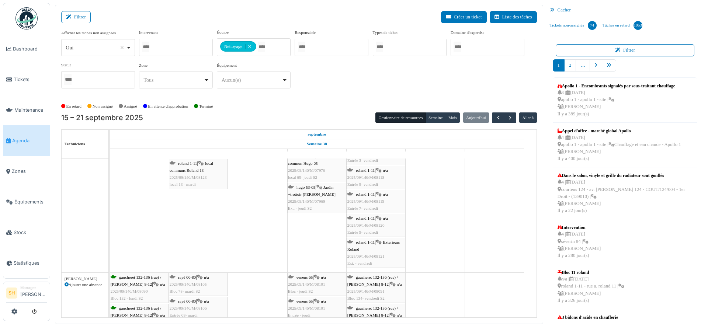
scroll to position [2166, 0]
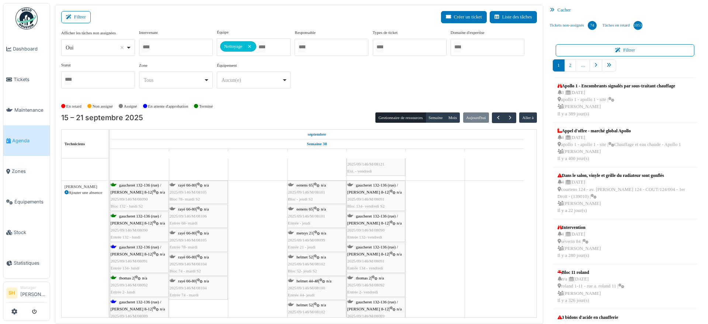
click at [140, 248] on span "gaucheret 132-136 (rue) / thomas 8-12" at bounding box center [136, 250] width 50 height 11
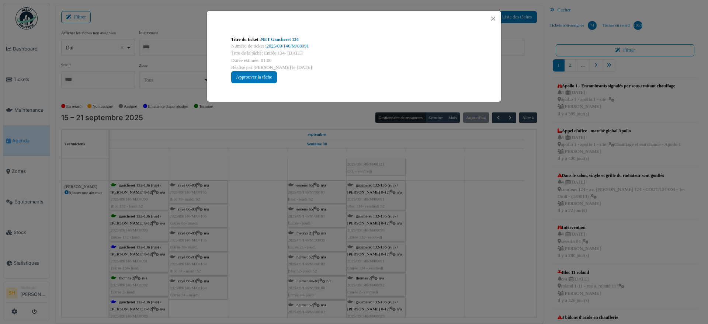
click at [292, 39] on link "NET Gaucheret 134" at bounding box center [280, 39] width 38 height 5
drag, startPoint x: 485, startPoint y: 239, endPoint x: 337, endPoint y: 250, distance: 148.6
click at [484, 239] on div "Titre du ticket : NET Gaucheret 134 Numéro de ticket : 2025/09/146/M/08091 Titr…" at bounding box center [354, 162] width 708 height 324
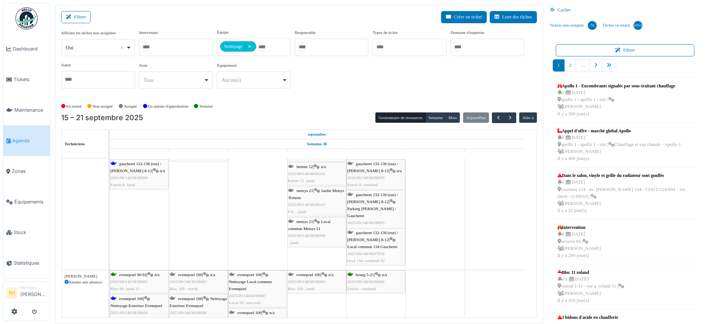
scroll to position [2396, 0]
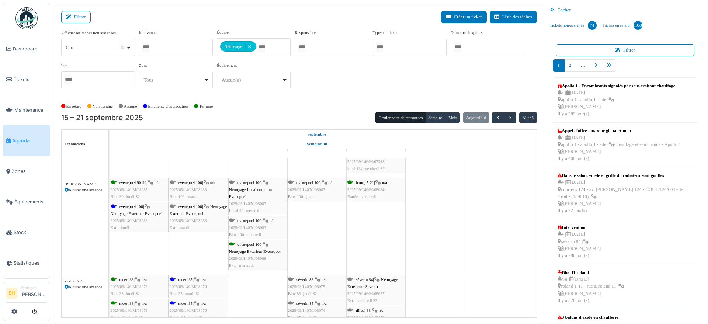
click at [132, 209] on div "evenepoel 100 | Nettoyage Exterieur Evenepoel 2025/09/146/M/08088 Ext. - lundi" at bounding box center [139, 217] width 57 height 28
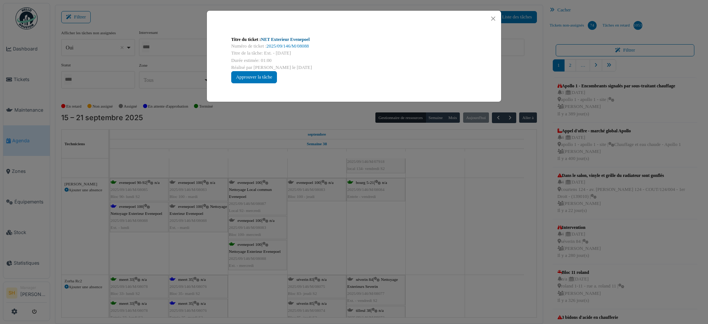
click at [289, 39] on link "NET Exterieur Evenepoel" at bounding box center [285, 39] width 49 height 5
click at [399, 220] on div "Titre du ticket : NET Exterieur Evenepoel Numéro de ticket : 2025/09/146/M/0808…" at bounding box center [354, 162] width 708 height 324
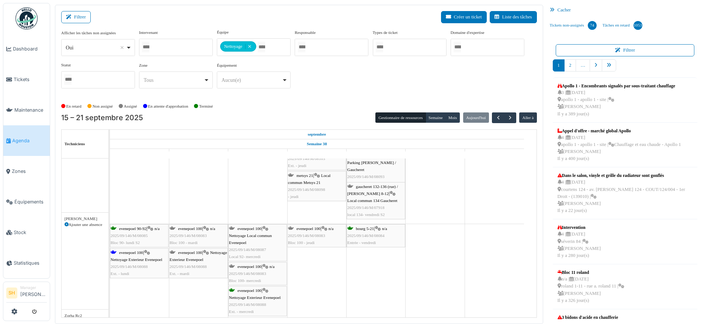
scroll to position [2350, 0]
click at [258, 231] on div "evenepoel 100 | Nettoyage Local commun Evenepoel 2025/09/146/M/08087 Local 92- …" at bounding box center [257, 242] width 57 height 35
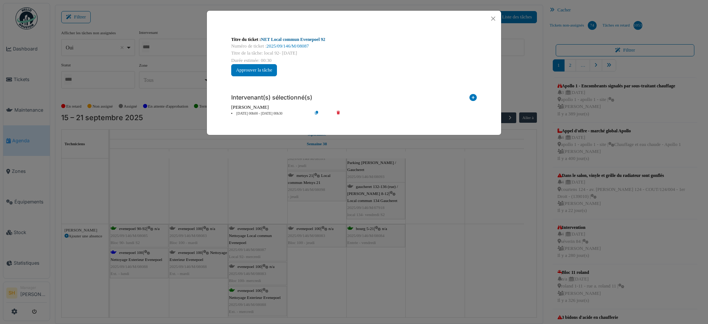
click at [283, 39] on link "NET Local commun Evenepoel 92" at bounding box center [293, 39] width 64 height 5
drag, startPoint x: 403, startPoint y: 226, endPoint x: 293, endPoint y: 262, distance: 115.6
click at [404, 226] on div "Titre du ticket : NET Local commun Evenepoel 92 Numéro de ticket : 2025/09/146/…" at bounding box center [354, 162] width 708 height 324
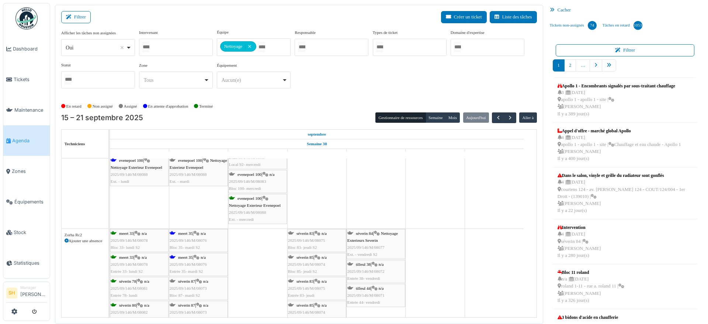
scroll to position [2488, 0]
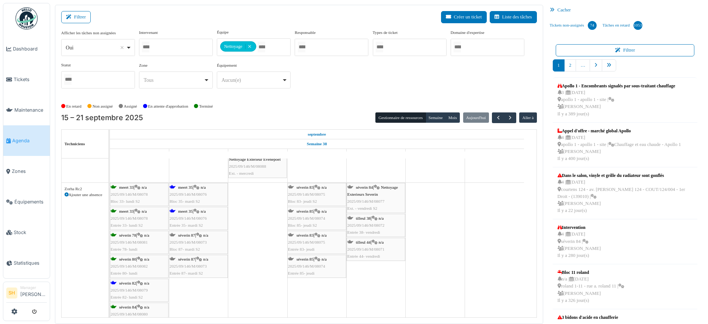
click at [125, 280] on div "séverin 82 | n/a 2025/09/146/M/08079 Entrée 82- lundi S2" at bounding box center [139, 290] width 57 height 21
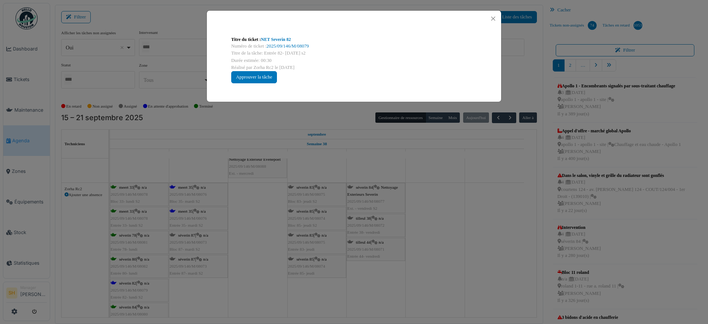
click at [272, 36] on div "Titre du ticket : NET Severin 82" at bounding box center [353, 39] width 245 height 7
click at [276, 40] on link "NET Severin 82" at bounding box center [276, 39] width 30 height 5
click at [451, 256] on div "Titre du ticket : NET Severin 82 Numéro de ticket : 2025/09/146/M/08079 Titre d…" at bounding box center [354, 162] width 708 height 324
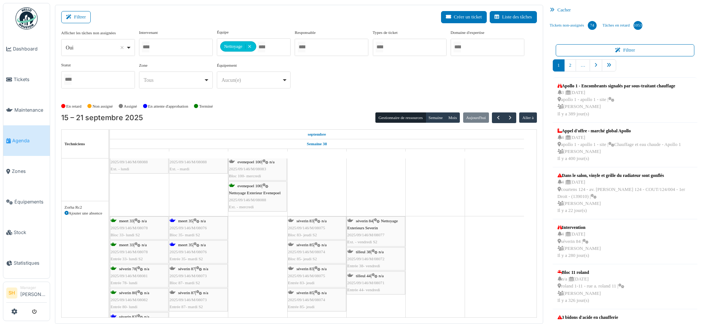
scroll to position [2455, 0]
click at [189, 221] on span "meert 35" at bounding box center [185, 221] width 14 height 4
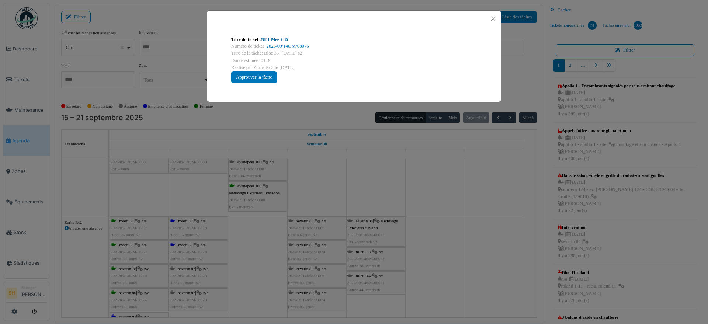
click at [275, 38] on link "NET Meert 35" at bounding box center [274, 39] width 27 height 5
click at [379, 211] on div "Titre du ticket : NET Meert 35 Numéro de ticket : 2025/09/146/M/08076 Titre de …" at bounding box center [354, 162] width 708 height 324
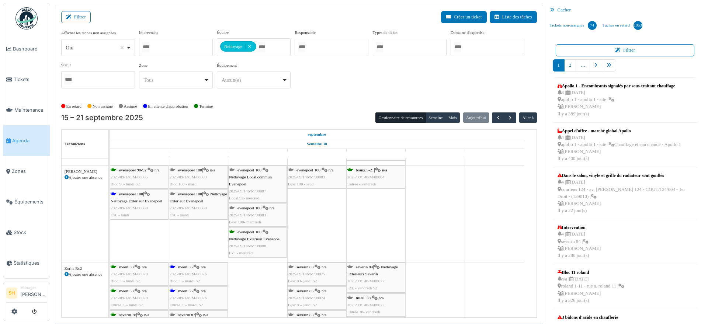
scroll to position [2362, 0]
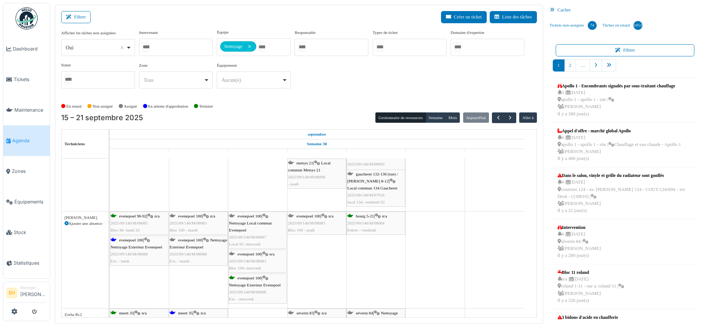
click at [137, 241] on span "evenepoel 100" at bounding box center [131, 240] width 24 height 4
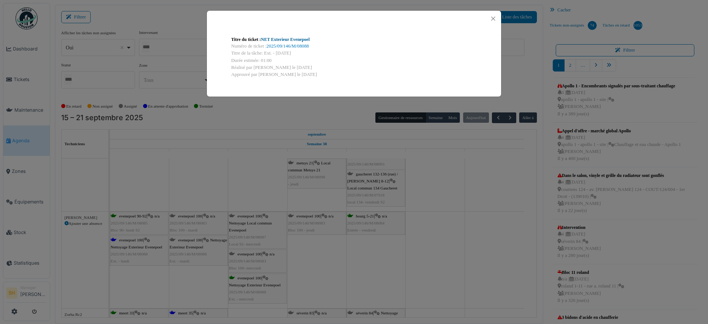
click at [298, 39] on link "NET Exterieur Evenepoel" at bounding box center [285, 39] width 49 height 5
drag, startPoint x: 470, startPoint y: 259, endPoint x: 456, endPoint y: 256, distance: 14.8
click at [463, 256] on div "Titre du ticket : NET Exterieur Evenepoel Numéro de ticket : 2025/09/146/M/0808…" at bounding box center [354, 162] width 708 height 324
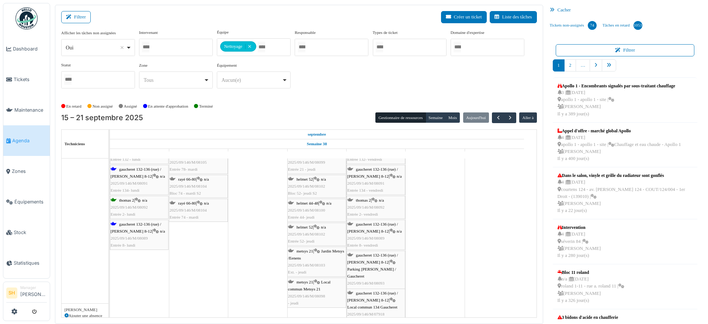
scroll to position [2224, 0]
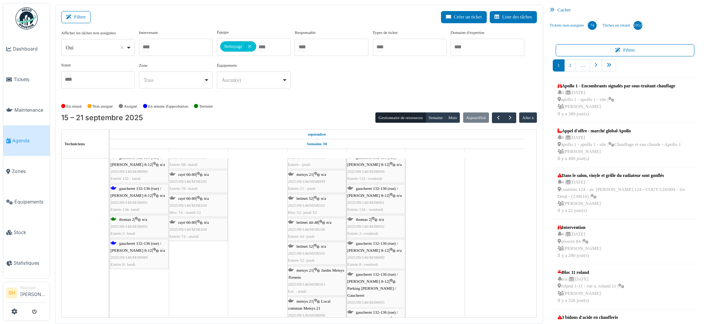
click at [129, 245] on div "gaucheret 132-136 (rue) / thomas 8-12 | n/a 2025/09/146/M/08089 Entrée 8- lundi" at bounding box center [139, 254] width 57 height 28
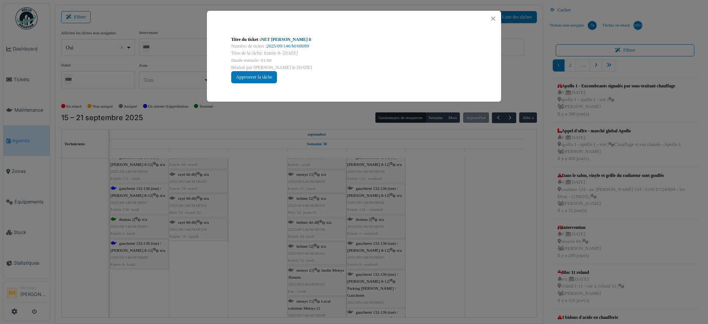
click at [278, 40] on link "NET Thomas 8" at bounding box center [286, 39] width 50 height 5
click at [246, 267] on div "Titre du ticket : NET Thomas 8 Numéro de ticket : 2025/09/146/M/08089 Titre de …" at bounding box center [354, 162] width 708 height 324
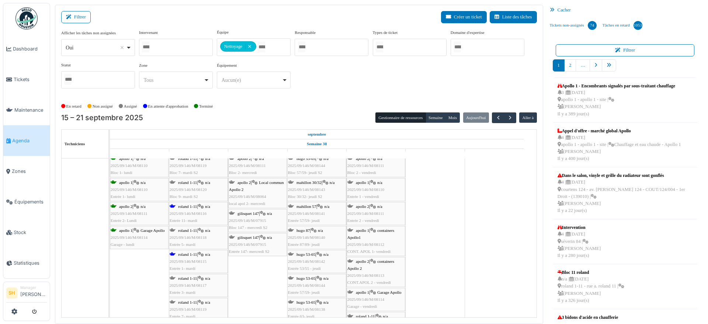
scroll to position [1772, 0]
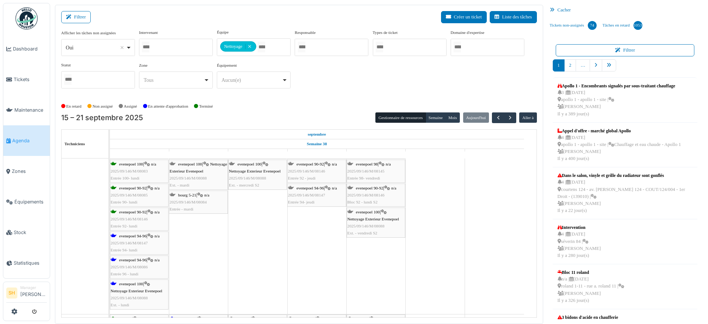
click at [134, 260] on span "evenepoel 94-96" at bounding box center [132, 260] width 27 height 4
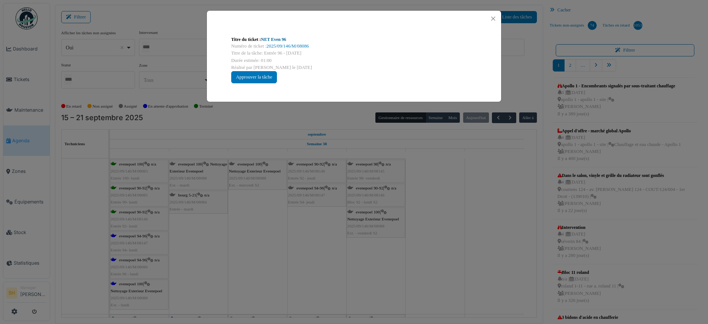
click at [277, 38] on link "NET Even 96" at bounding box center [273, 39] width 25 height 5
click at [320, 260] on div "Titre du ticket : NET Even 96 Numéro de ticket : 2025/09/146/M/08086 Titre de l…" at bounding box center [354, 162] width 708 height 324
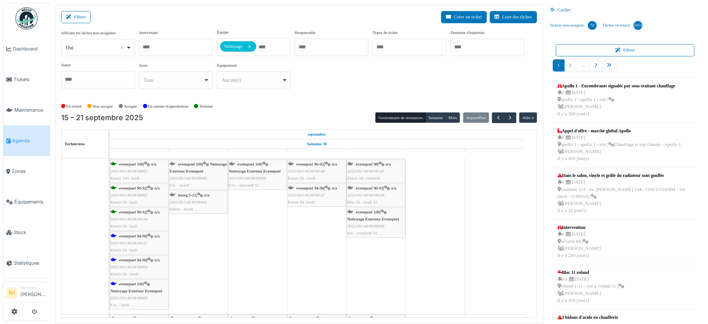
click at [127, 234] on span "evenepoel 94-96" at bounding box center [132, 236] width 27 height 4
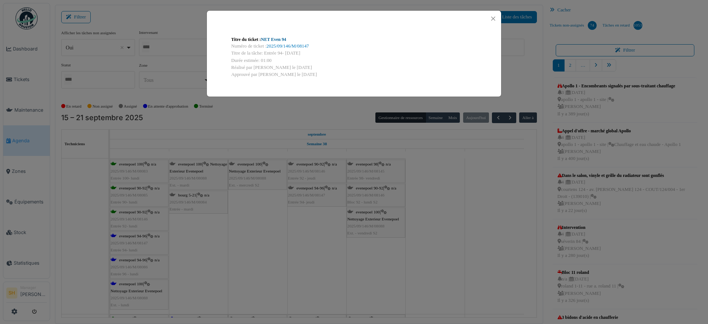
click at [275, 39] on link "NET Even 94" at bounding box center [273, 39] width 25 height 5
click at [461, 231] on div "Titre du ticket : NET Even 94 Numéro de ticket : 2025/09/146/M/08147 Titre de l…" at bounding box center [354, 162] width 708 height 324
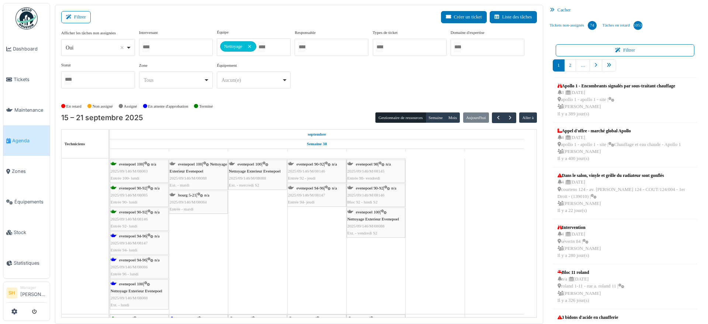
scroll to position [1717, 0]
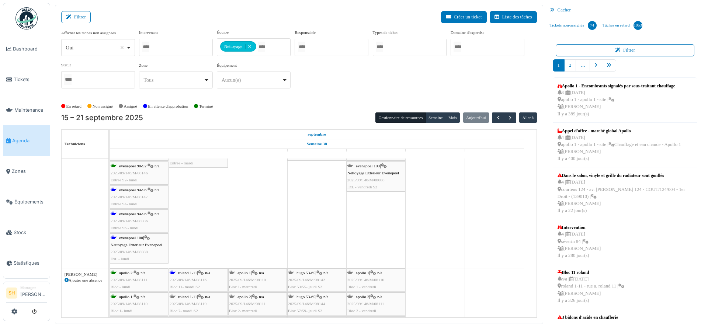
click at [139, 240] on div "evenepoel 100 | Nettoyage Exterieur Evenepoel 2025/09/146/M/08088 Ext. - lundi" at bounding box center [139, 248] width 57 height 28
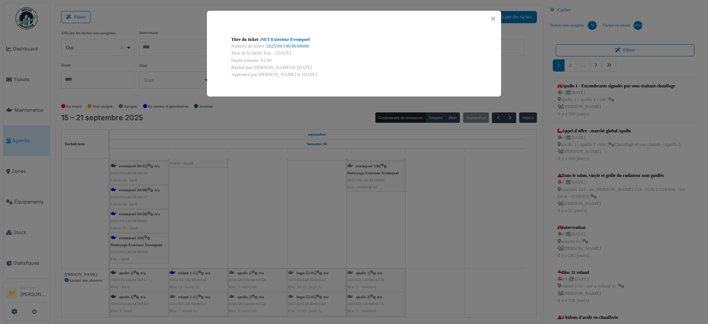
click at [297, 38] on link "NET Exterieur Evenepoel" at bounding box center [285, 39] width 49 height 5
click at [429, 238] on div "Titre du ticket : NET Exterieur Evenepoel Numéro de ticket : 2025/09/146/M/0808…" at bounding box center [354, 162] width 708 height 324
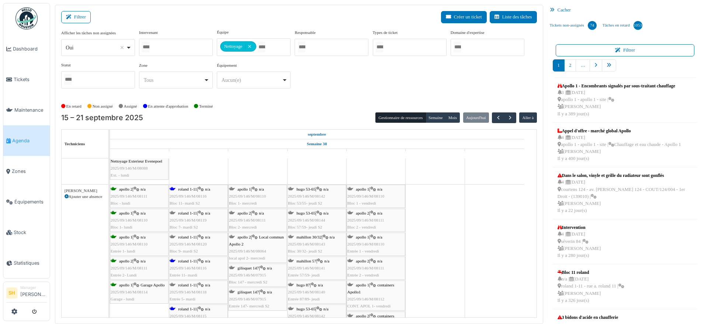
scroll to position [1809, 0]
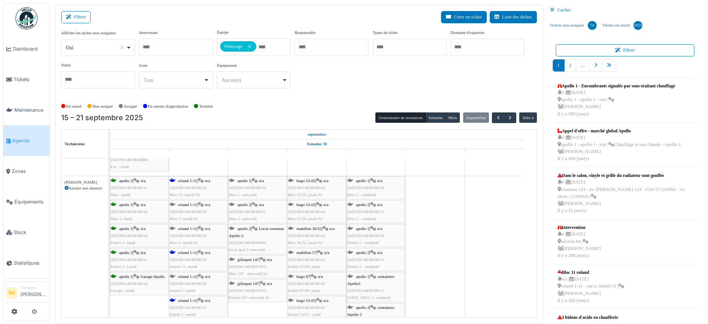
click at [191, 185] on span "2025/09/146/M/08116" at bounding box center [188, 187] width 37 height 4
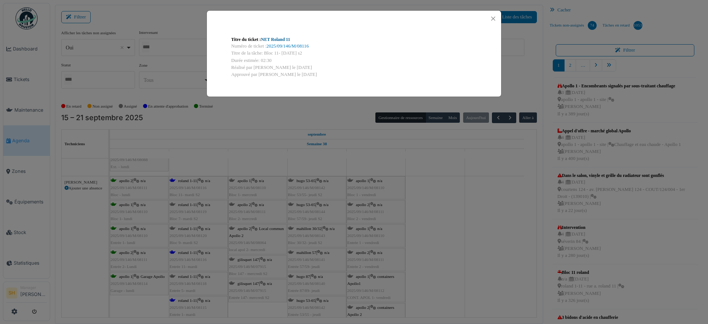
click at [285, 39] on link "NET Roland 11" at bounding box center [275, 39] width 29 height 5
click at [348, 199] on div "Titre du ticket : NET Roland 11 Numéro de ticket : 2025/09/146/M/08116 Titre de…" at bounding box center [354, 162] width 708 height 324
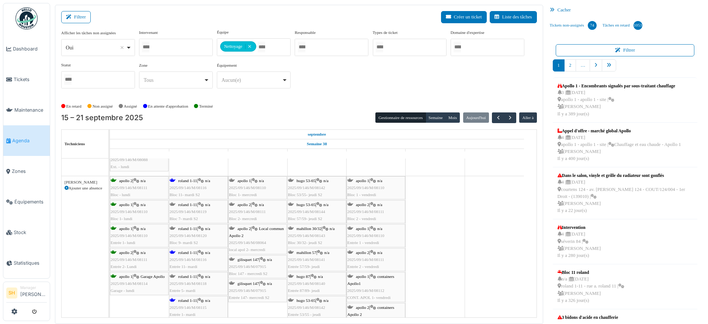
click at [189, 296] on link "roland 1-11 | n/a 2025/09/146/M/08115 Entrée 1- mardi" at bounding box center [198, 308] width 59 height 24
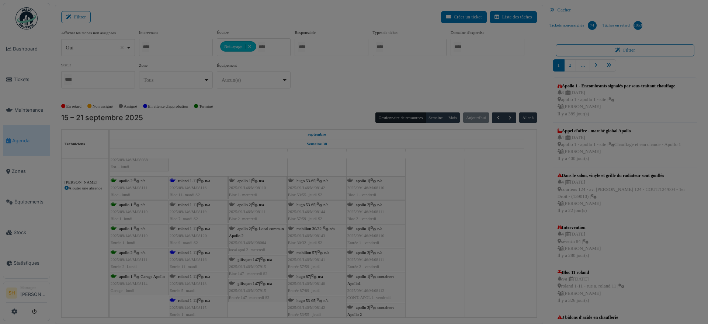
click at [0, 0] on div "Titre du ticket : NET Roland 1 Numéro de ticket : 2025/09/146/M/08115 Titre de …" at bounding box center [0, 0] width 0 height 0
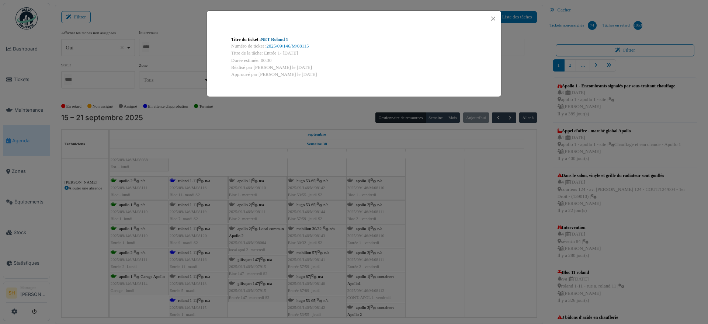
click at [273, 40] on link "NET Roland 1" at bounding box center [274, 39] width 27 height 5
click at [421, 199] on div "Titre du ticket : NET Roland 1 Numéro de ticket : 2025/09/146/M/08115 Titre de …" at bounding box center [354, 162] width 708 height 324
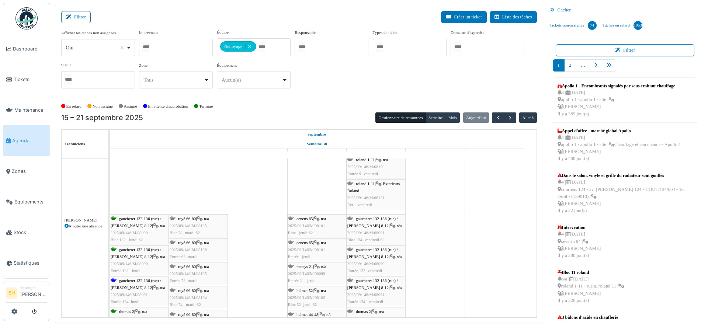
scroll to position [2178, 0]
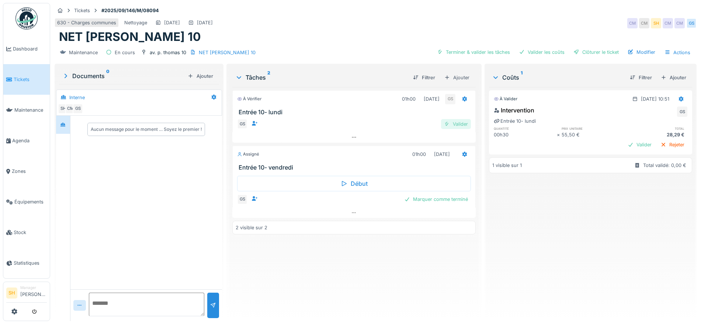
click at [456, 123] on div "Valider" at bounding box center [456, 124] width 30 height 10
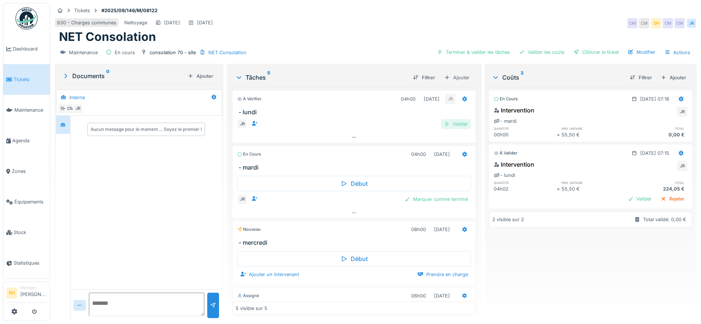
click at [446, 124] on div "Valider" at bounding box center [456, 124] width 30 height 10
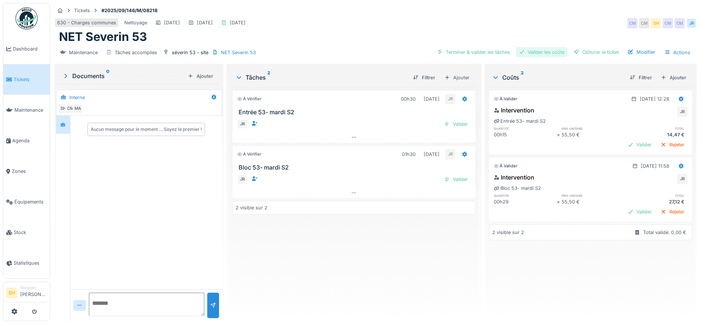
drag, startPoint x: 458, startPoint y: 52, endPoint x: 552, endPoint y: 55, distance: 94.0
click at [459, 52] on div "Terminer & valider les tâches" at bounding box center [473, 52] width 79 height 10
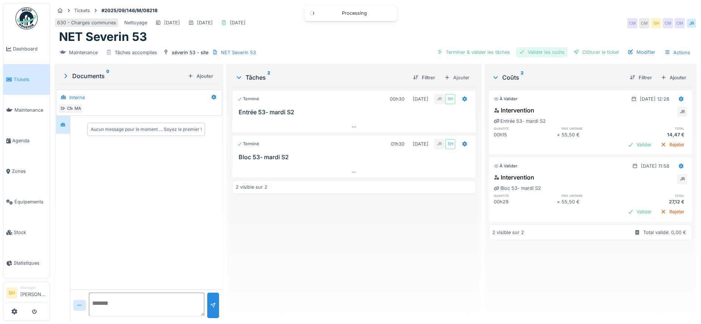
click at [536, 52] on div "Valider les coûts" at bounding box center [542, 52] width 52 height 10
click at [573, 52] on div at bounding box center [576, 52] width 6 height 7
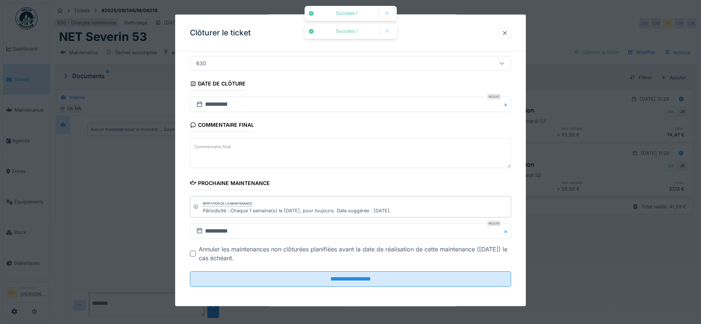
scroll to position [63, 0]
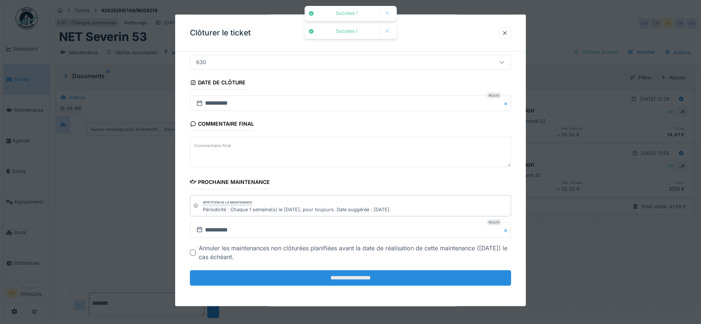
click at [387, 274] on input "**********" at bounding box center [350, 277] width 321 height 15
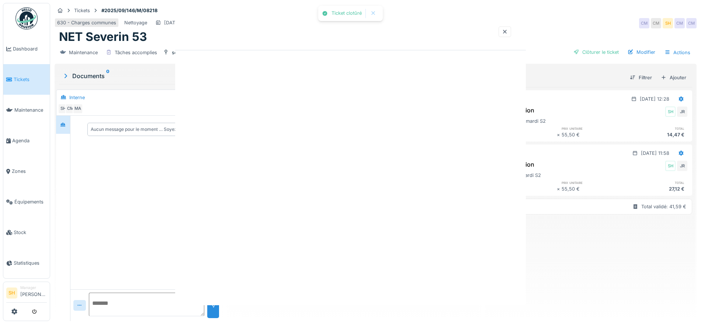
scroll to position [0, 0]
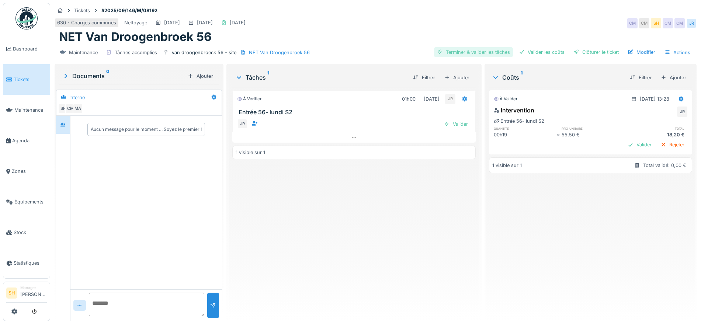
click at [481, 50] on div "Terminer & valider les tâches" at bounding box center [473, 52] width 79 height 10
click at [537, 54] on div "Valider les coûts" at bounding box center [542, 52] width 52 height 10
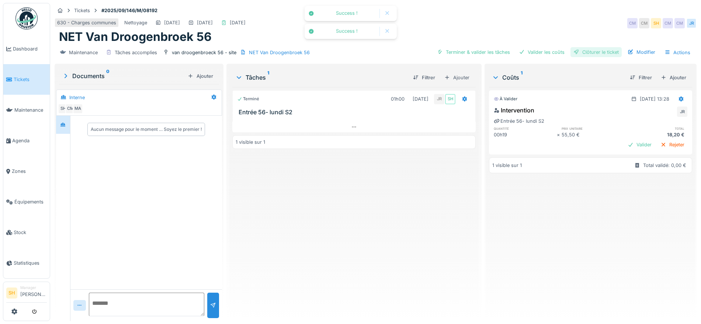
click at [575, 49] on div "Clôturer le ticket" at bounding box center [595, 52] width 51 height 10
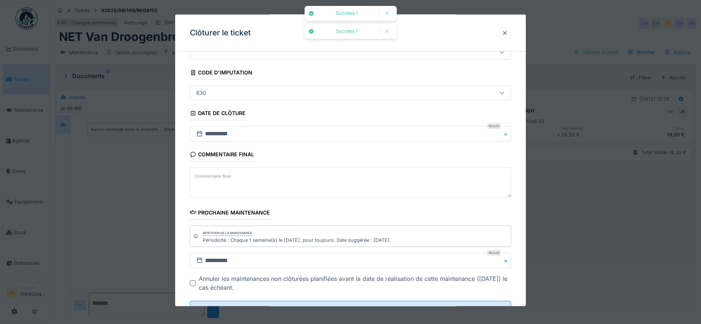
scroll to position [63, 0]
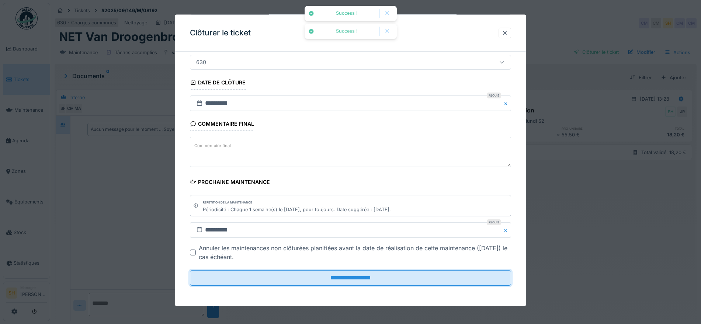
drag, startPoint x: 391, startPoint y: 277, endPoint x: 394, endPoint y: 262, distance: 15.0
click at [392, 275] on input "**********" at bounding box center [350, 277] width 321 height 15
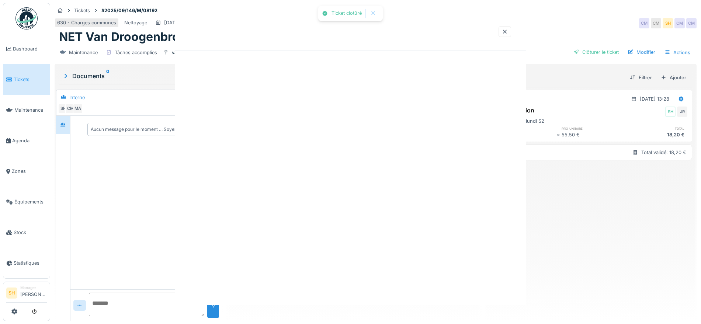
scroll to position [0, 0]
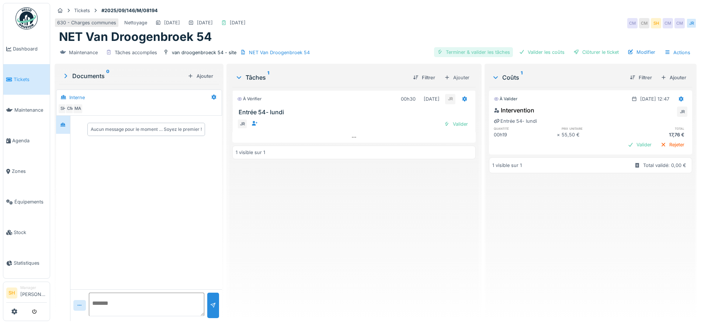
click at [476, 53] on div "Terminer & valider les tâches" at bounding box center [473, 52] width 79 height 10
click at [536, 49] on div "Valider les coûts" at bounding box center [542, 52] width 52 height 10
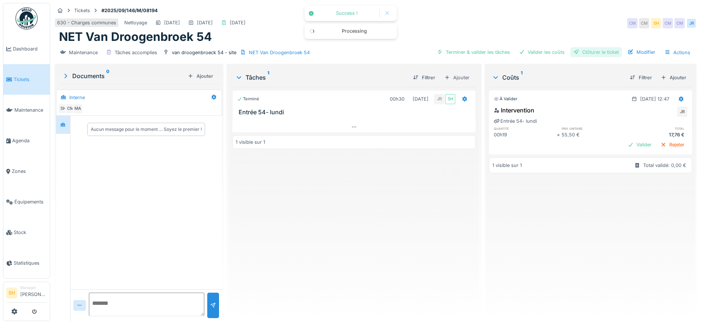
click at [582, 51] on div "Clôturer le ticket" at bounding box center [595, 52] width 51 height 10
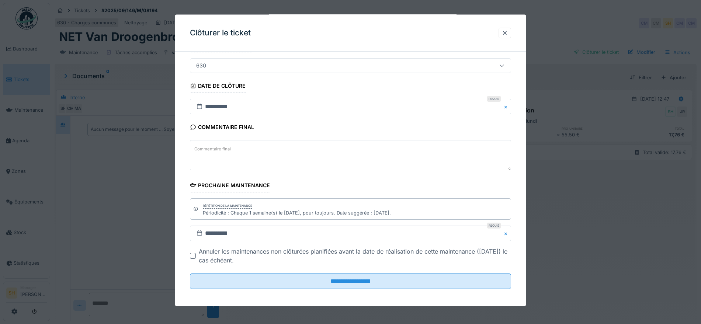
scroll to position [63, 0]
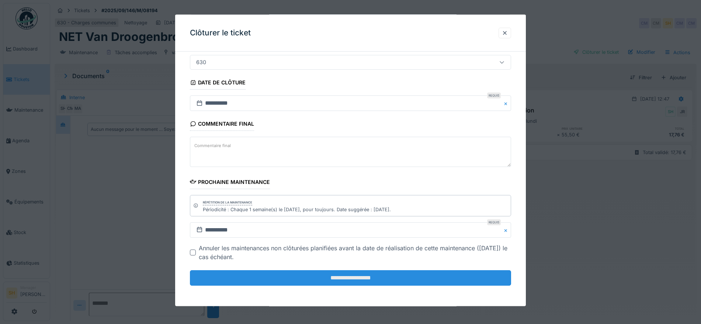
click at [345, 277] on input "**********" at bounding box center [350, 277] width 321 height 15
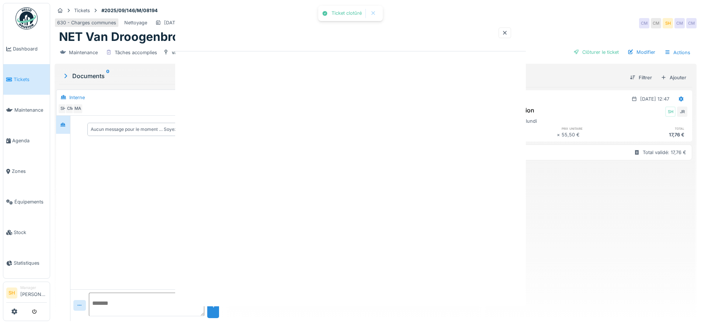
scroll to position [0, 0]
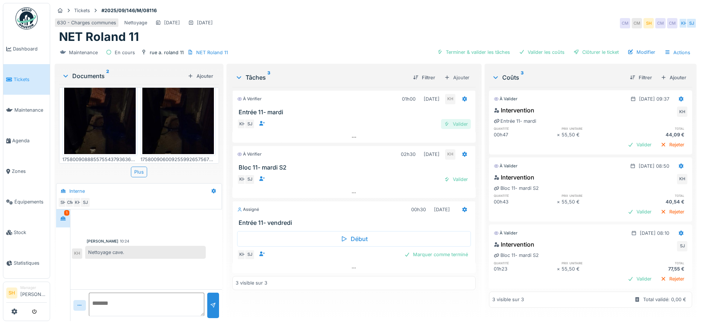
click at [455, 123] on div "Valider" at bounding box center [456, 124] width 30 height 10
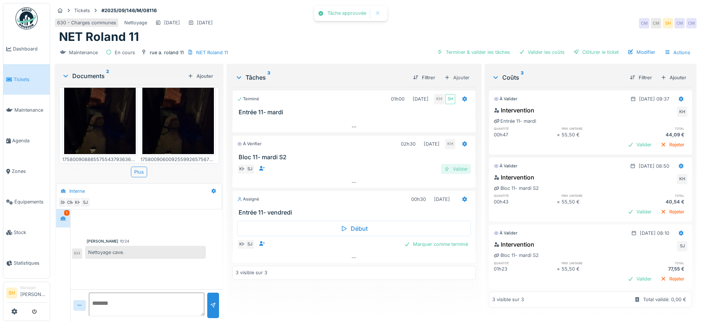
click at [459, 168] on div "Valider" at bounding box center [456, 169] width 30 height 10
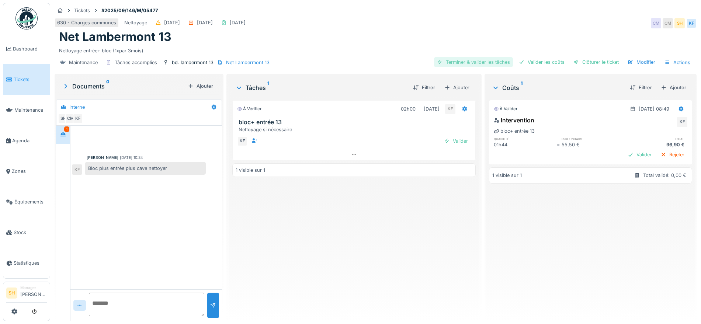
click at [490, 62] on div "Terminer & valider les tâches" at bounding box center [473, 62] width 79 height 10
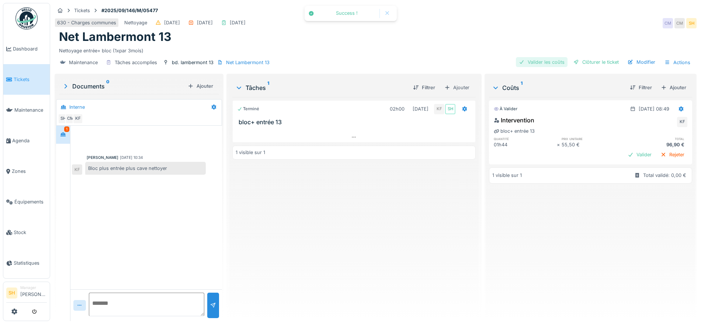
drag, startPoint x: 543, startPoint y: 61, endPoint x: 548, endPoint y: 60, distance: 5.2
click at [543, 61] on div "Valider les coûts" at bounding box center [542, 62] width 52 height 10
click at [586, 63] on div "Clôturer le ticket" at bounding box center [595, 62] width 51 height 10
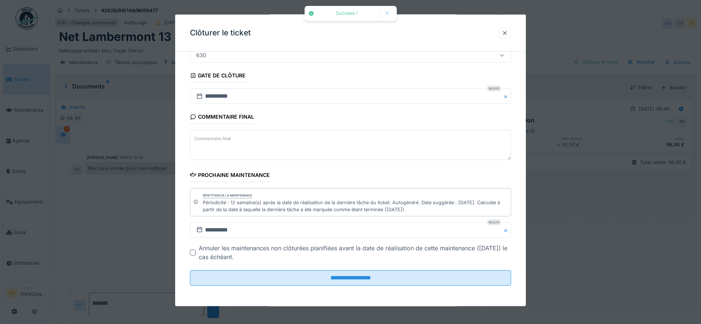
scroll to position [7, 0]
drag, startPoint x: 353, startPoint y: 278, endPoint x: 355, endPoint y: 264, distance: 14.2
click at [353, 278] on input "**********" at bounding box center [350, 277] width 321 height 15
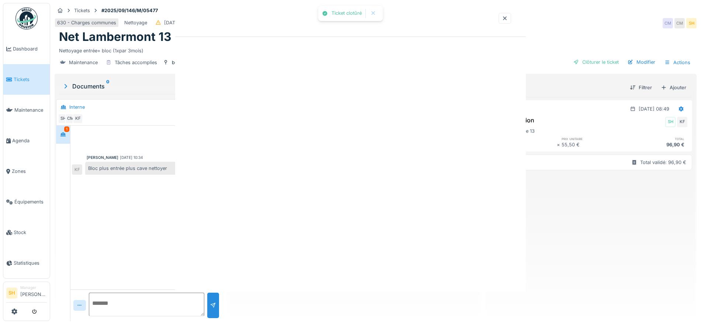
scroll to position [0, 0]
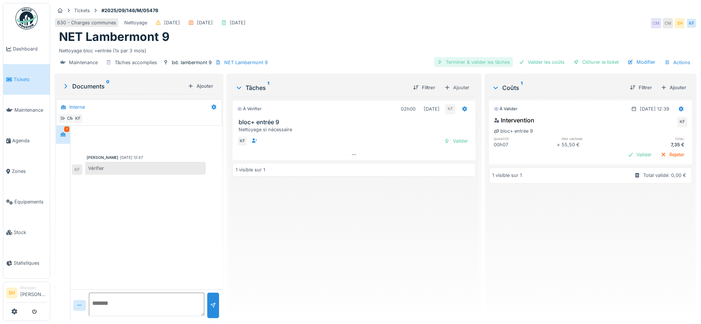
click at [479, 60] on div "Terminer & valider les tâches" at bounding box center [473, 62] width 79 height 10
click at [534, 63] on div "Valider les coûts" at bounding box center [542, 62] width 52 height 10
click at [573, 61] on div "Clôturer le ticket" at bounding box center [595, 62] width 51 height 10
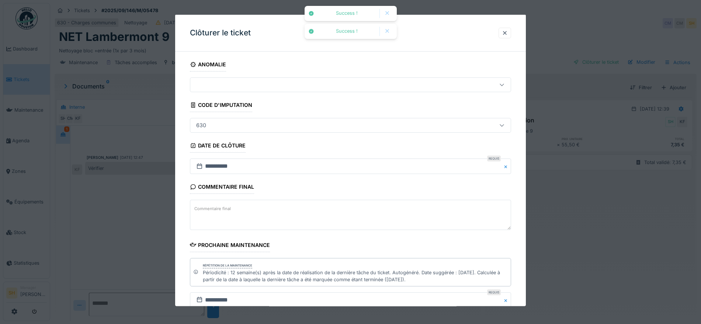
scroll to position [70, 0]
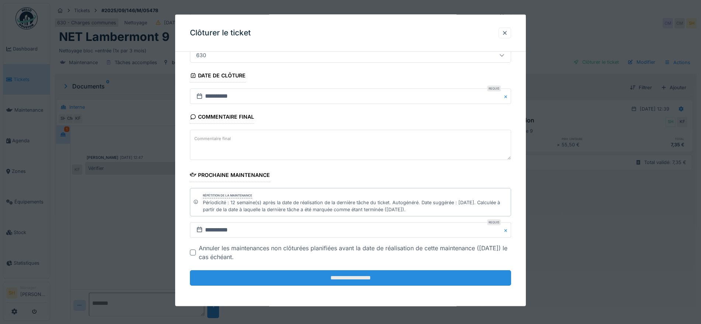
click at [380, 276] on input "**********" at bounding box center [350, 277] width 321 height 15
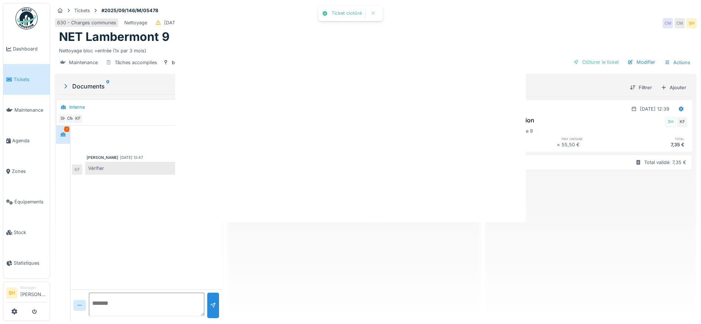
scroll to position [0, 0]
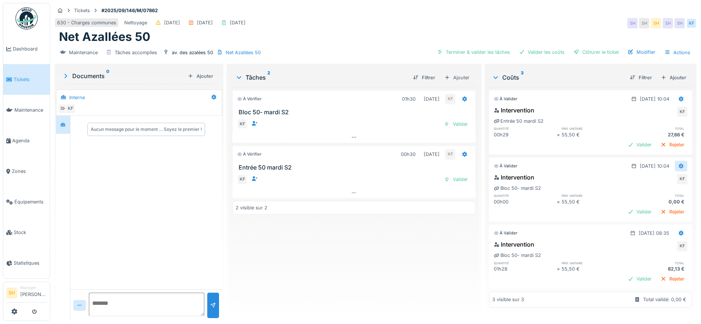
click at [679, 165] on icon at bounding box center [681, 166] width 5 height 5
click at [671, 192] on div "Supprimer" at bounding box center [673, 193] width 36 height 11
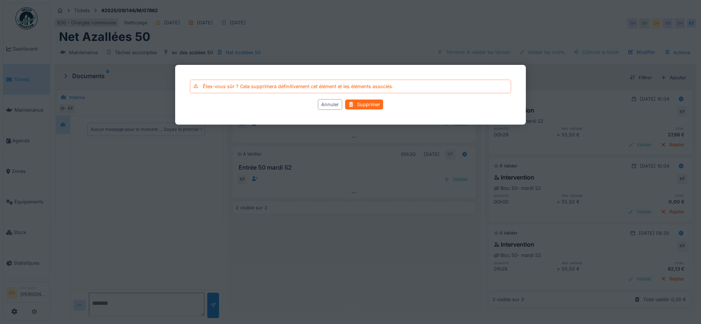
click at [377, 102] on div "Supprimer" at bounding box center [364, 105] width 38 height 10
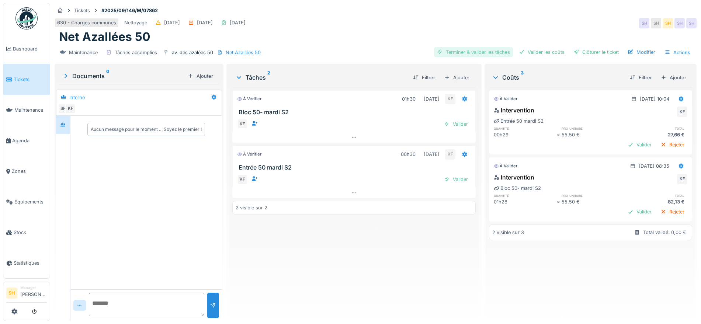
click at [478, 50] on div "Terminer & valider les tâches" at bounding box center [473, 52] width 79 height 10
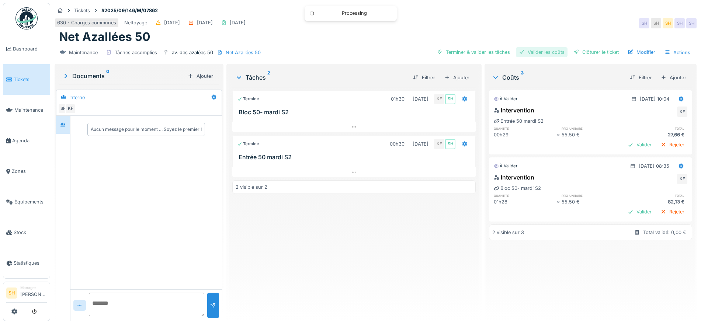
click at [530, 52] on div "Valider les coûts" at bounding box center [542, 52] width 52 height 10
click at [578, 52] on div "Clôturer le ticket" at bounding box center [595, 52] width 51 height 10
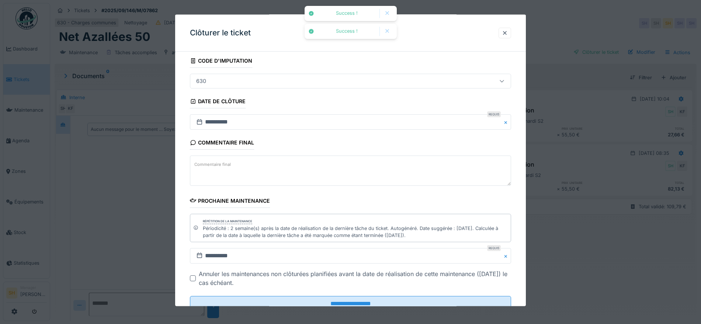
scroll to position [70, 0]
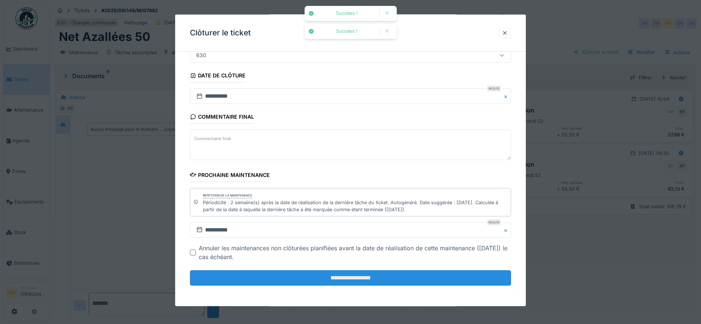
click at [353, 281] on input "**********" at bounding box center [350, 277] width 321 height 15
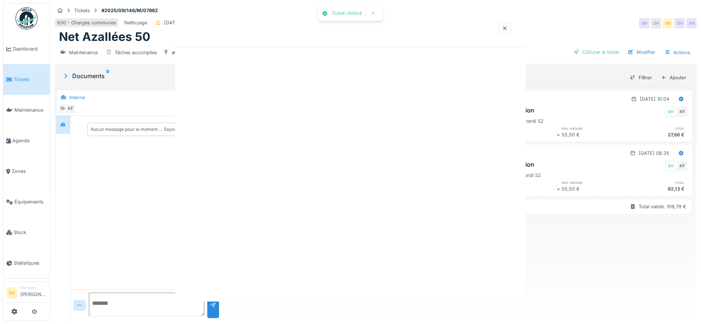
scroll to position [0, 0]
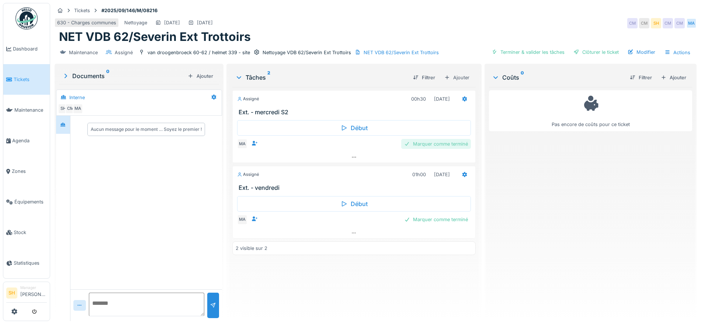
click at [455, 143] on div "Marquer comme terminé" at bounding box center [436, 144] width 70 height 10
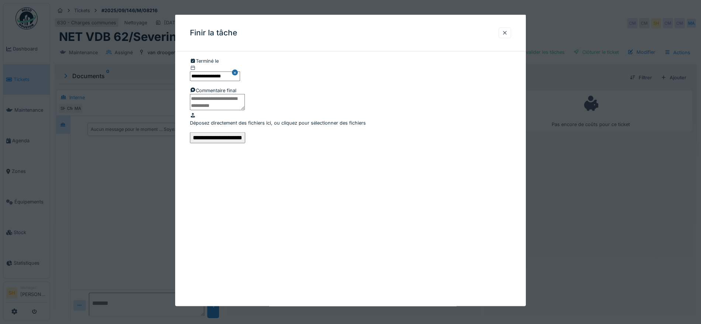
click at [245, 110] on textarea at bounding box center [217, 102] width 55 height 16
type textarea "**********"
click at [245, 143] on input "**********" at bounding box center [217, 137] width 55 height 11
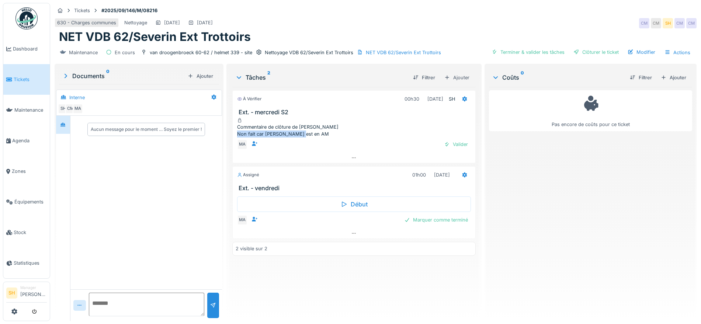
drag, startPoint x: 314, startPoint y: 133, endPoint x: 248, endPoint y: 135, distance: 66.4
click at [248, 135] on div "Non fait car Tina est en AM" at bounding box center [354, 133] width 234 height 7
copy div "Non fait car Tina est en AM"
click at [444, 223] on div "Marquer comme terminé" at bounding box center [436, 220] width 70 height 10
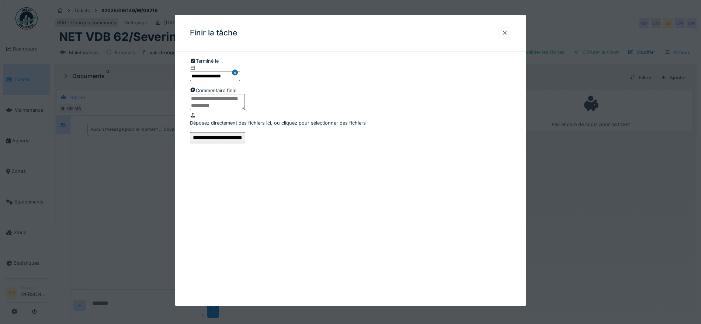
click at [245, 110] on textarea at bounding box center [217, 102] width 55 height 16
paste textarea "**********"
type textarea "**********"
click at [245, 143] on input "**********" at bounding box center [217, 137] width 55 height 11
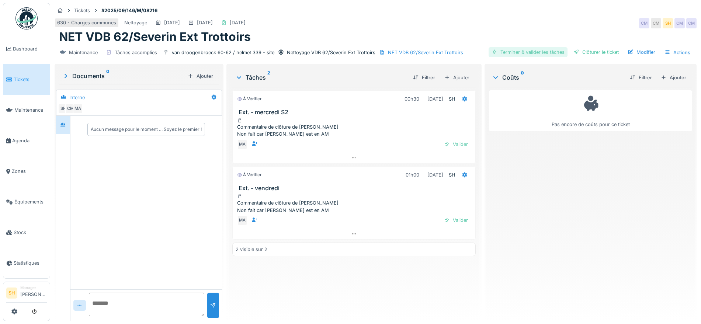
click at [529, 52] on div "Terminer & valider les tâches" at bounding box center [527, 52] width 79 height 10
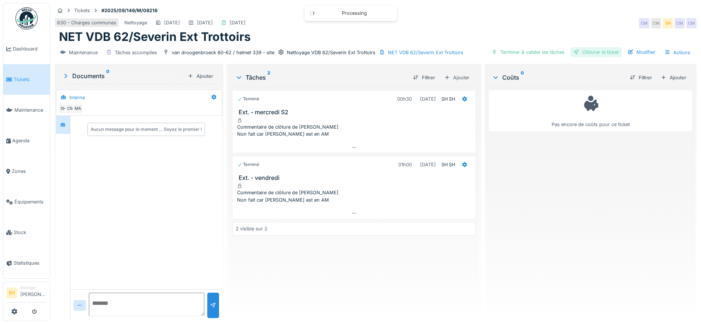
click at [573, 52] on div "Clôturer le ticket" at bounding box center [595, 52] width 51 height 10
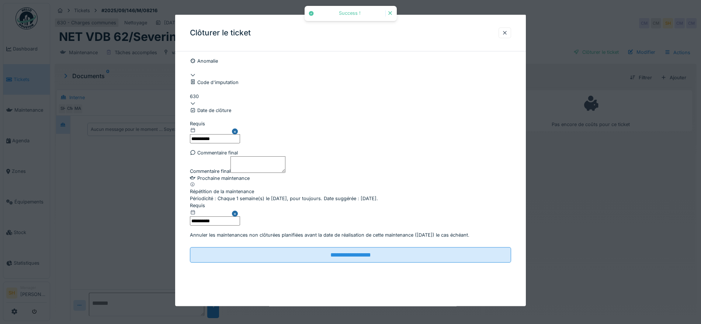
scroll to position [63, 0]
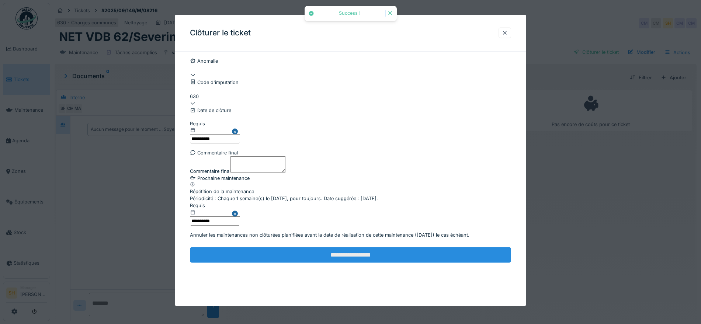
click at [424, 262] on input "**********" at bounding box center [350, 254] width 321 height 15
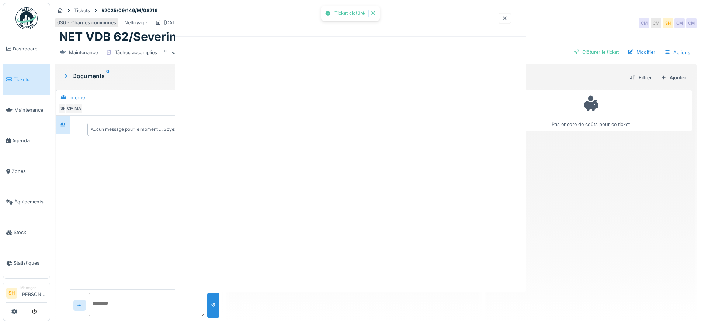
scroll to position [0, 0]
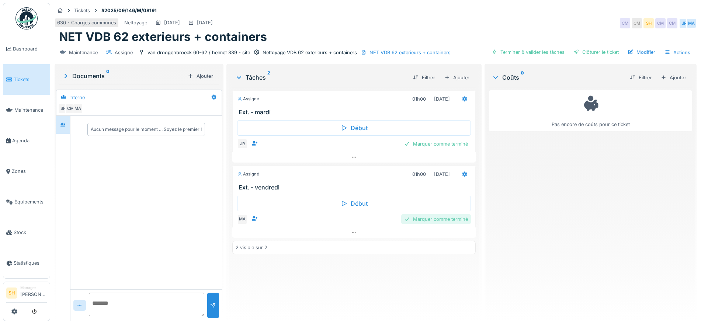
click at [440, 221] on div "Marquer comme terminé" at bounding box center [436, 219] width 70 height 10
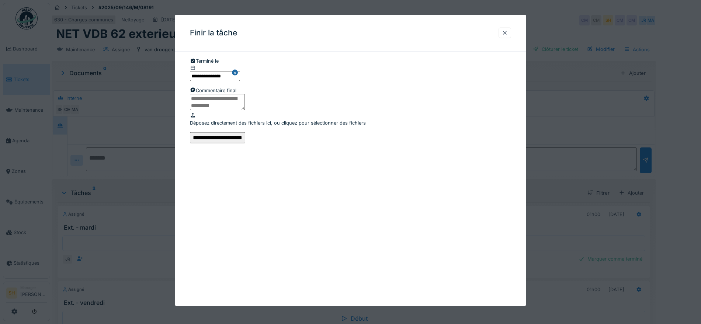
click at [245, 110] on textarea at bounding box center [217, 102] width 55 height 16
paste textarea "**********"
type textarea "**********"
click at [245, 143] on input "**********" at bounding box center [217, 137] width 55 height 11
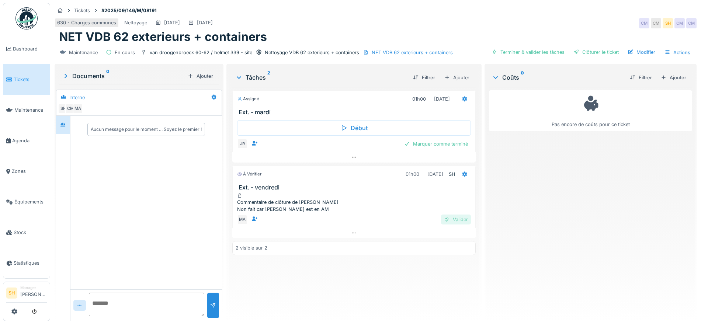
click at [450, 220] on div "Valider" at bounding box center [456, 220] width 30 height 10
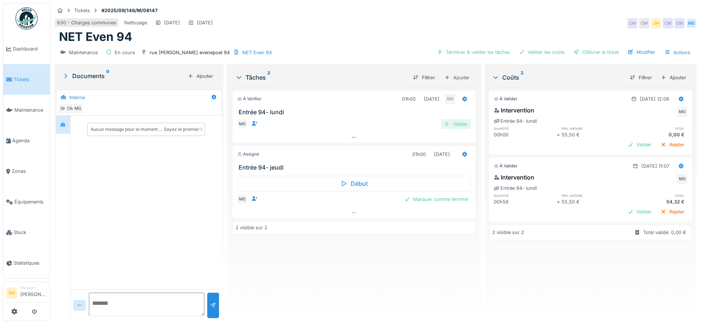
click at [457, 125] on div "Valider" at bounding box center [456, 124] width 30 height 10
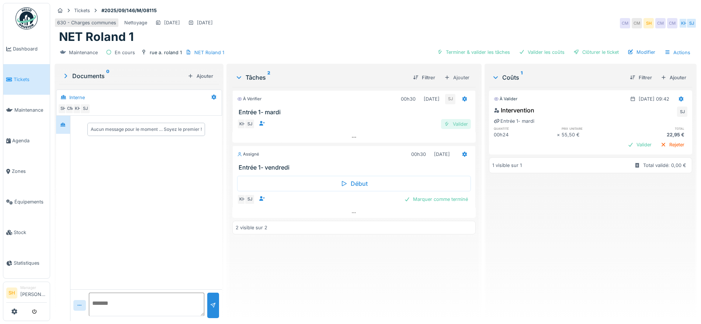
click at [456, 124] on div "Valider" at bounding box center [456, 124] width 30 height 10
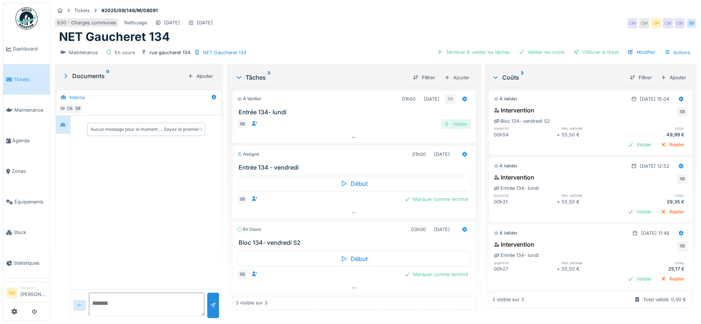
click at [458, 123] on div "Valider" at bounding box center [456, 124] width 30 height 10
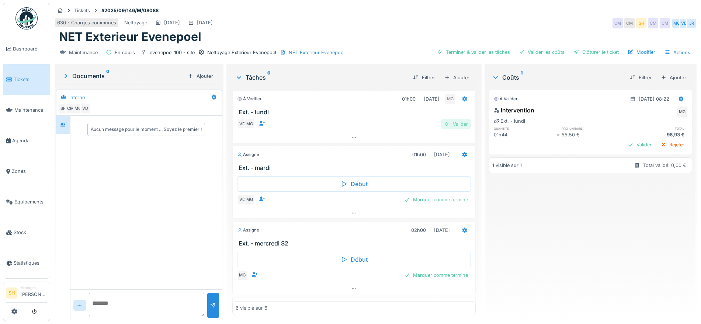
click at [446, 120] on div "Valider" at bounding box center [456, 124] width 30 height 10
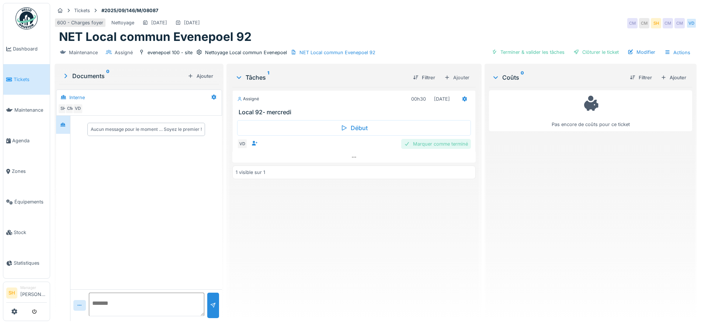
click at [421, 144] on div "Marquer comme terminé" at bounding box center [436, 144] width 70 height 10
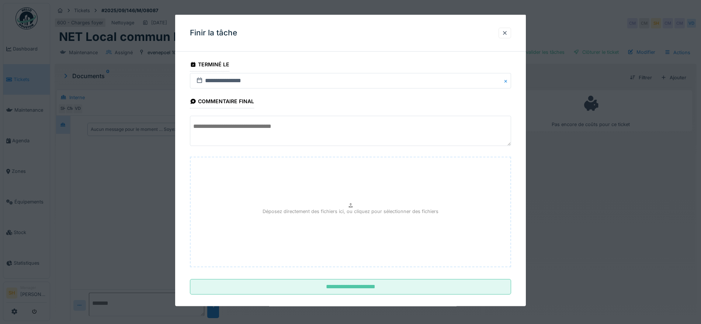
click at [262, 125] on textarea at bounding box center [350, 131] width 321 height 30
paste textarea "**********"
drag, startPoint x: 276, startPoint y: 124, endPoint x: 228, endPoint y: 127, distance: 48.7
click at [228, 127] on textarea "**********" at bounding box center [350, 131] width 321 height 30
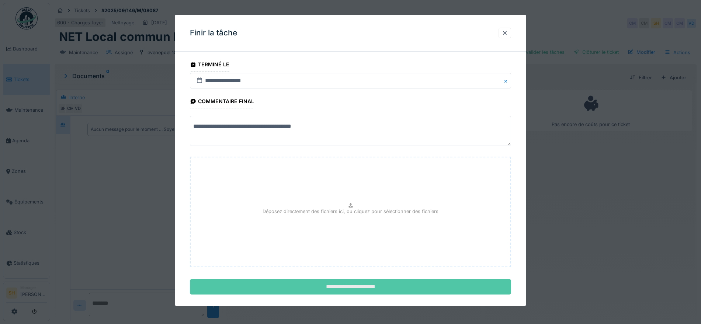
type textarea "**********"
click at [357, 289] on input "**********" at bounding box center [350, 286] width 321 height 15
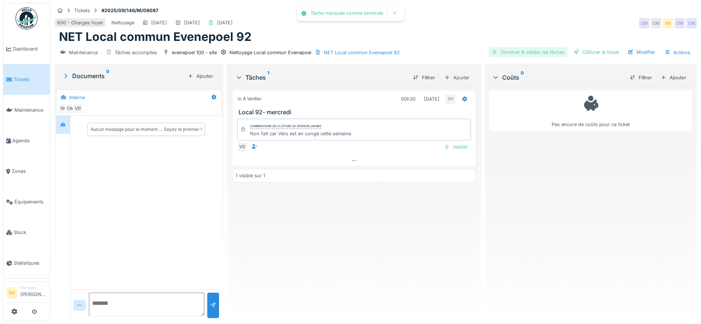
click at [525, 52] on div "Terminer & valider les tâches" at bounding box center [527, 52] width 79 height 10
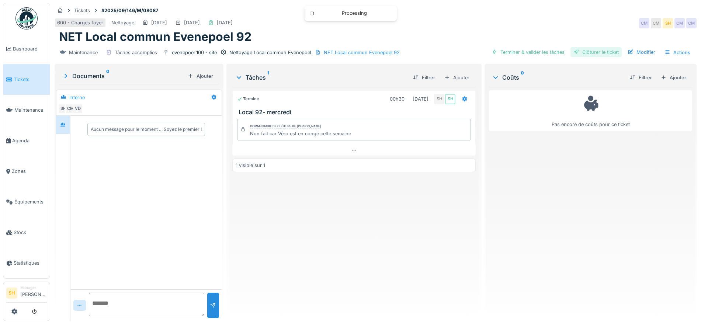
click at [592, 53] on div "Clôturer le ticket" at bounding box center [595, 52] width 51 height 10
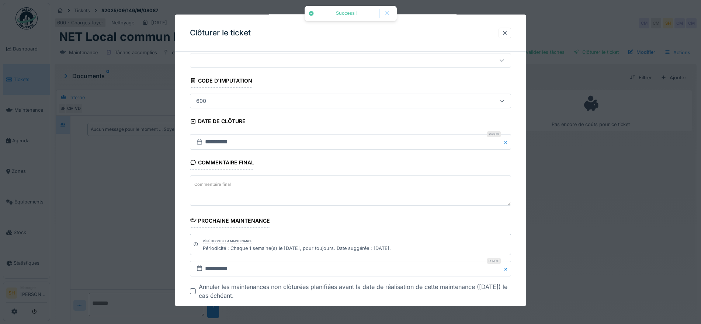
scroll to position [63, 0]
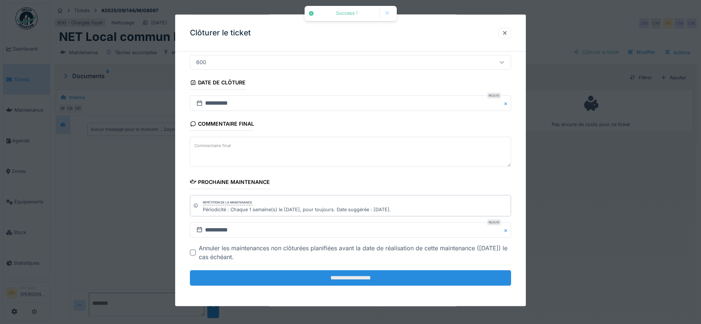
click at [352, 283] on input "**********" at bounding box center [350, 277] width 321 height 15
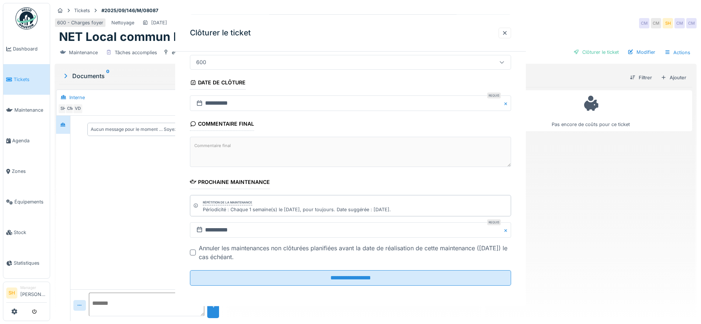
scroll to position [0, 0]
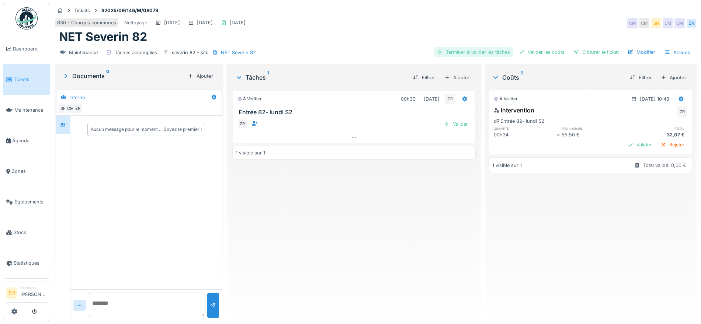
click at [471, 51] on div "Terminer & valider les tâches" at bounding box center [473, 52] width 79 height 10
drag, startPoint x: 541, startPoint y: 52, endPoint x: 595, endPoint y: 54, distance: 53.5
click at [544, 52] on div "Valider les coûts" at bounding box center [542, 52] width 52 height 10
click at [594, 52] on div "Clôturer le ticket" at bounding box center [595, 52] width 51 height 10
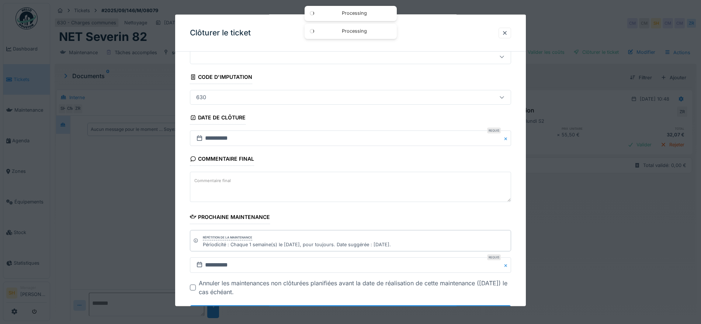
scroll to position [63, 0]
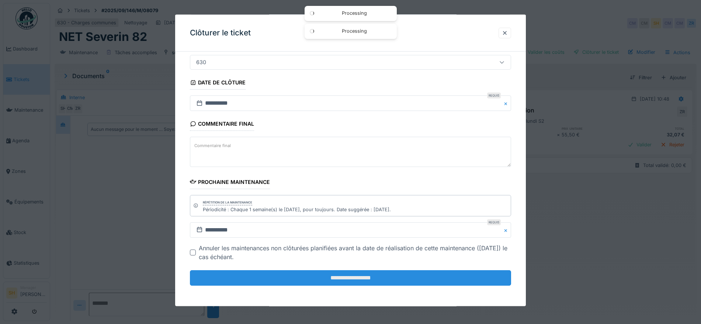
click at [398, 278] on input "**********" at bounding box center [350, 277] width 321 height 15
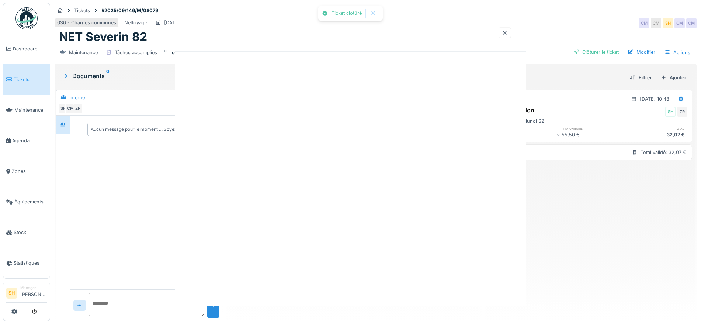
scroll to position [0, 0]
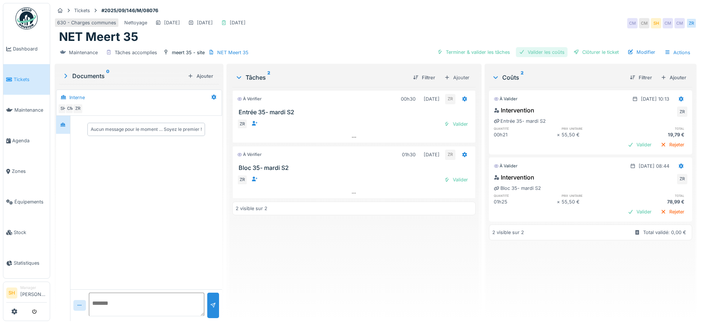
drag, startPoint x: 482, startPoint y: 50, endPoint x: 510, endPoint y: 51, distance: 28.4
click at [484, 51] on div "Terminer & valider les tâches" at bounding box center [473, 52] width 79 height 10
click at [532, 51] on div "Valider les coûts" at bounding box center [542, 52] width 52 height 10
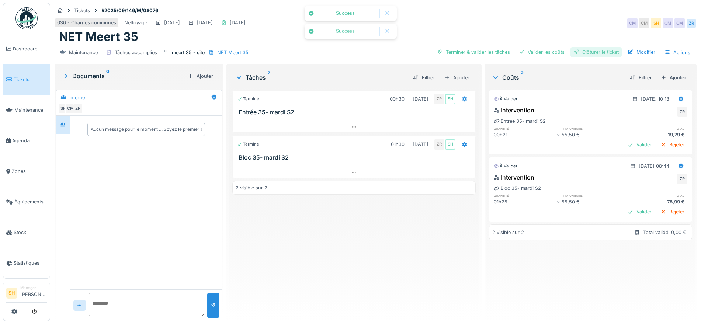
click at [573, 53] on div at bounding box center [576, 52] width 6 height 7
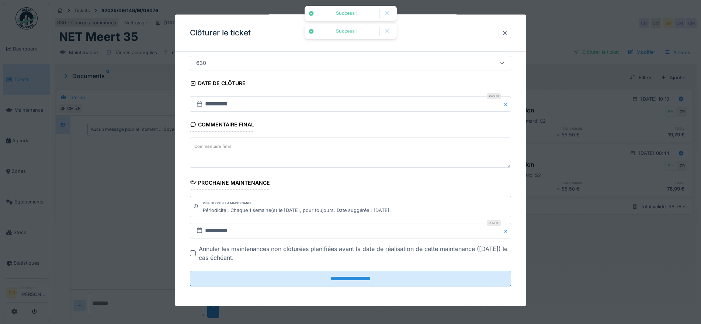
scroll to position [63, 0]
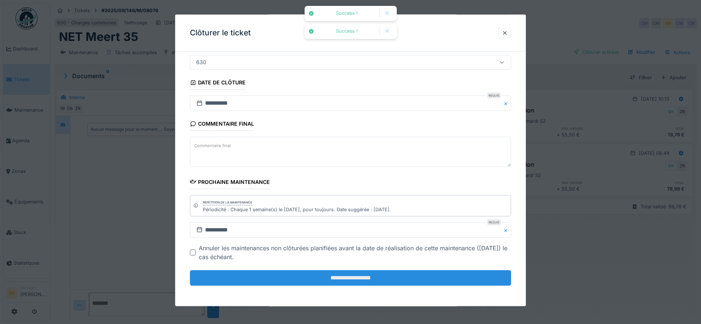
click at [375, 276] on input "**********" at bounding box center [350, 277] width 321 height 15
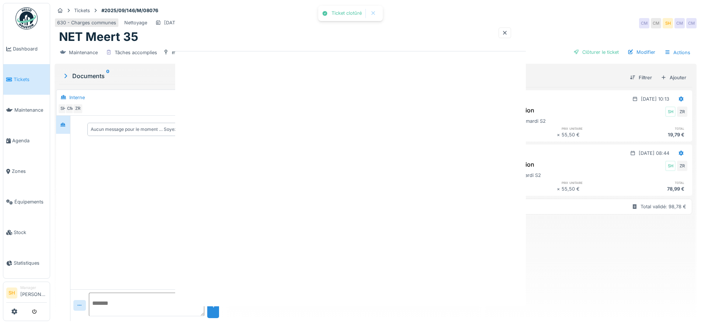
scroll to position [0, 0]
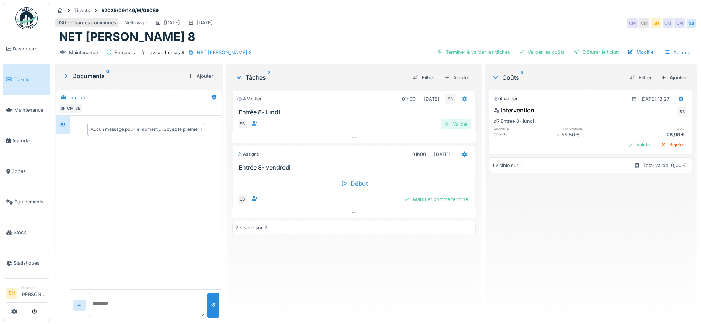
click at [462, 123] on div "Valider" at bounding box center [456, 124] width 30 height 10
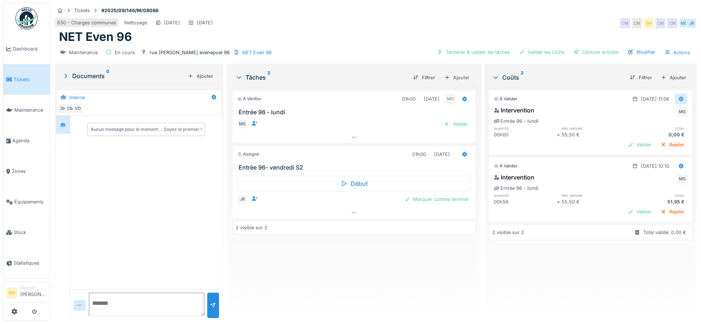
click at [679, 98] on icon at bounding box center [681, 98] width 5 height 5
click at [673, 125] on div "Supprimer" at bounding box center [673, 126] width 36 height 11
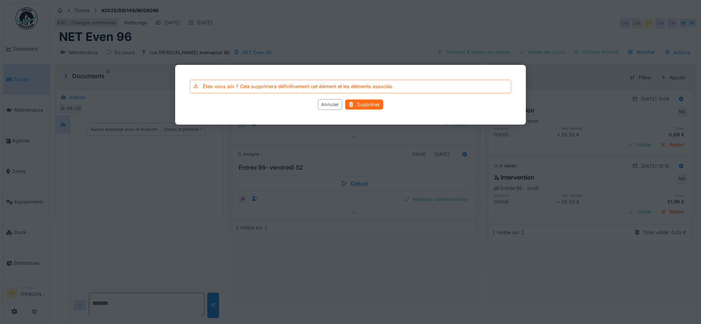
click at [375, 104] on div "Supprimer" at bounding box center [364, 105] width 38 height 10
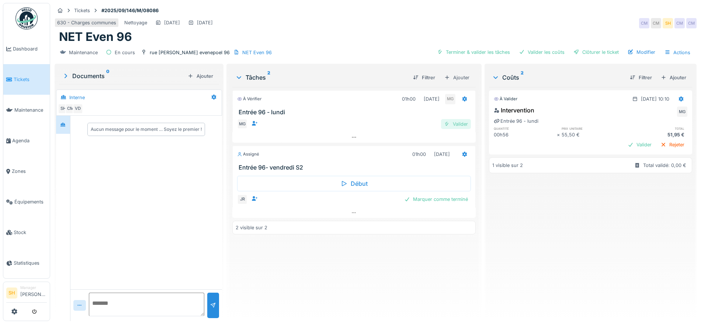
click at [458, 123] on div "Valider" at bounding box center [456, 124] width 30 height 10
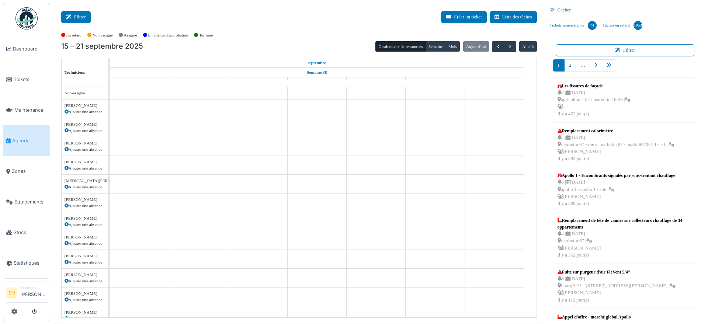
click at [76, 17] on button "Filtrer" at bounding box center [75, 17] width 29 height 12
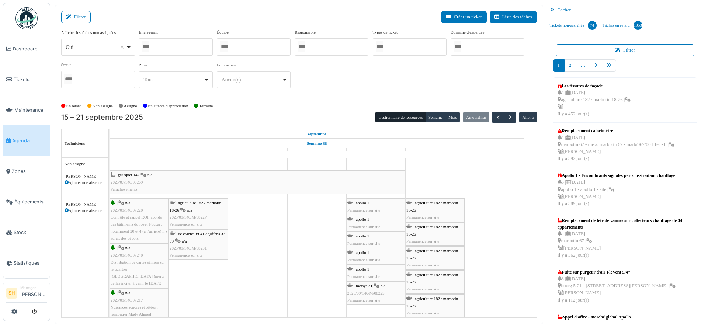
click at [274, 47] on div at bounding box center [254, 46] width 74 height 17
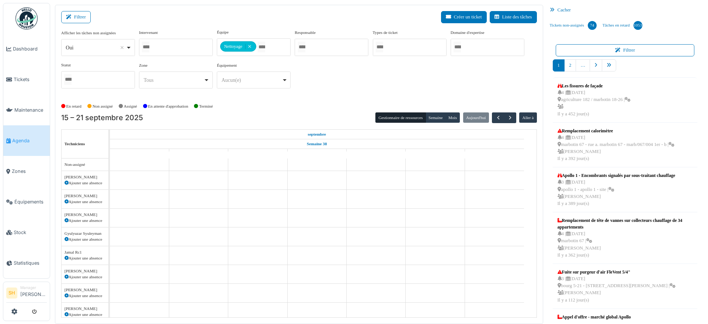
click at [338, 93] on div "Afficher les tâches non assignées *** Oui Remove item Oui Non Intervenant Abdel…" at bounding box center [298, 61] width 475 height 65
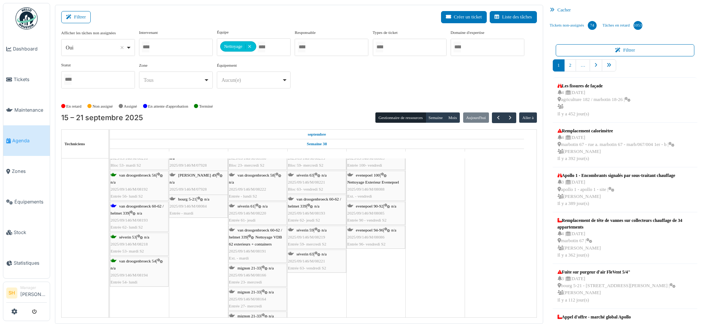
click at [141, 204] on span "van droogenbroeck 60-62 / helmet 339" at bounding box center [137, 209] width 53 height 11
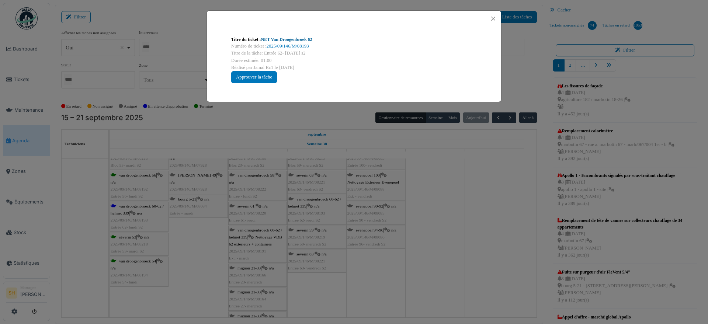
click at [281, 37] on link "NET Van Droogenbroek 62" at bounding box center [286, 39] width 51 height 5
drag, startPoint x: 472, startPoint y: 276, endPoint x: 300, endPoint y: 276, distance: 171.8
click at [473, 277] on div "Titre du ticket : NET Van Droogenbroek 62 Numéro de ticket : 2025/09/146/M/0819…" at bounding box center [354, 162] width 708 height 324
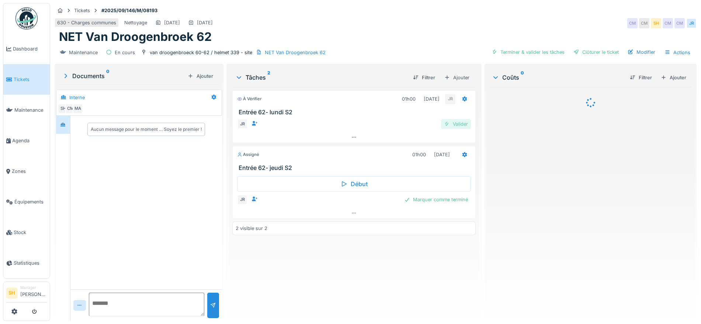
click at [455, 123] on div "Valider" at bounding box center [456, 124] width 30 height 10
